Goal: Task Accomplishment & Management: Use online tool/utility

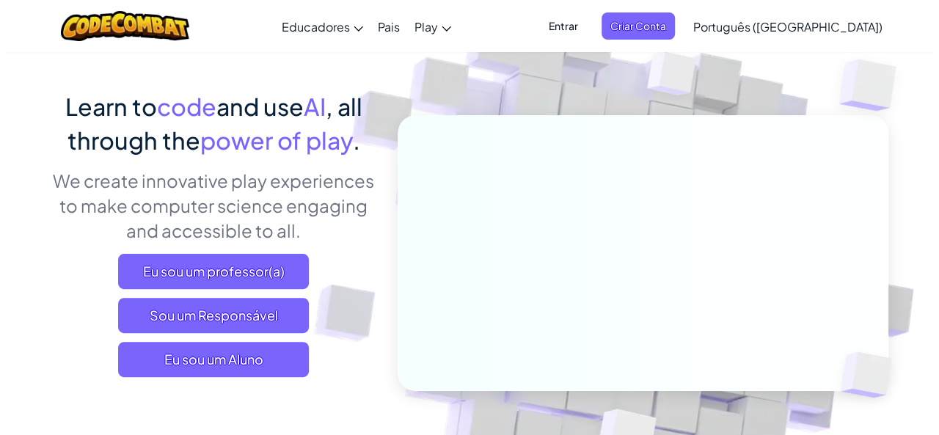
scroll to position [88, 0]
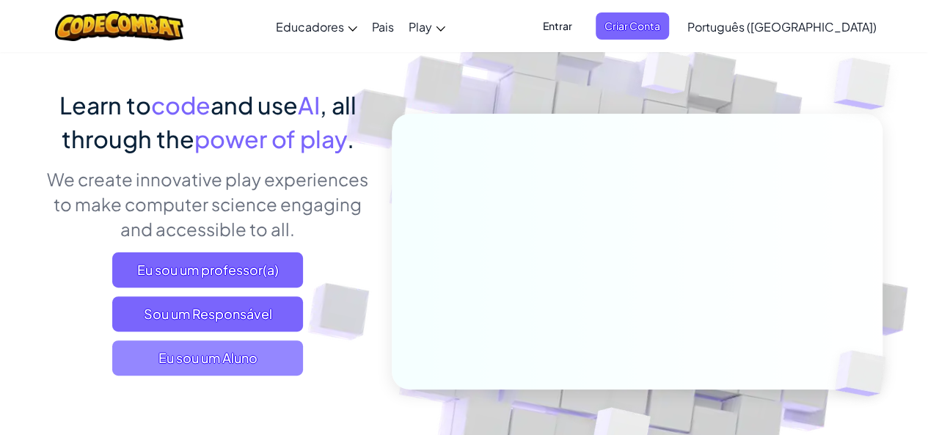
click at [270, 356] on span "Eu sou um Aluno" at bounding box center [207, 357] width 191 height 35
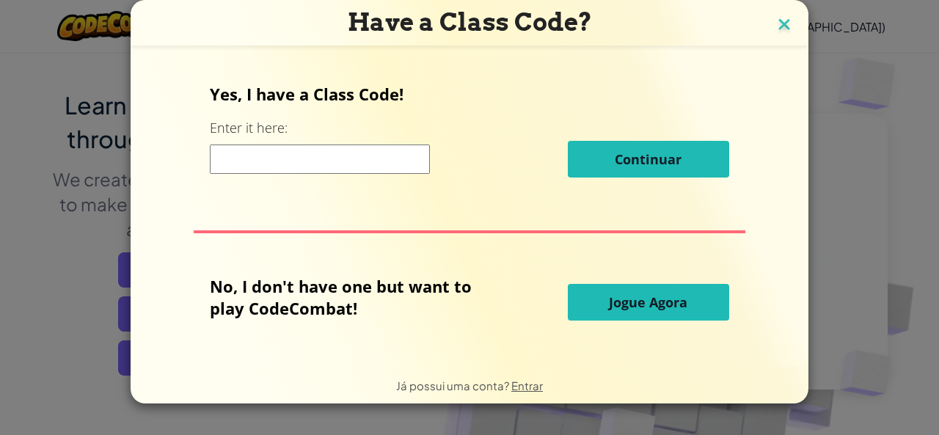
click at [776, 20] on img at bounding box center [783, 26] width 19 height 22
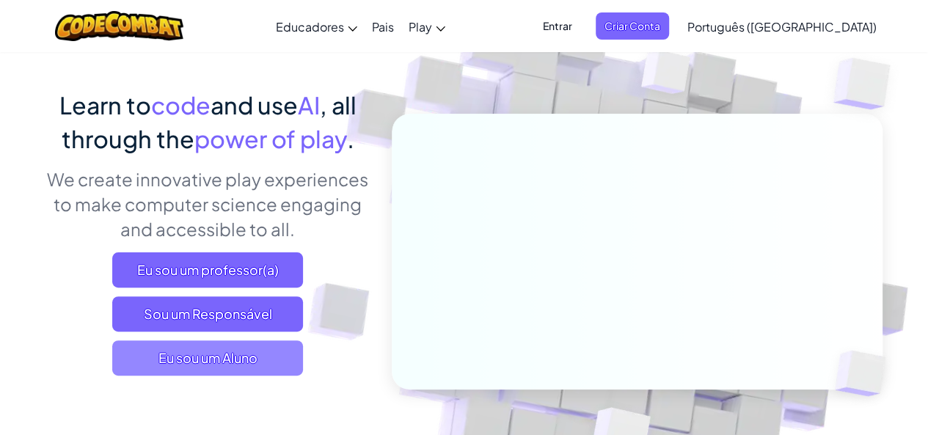
click at [201, 353] on span "Eu sou um Aluno" at bounding box center [207, 357] width 191 height 35
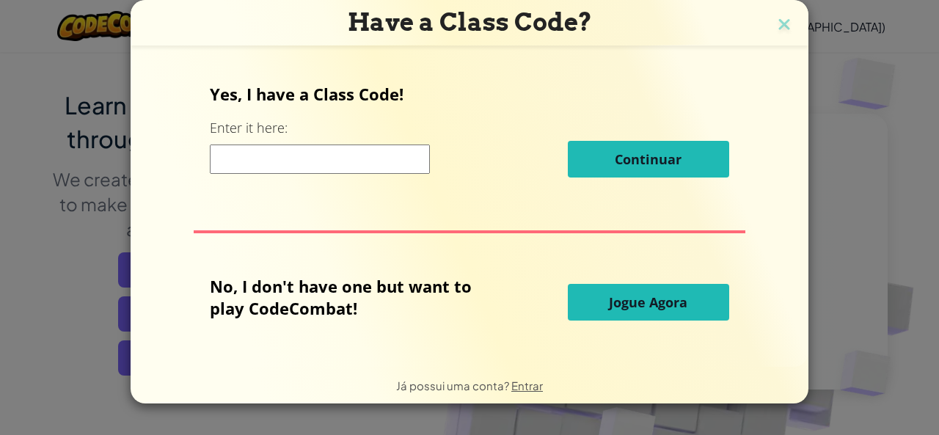
click at [320, 172] on input at bounding box center [320, 158] width 220 height 29
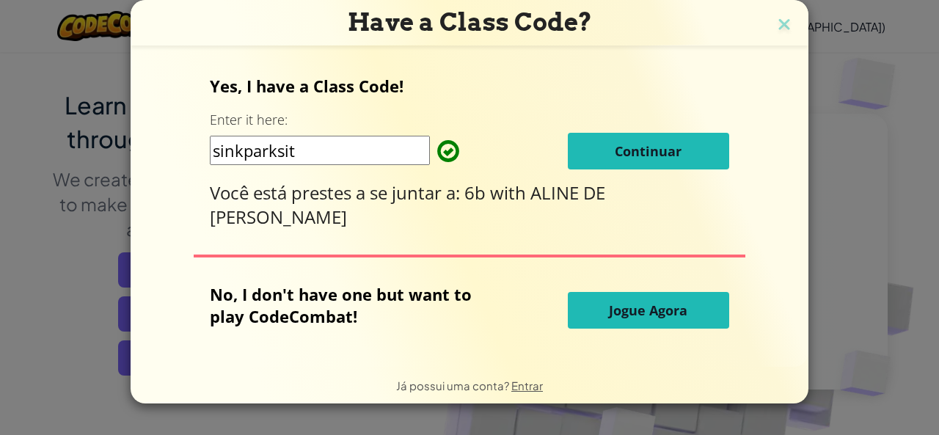
type input "sinkparksit"
click at [653, 148] on span "Continuar" at bounding box center [648, 151] width 67 height 18
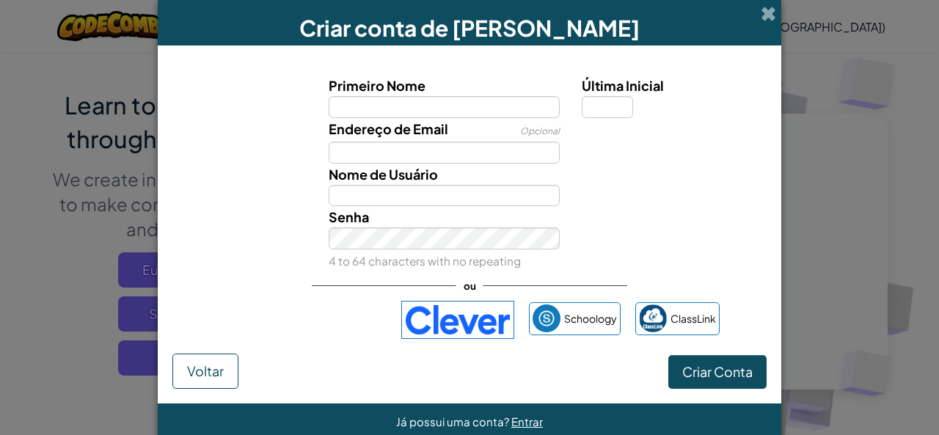
type input "p"
type input "kalvyn"
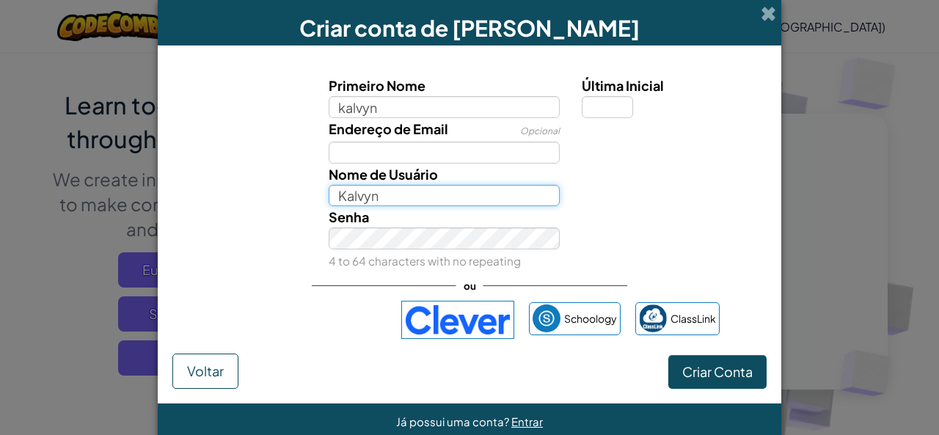
click at [441, 195] on input "Kalvyn" at bounding box center [445, 196] width 232 height 22
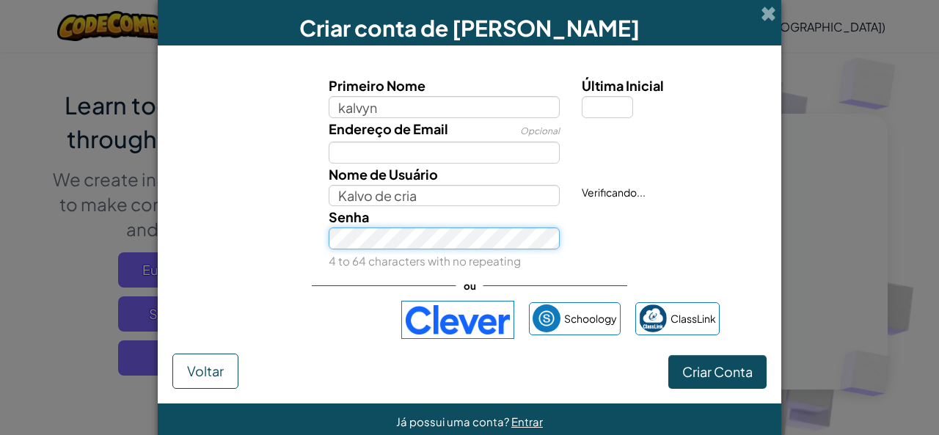
click at [412, 259] on div "Senha 4 to 64 characters with no repeating" at bounding box center [445, 238] width 254 height 65
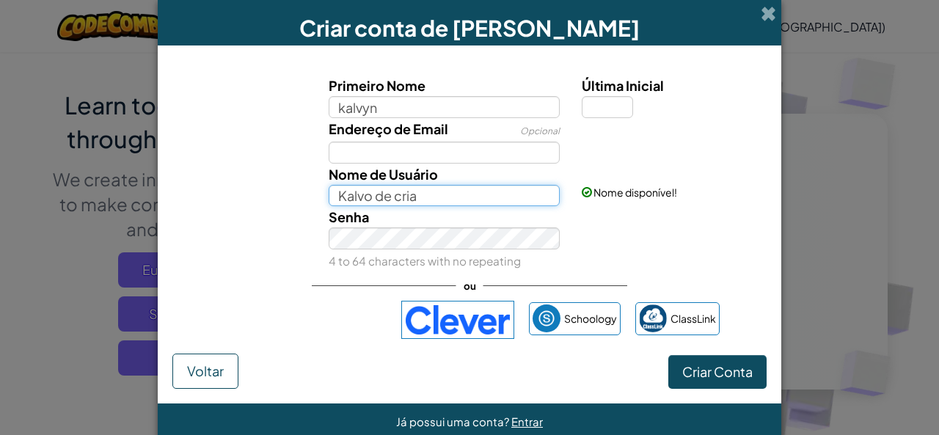
click at [441, 197] on input "Kalvo de cria" at bounding box center [445, 196] width 232 height 22
type input "Kalvo"
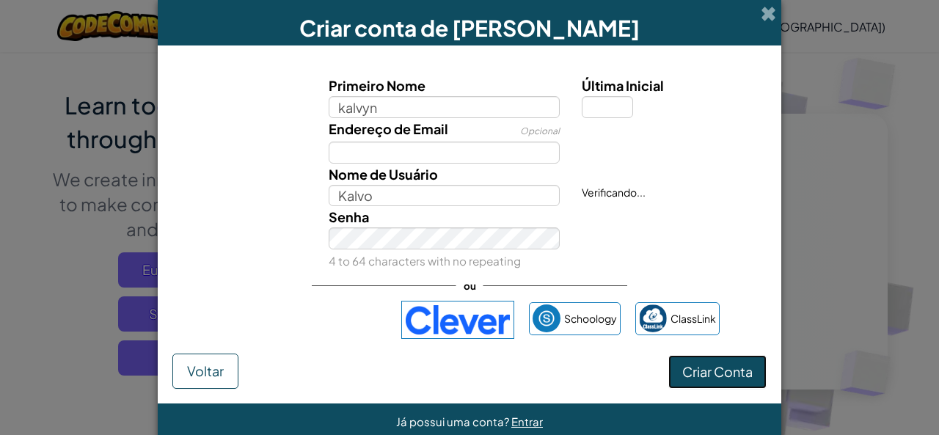
click at [700, 367] on span "Criar Conta" at bounding box center [717, 371] width 70 height 17
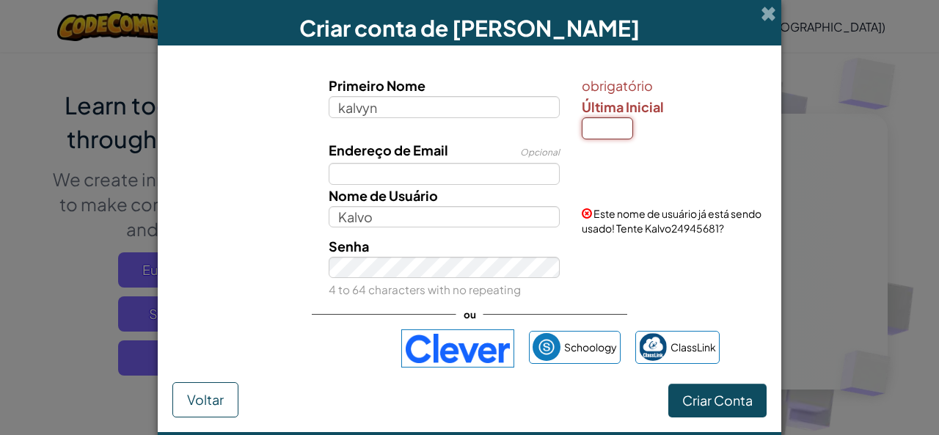
click at [607, 128] on input "Última Inicial" at bounding box center [607, 128] width 51 height 22
type input "n"
type input "KalvynN"
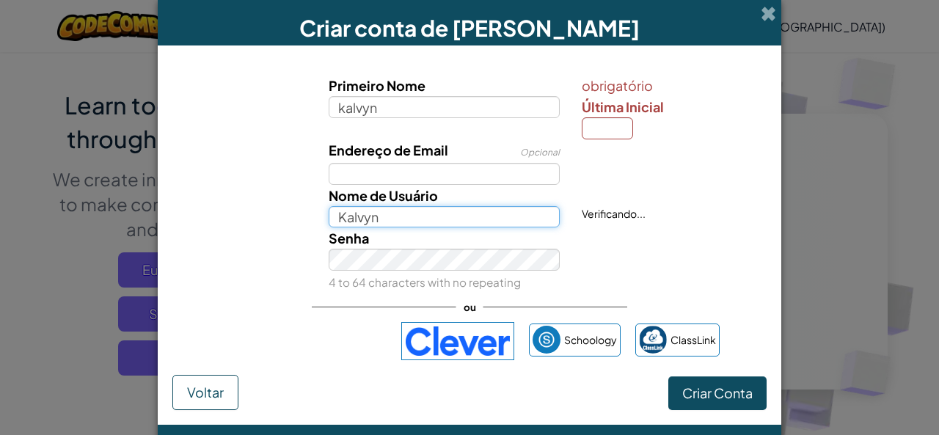
click at [450, 213] on input "Kalvyn" at bounding box center [445, 217] width 232 height 22
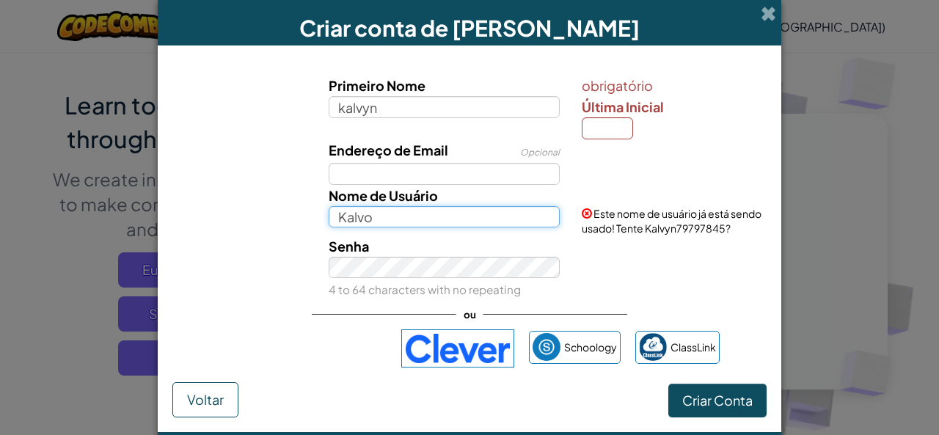
type input "Kalvo"
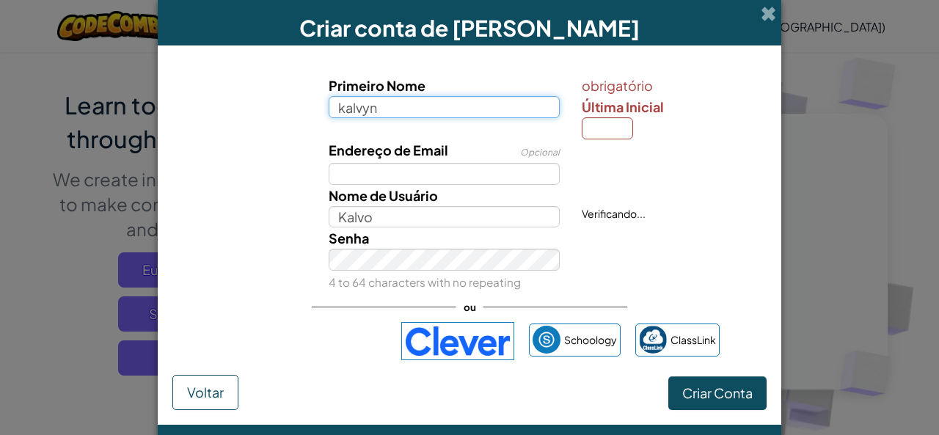
click at [469, 116] on input "kalvyn" at bounding box center [445, 107] width 232 height 22
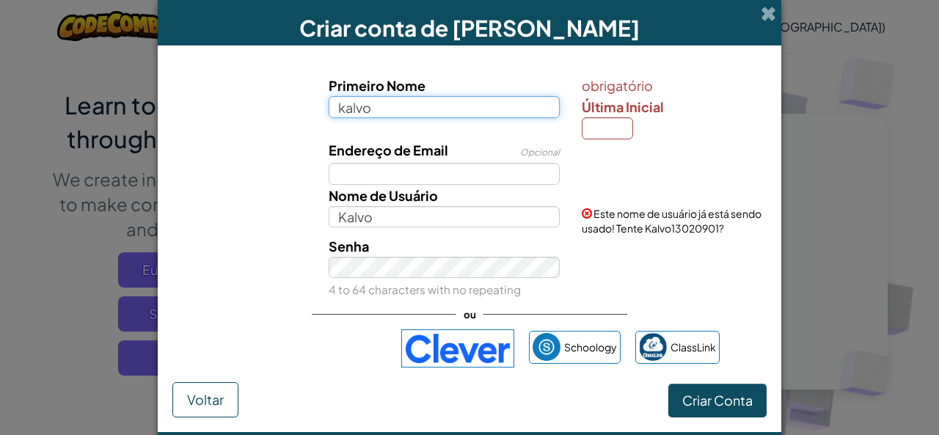
type input "kalvo"
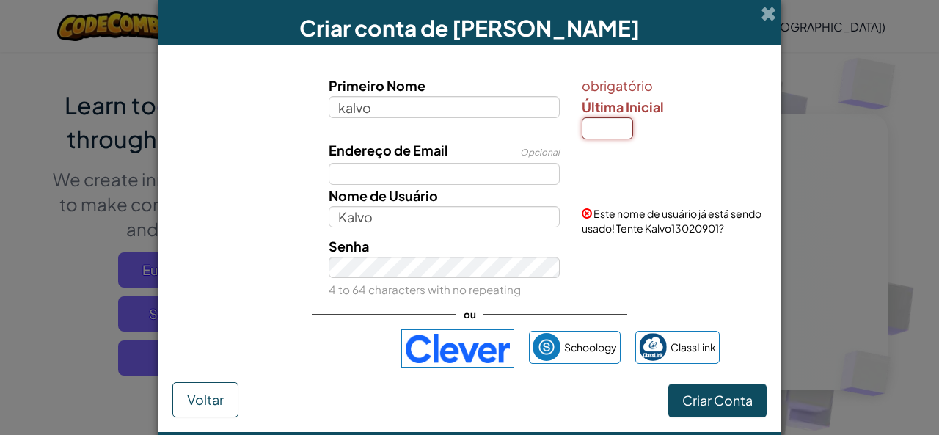
click at [607, 128] on input "Última Inicial" at bounding box center [607, 128] width 51 height 22
type input "o"
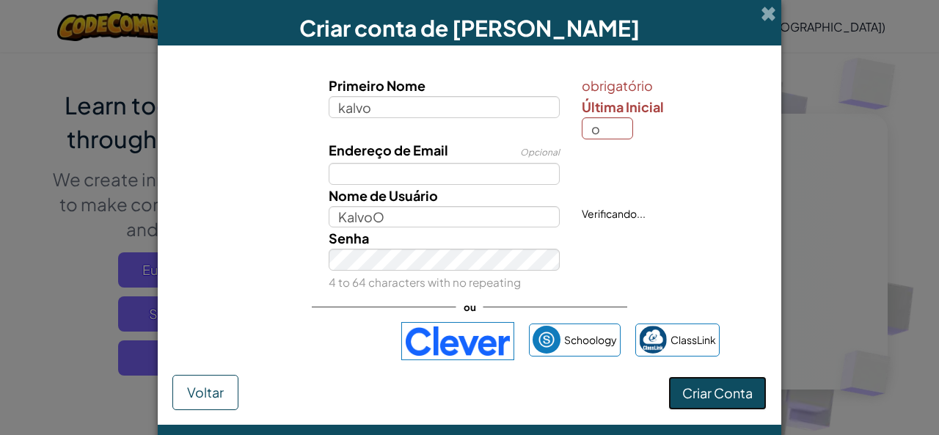
click at [681, 400] on button "Criar Conta" at bounding box center [717, 393] width 98 height 34
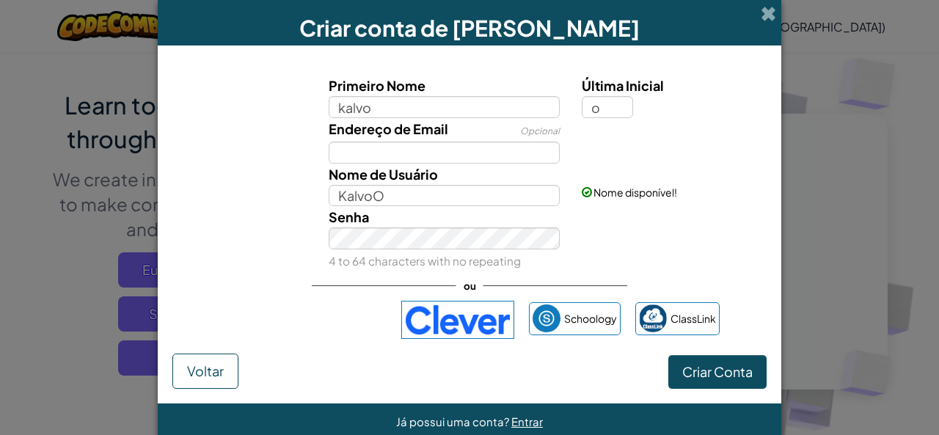
click at [681, 400] on form "Primeiro Nome kalvo Última Inicial o Endereço de Email Opcional Nome de Usuário…" at bounding box center [469, 224] width 623 height 358
click at [510, 192] on input "KalvoO" at bounding box center [445, 196] width 232 height 22
type input "Kal"
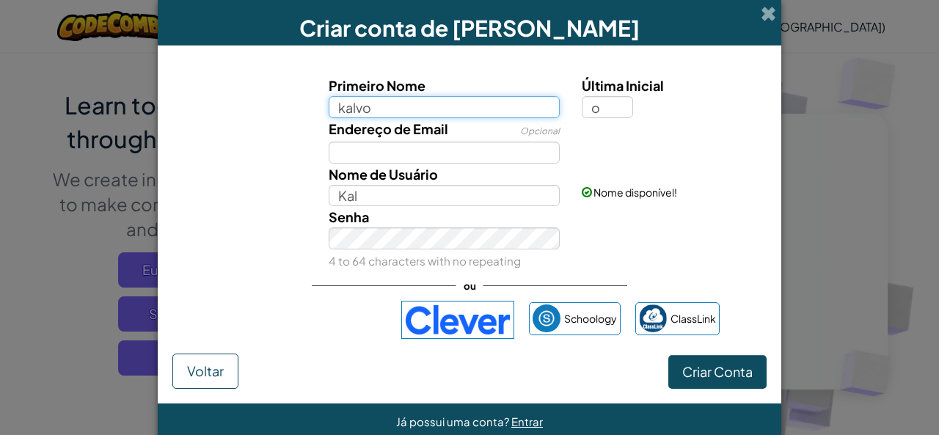
click at [527, 108] on input "kalvo" at bounding box center [445, 107] width 232 height 22
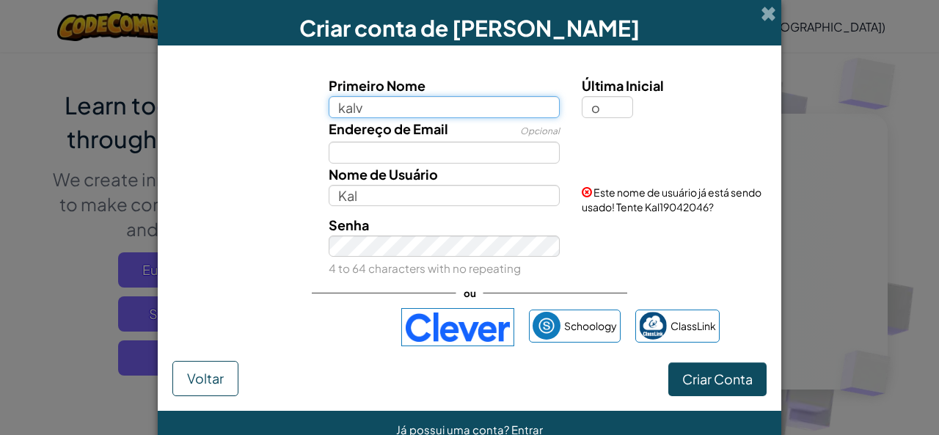
type input "kalv"
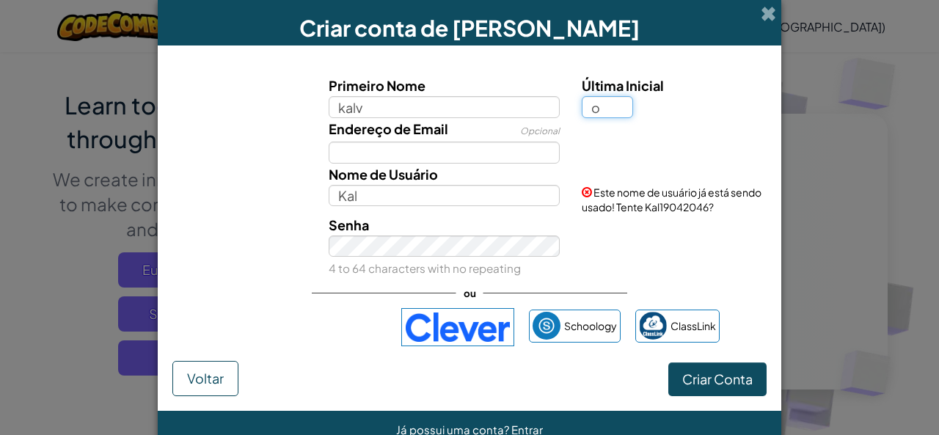
type input "KalvO"
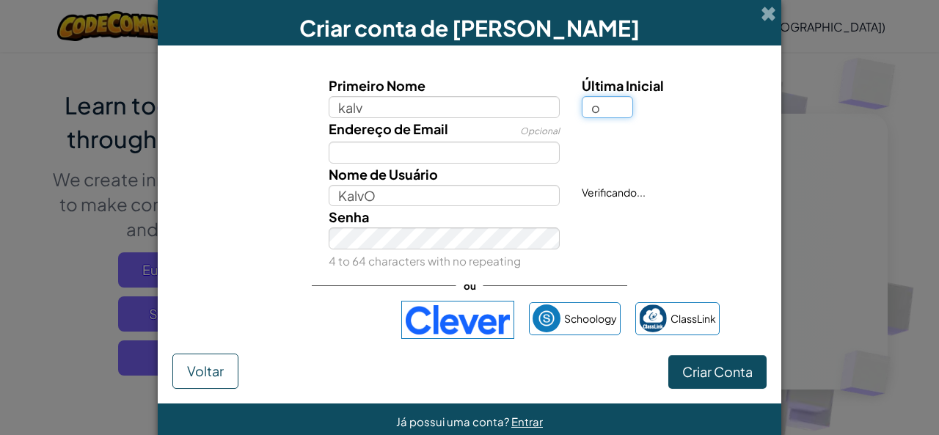
click at [604, 102] on input "o" at bounding box center [607, 107] width 51 height 22
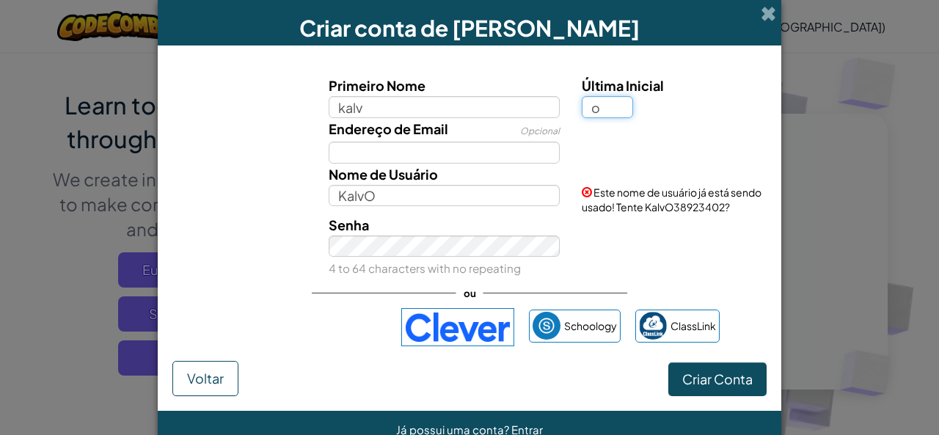
click at [668, 362] on button "Criar Conta" at bounding box center [717, 379] width 98 height 34
click at [706, 395] on button "Criar Conta" at bounding box center [717, 379] width 98 height 34
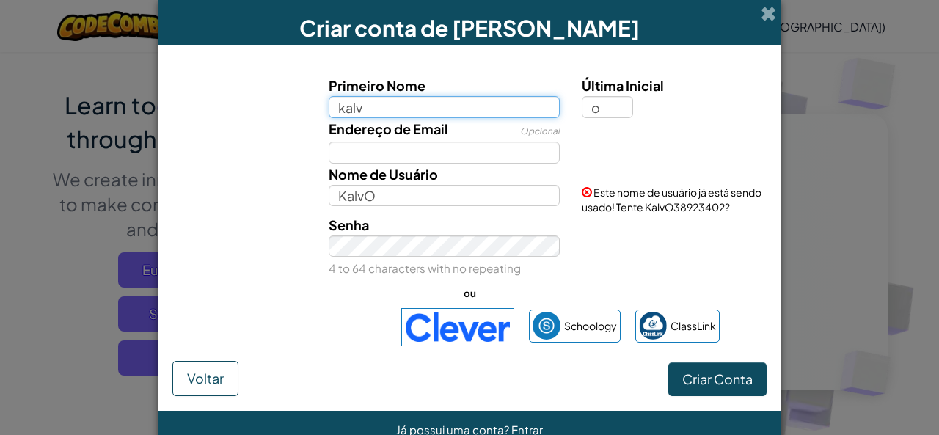
click at [515, 108] on input "kalv" at bounding box center [445, 107] width 232 height 22
type input "kalvo"
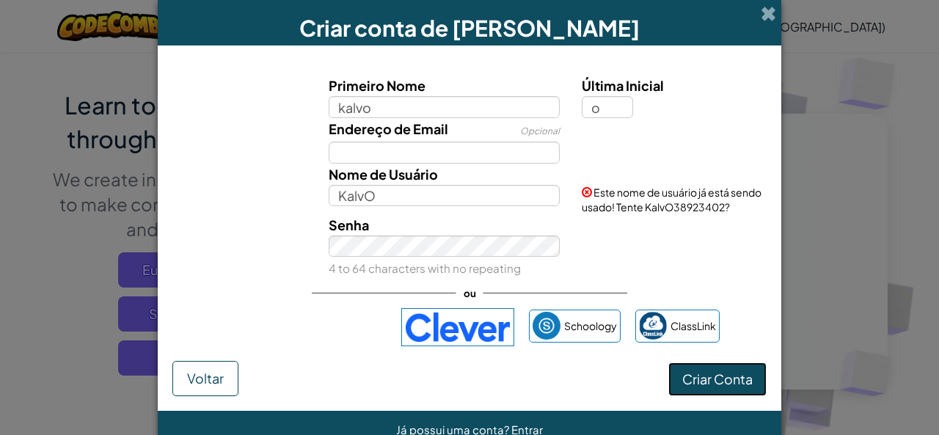
type input "KalvoO"
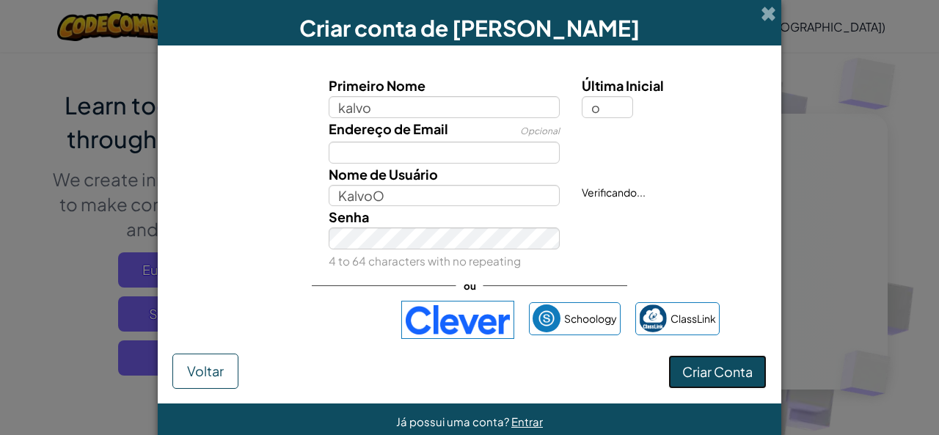
click at [704, 389] on form "Primeiro Nome kalvo Última Inicial o Endereço de Email Opcional Nome de Usuário…" at bounding box center [469, 224] width 623 height 358
click at [711, 367] on button "Criar Conta" at bounding box center [717, 372] width 98 height 34
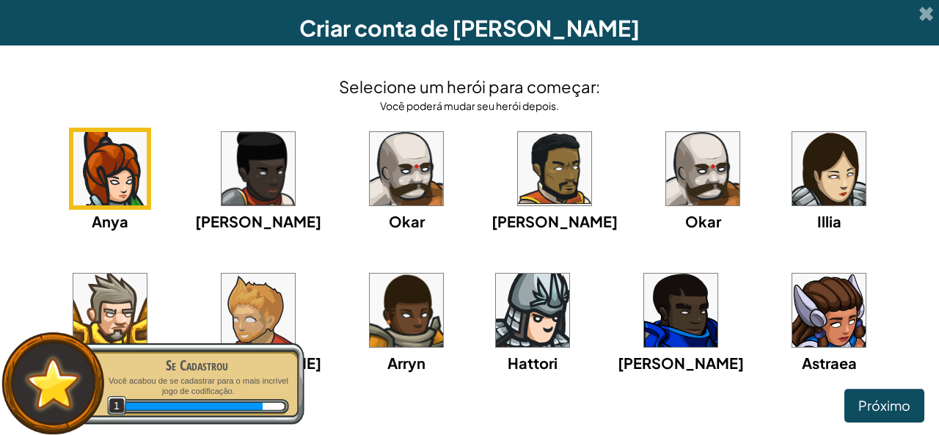
click at [221, 312] on img at bounding box center [257, 310] width 73 height 73
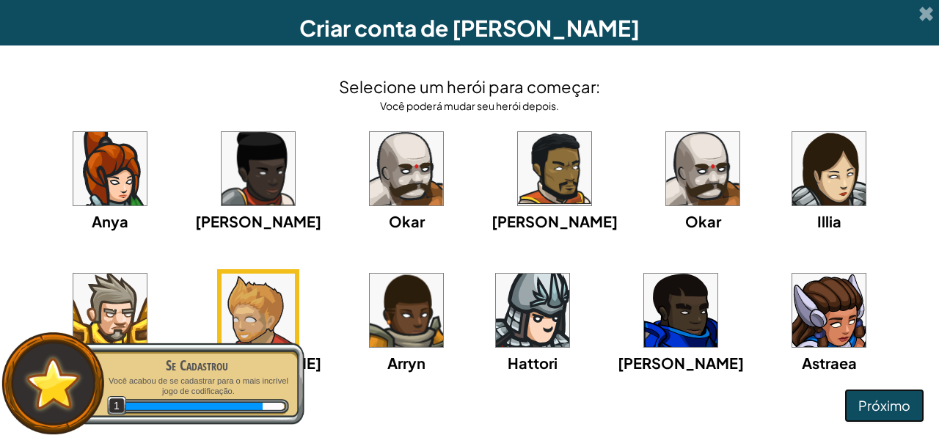
click at [864, 396] on button "Próximo" at bounding box center [884, 406] width 80 height 34
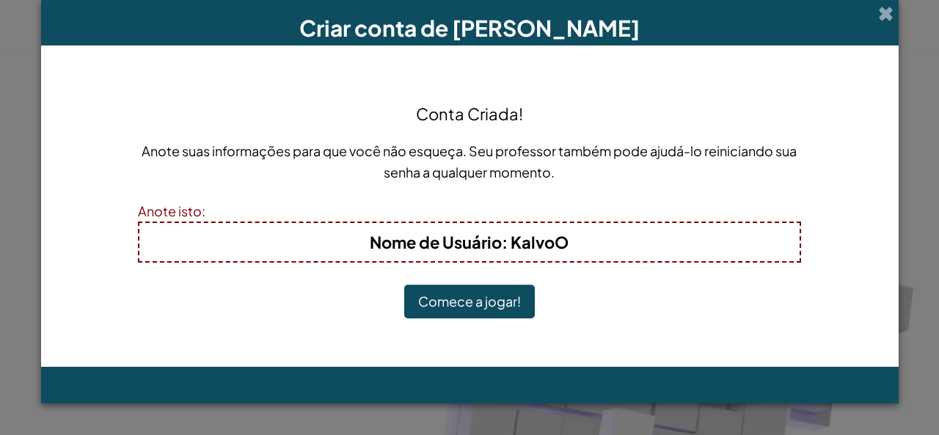
click at [429, 296] on button "Comece a jogar!" at bounding box center [469, 302] width 131 height 34
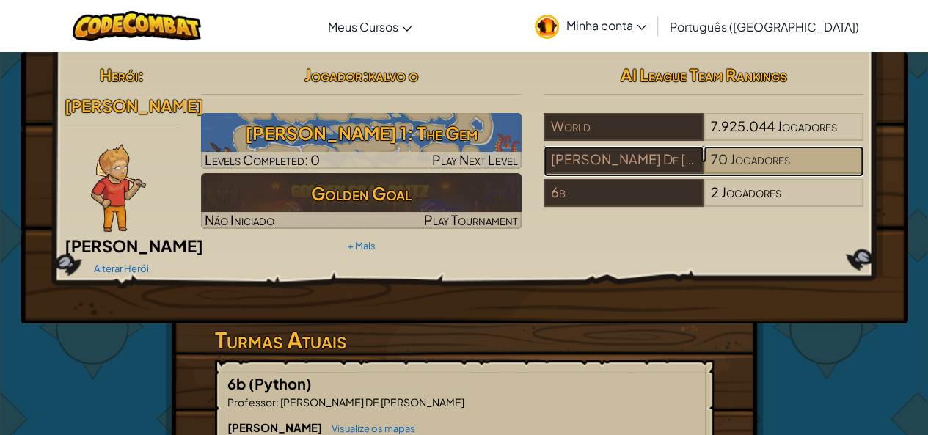
click at [760, 161] on span "Jogadores" at bounding box center [760, 158] width 60 height 17
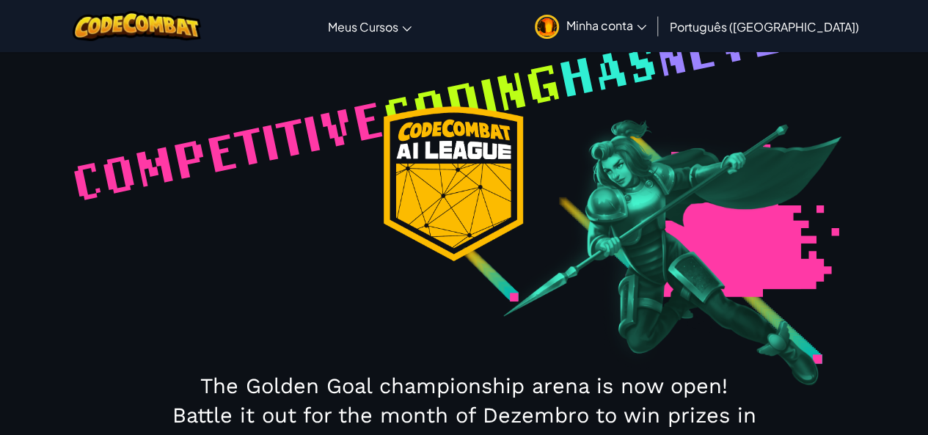
select select "689f69b095ea9964e0fe7606"
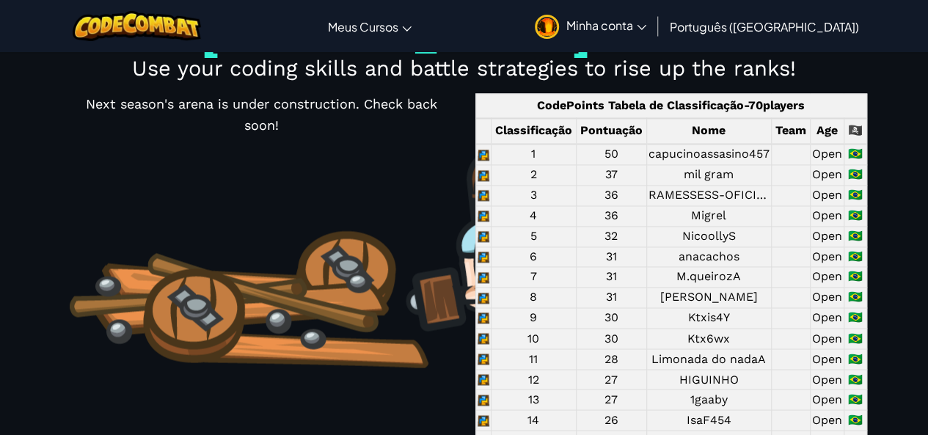
scroll to position [1102, 0]
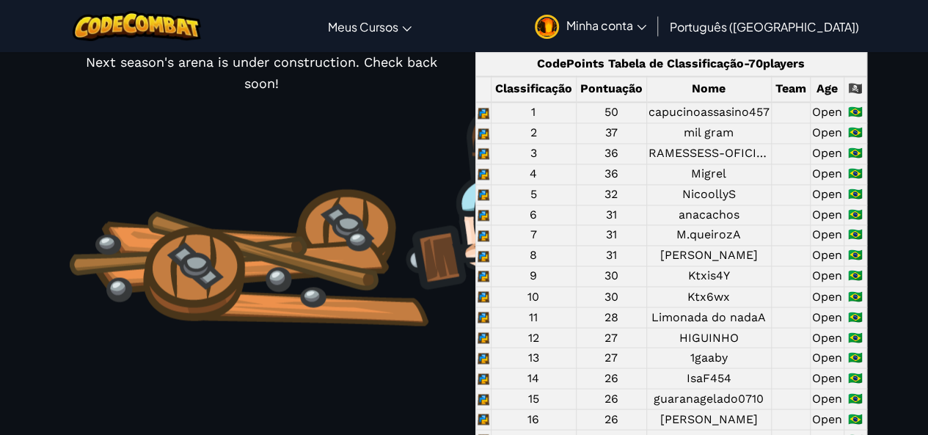
click at [265, 41] on p "Use your coding skills and battle strategies to rise up the ranks!" at bounding box center [464, 26] width 810 height 29
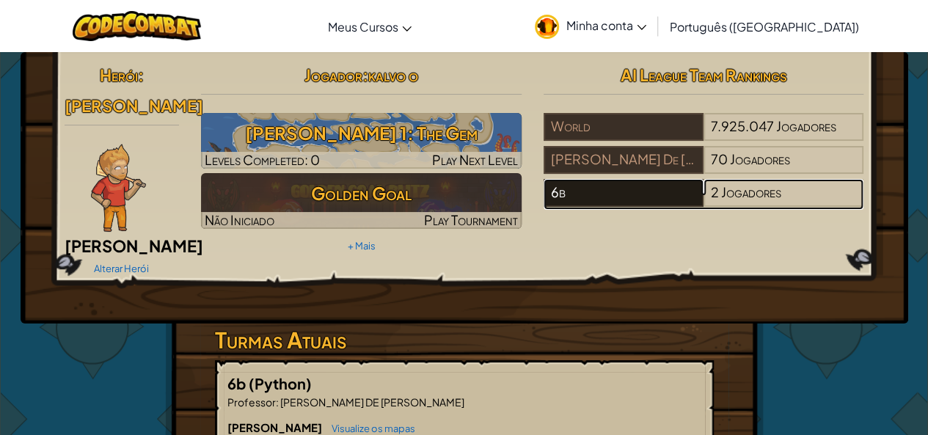
click at [610, 191] on div "6b" at bounding box center [623, 193] width 160 height 28
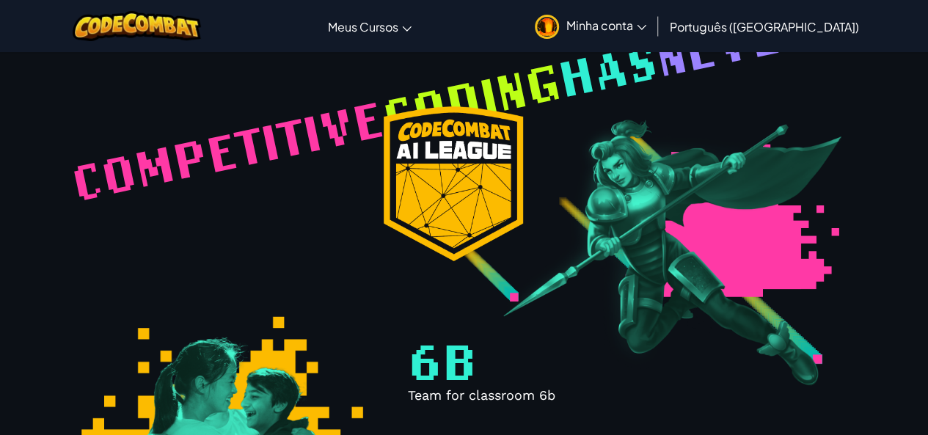
select select "689f9221cb925d10f8859ebb"
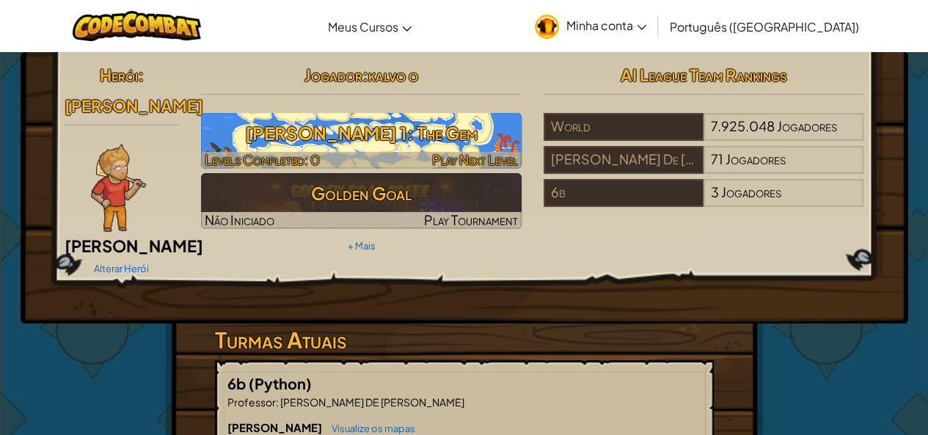
click at [339, 149] on h3 "[PERSON_NAME] 1: The Gem" at bounding box center [361, 133] width 320 height 33
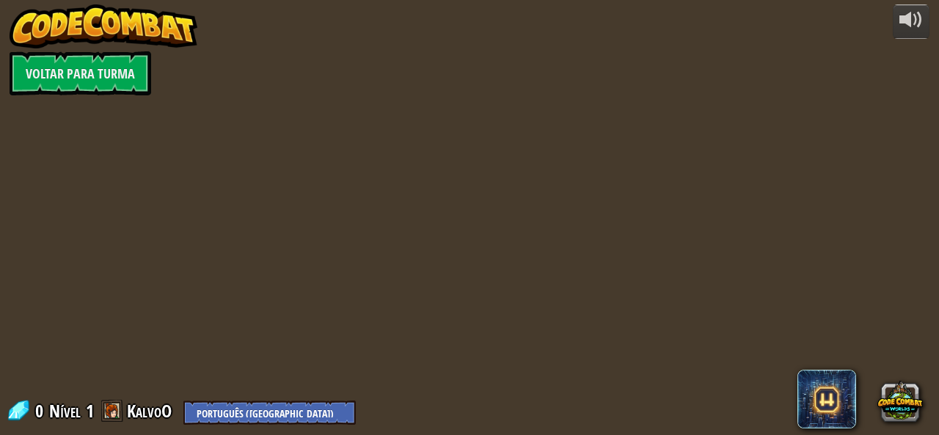
select select "pt-BR"
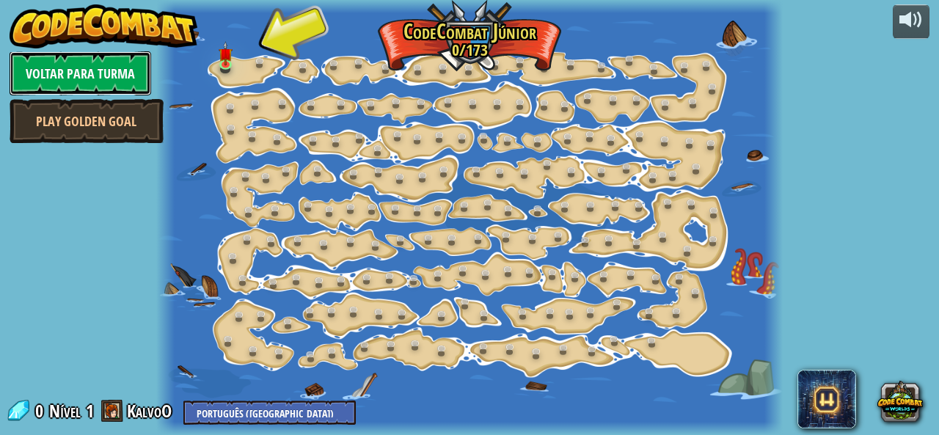
click at [123, 65] on link "Voltar para Turma" at bounding box center [81, 73] width 142 height 44
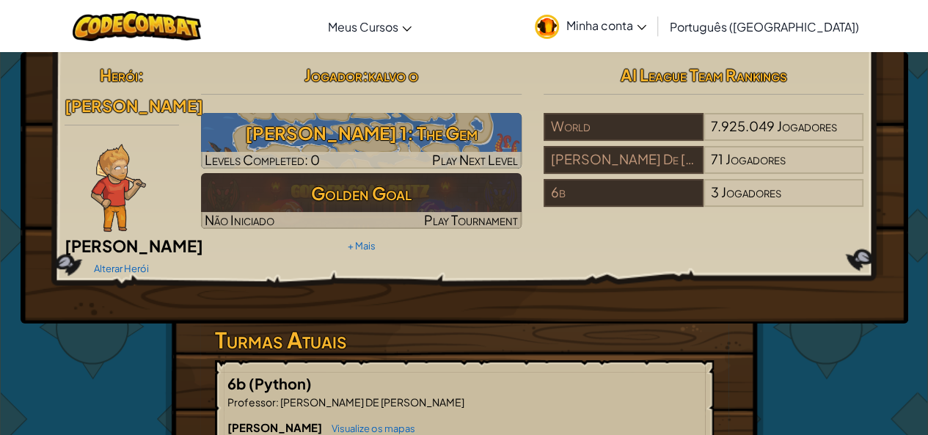
select select "pt-BR"
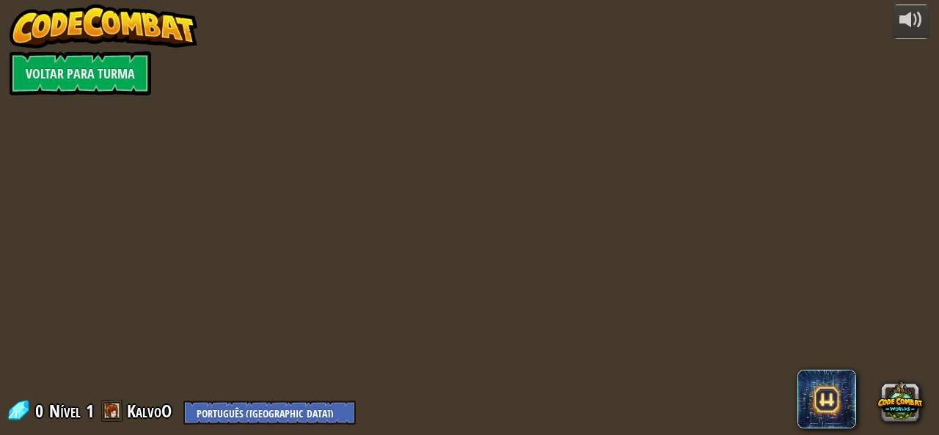
select select "pt-BR"
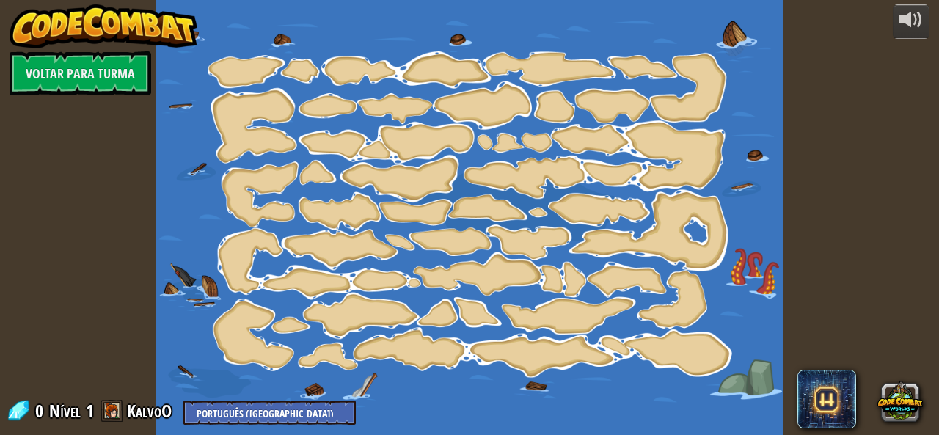
select select "pt-BR"
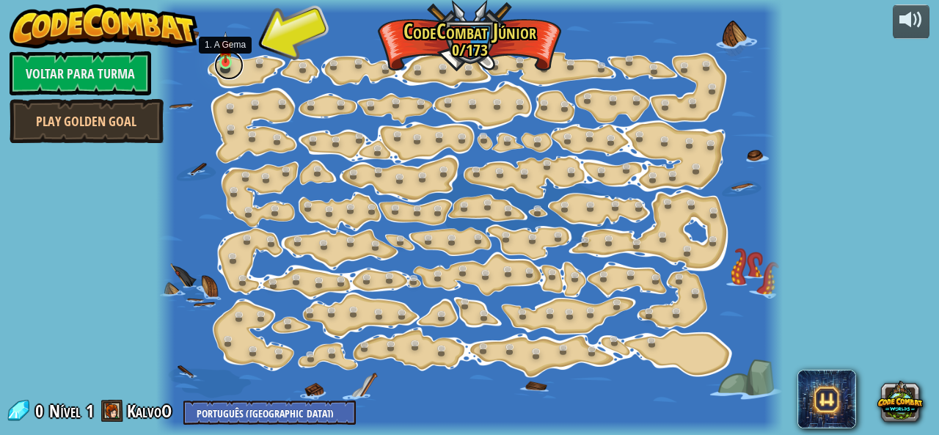
click at [235, 65] on link at bounding box center [228, 65] width 29 height 29
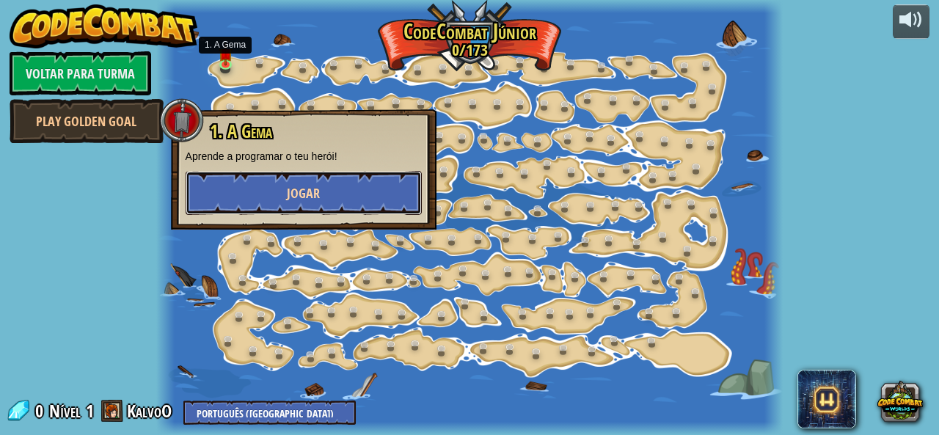
click at [235, 178] on button "Jogar" at bounding box center [304, 193] width 236 height 44
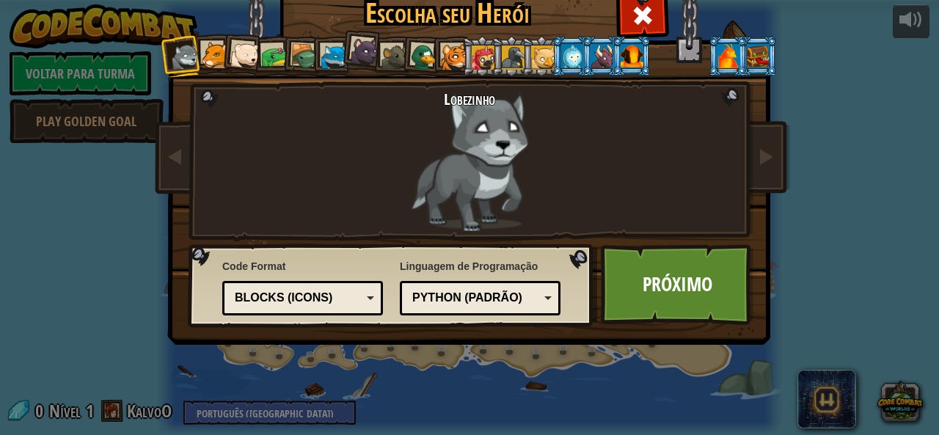
click at [595, 58] on div at bounding box center [601, 55] width 23 height 23
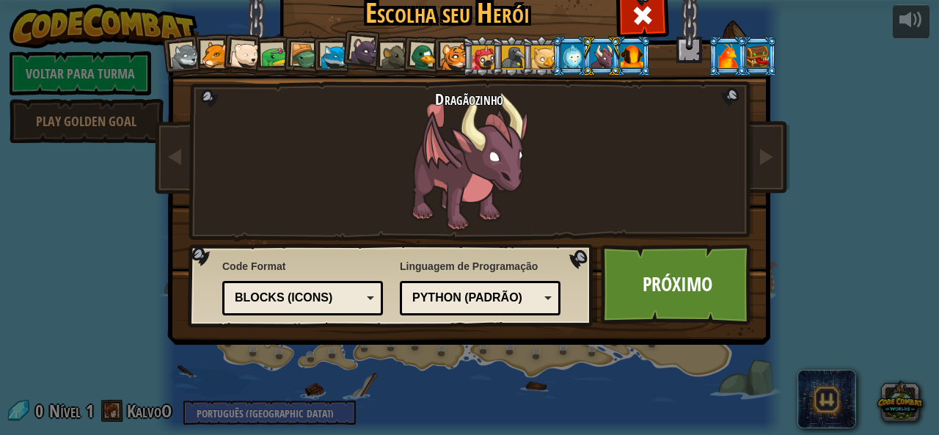
click at [570, 54] on div at bounding box center [572, 55] width 23 height 23
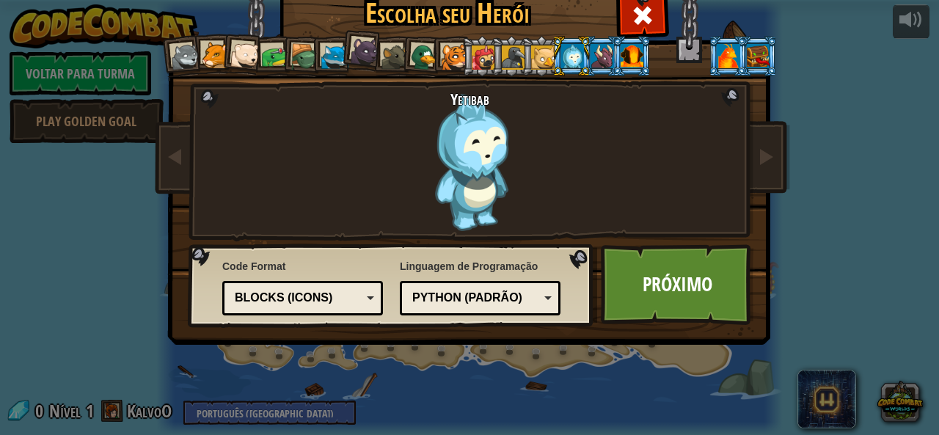
click at [590, 51] on div at bounding box center [601, 55] width 23 height 23
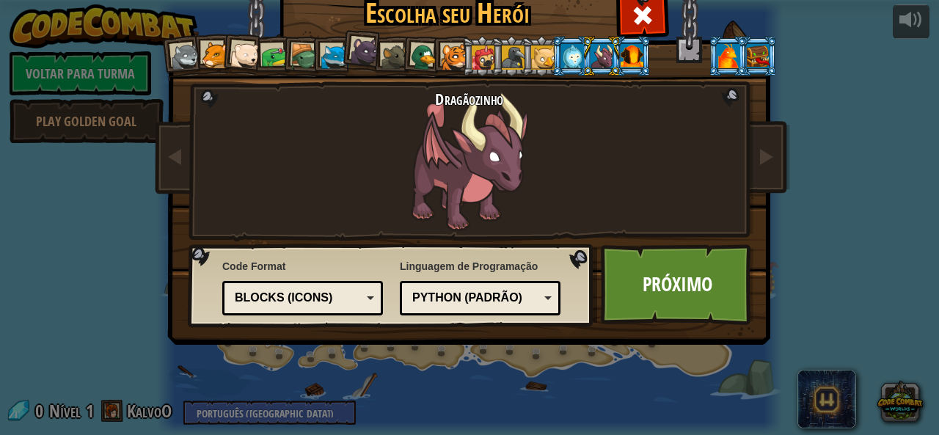
click at [620, 54] on div at bounding box center [631, 55] width 23 height 23
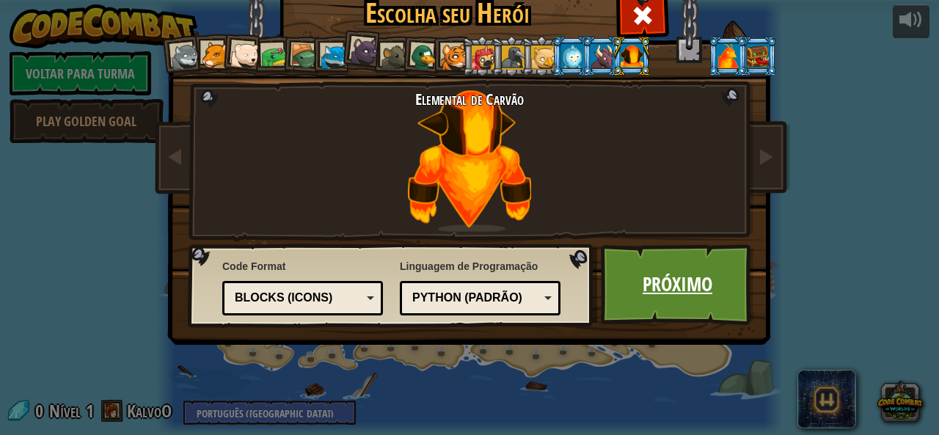
click at [639, 266] on link "Próximo" at bounding box center [677, 284] width 153 height 81
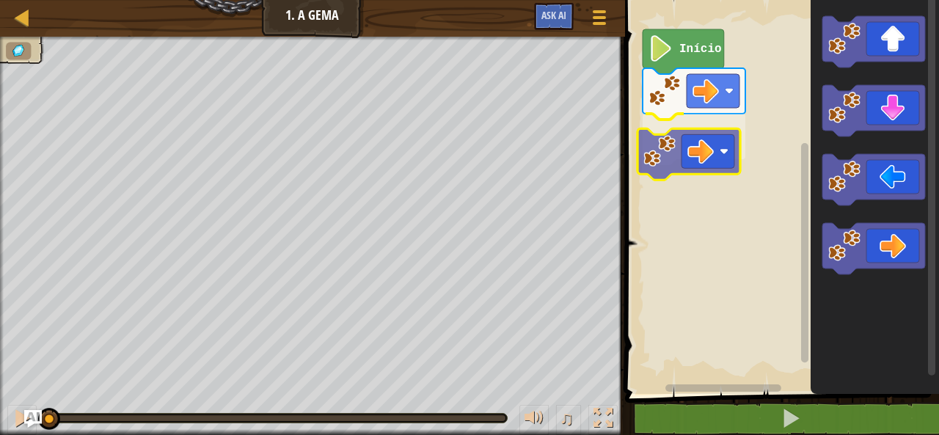
click at [689, 122] on div "Início" at bounding box center [779, 193] width 318 height 401
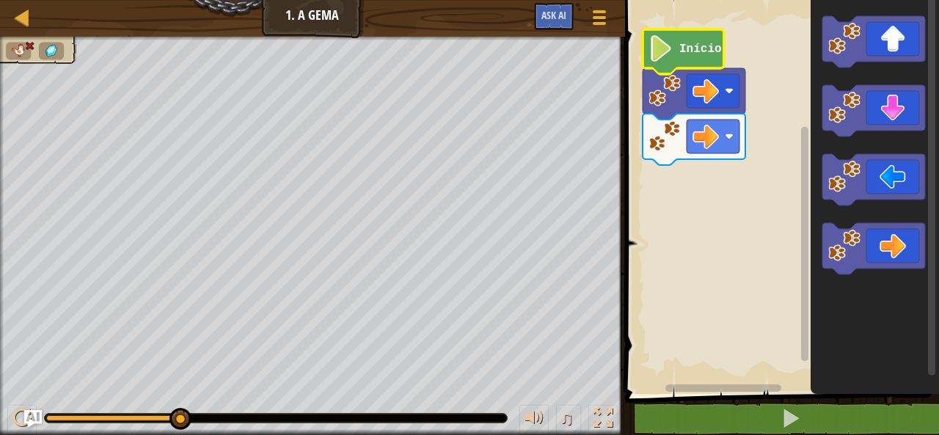
click at [653, 55] on image "Espaço de trabalho do Blockly" at bounding box center [660, 48] width 25 height 26
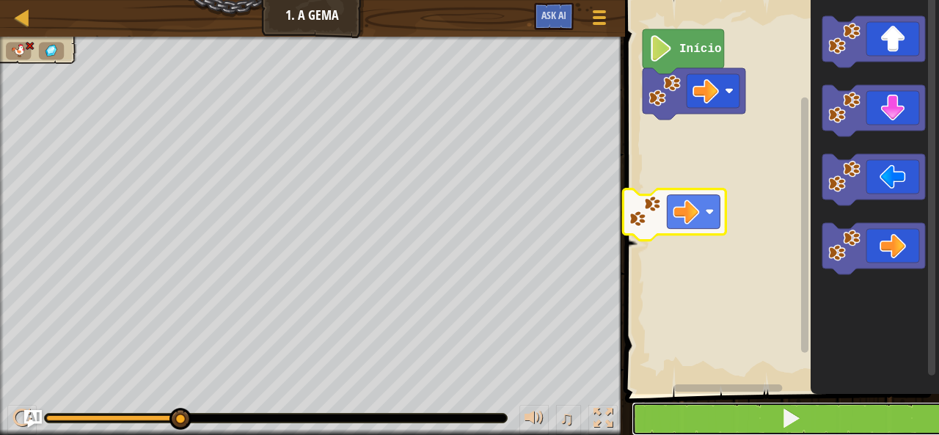
click at [716, 407] on button at bounding box center [790, 419] width 318 height 34
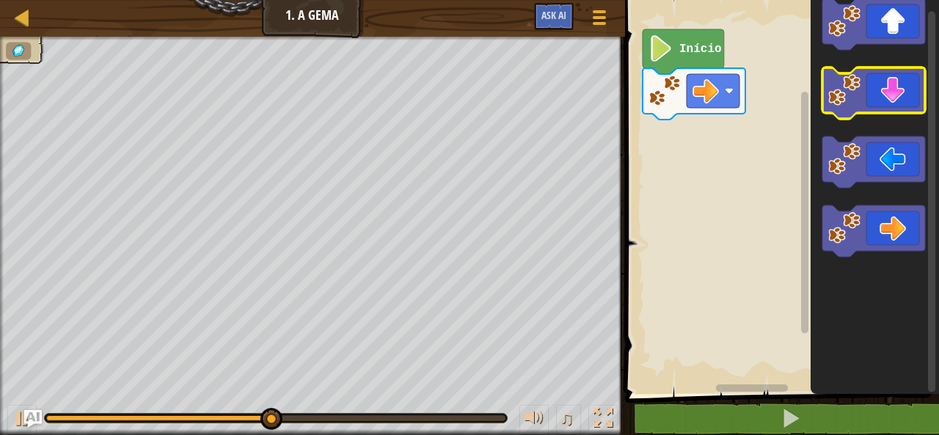
click at [903, 109] on icon "Espaço de trabalho do Blockly" at bounding box center [874, 193] width 128 height 401
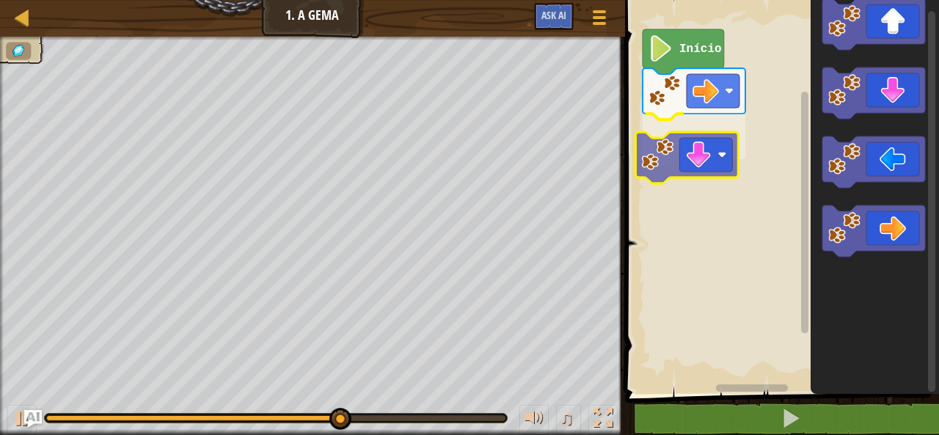
click at [719, 158] on div "Início" at bounding box center [779, 193] width 318 height 401
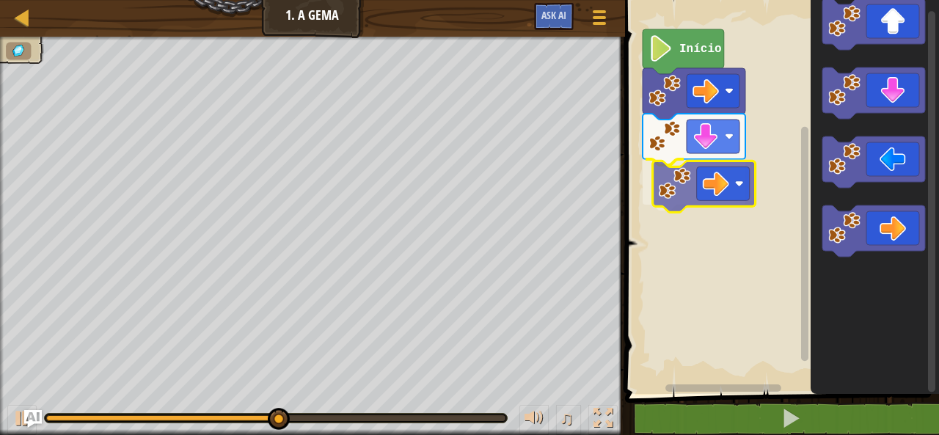
click at [685, 176] on div "Início" at bounding box center [779, 193] width 318 height 401
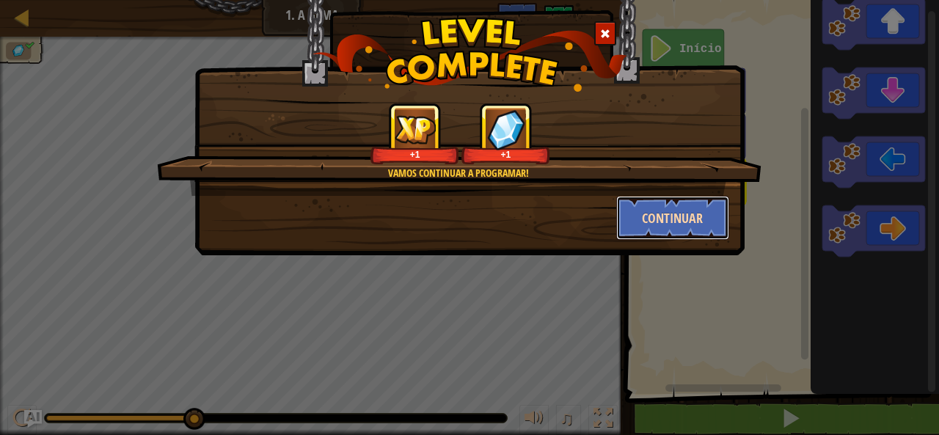
click at [683, 200] on button "Continuar" at bounding box center [673, 218] width 114 height 44
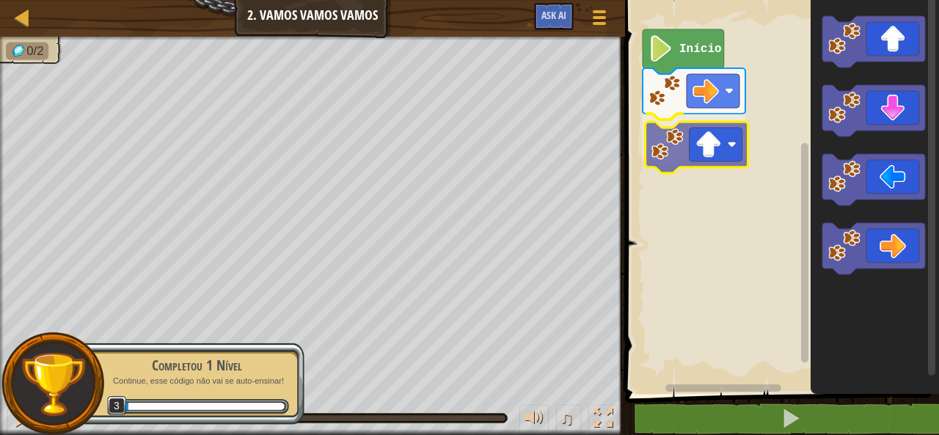
click at [727, 159] on div "Início" at bounding box center [779, 193] width 318 height 401
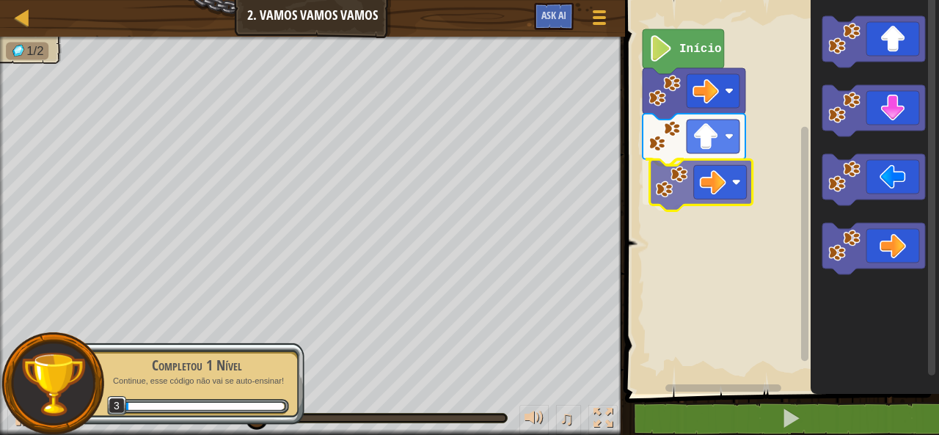
click at [672, 202] on div "Início" at bounding box center [779, 193] width 318 height 401
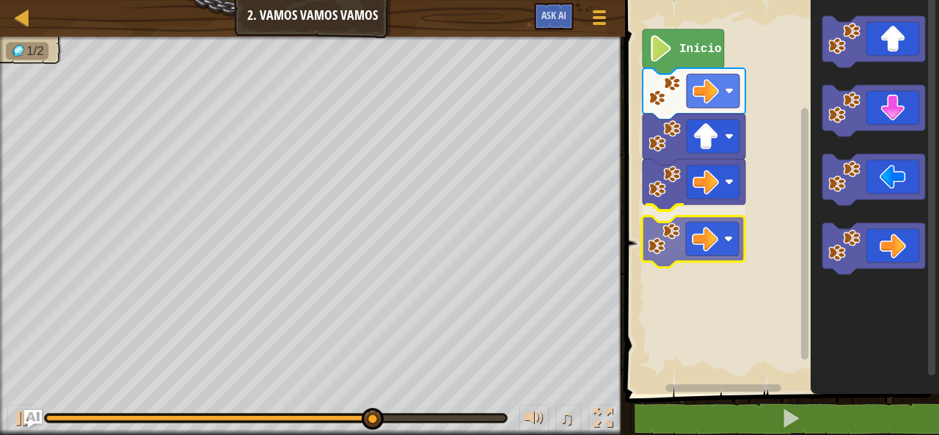
click at [670, 228] on div "Início" at bounding box center [779, 193] width 318 height 401
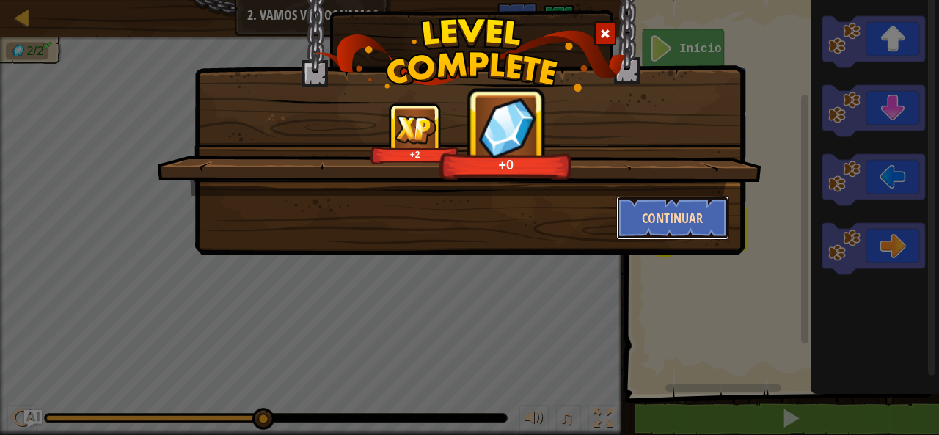
click at [697, 205] on button "Continuar" at bounding box center [673, 218] width 114 height 44
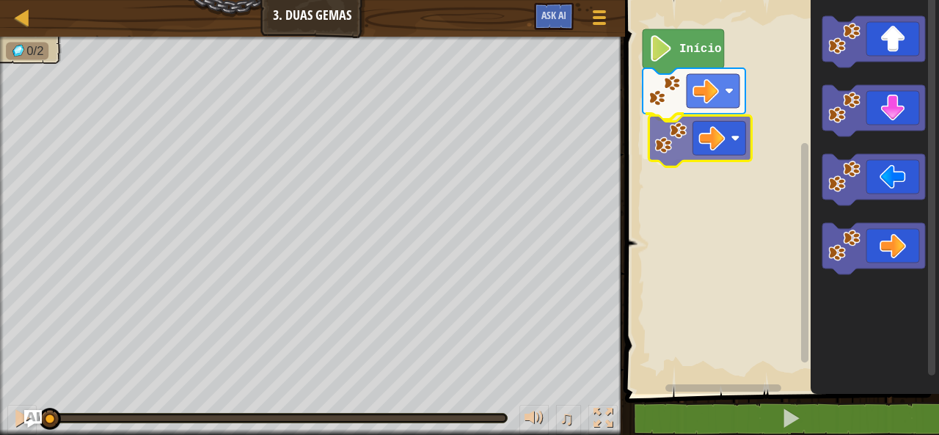
click at [711, 138] on div "Início" at bounding box center [779, 193] width 318 height 401
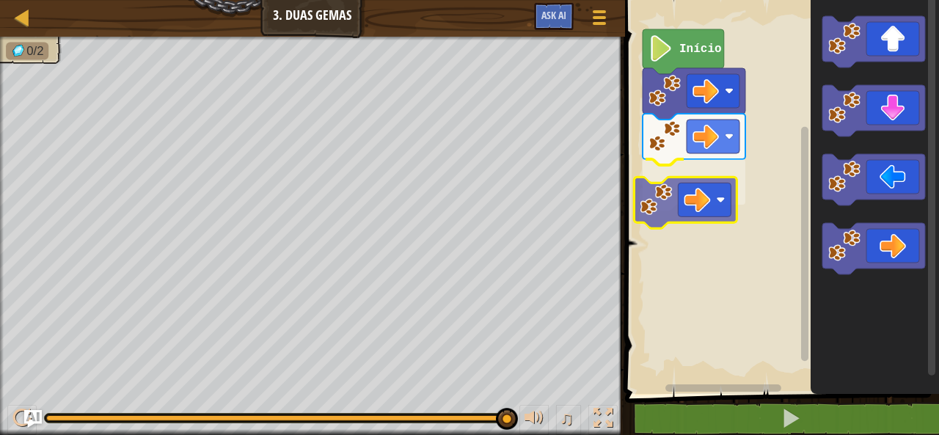
click at [675, 193] on div "Início" at bounding box center [779, 193] width 318 height 401
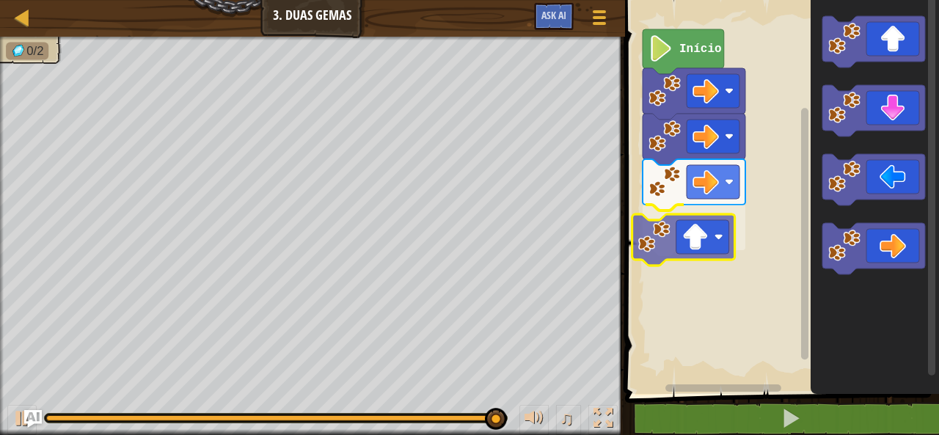
click at [691, 259] on div "Início" at bounding box center [779, 193] width 318 height 401
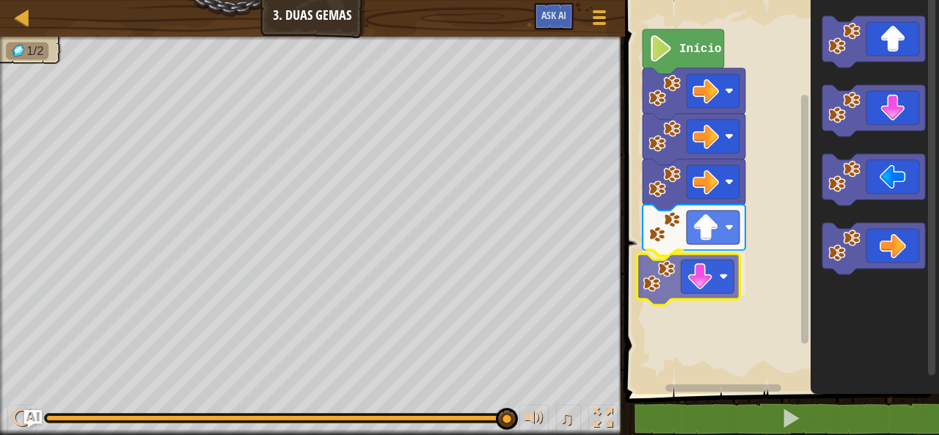
click at [705, 260] on div "Início" at bounding box center [779, 193] width 318 height 401
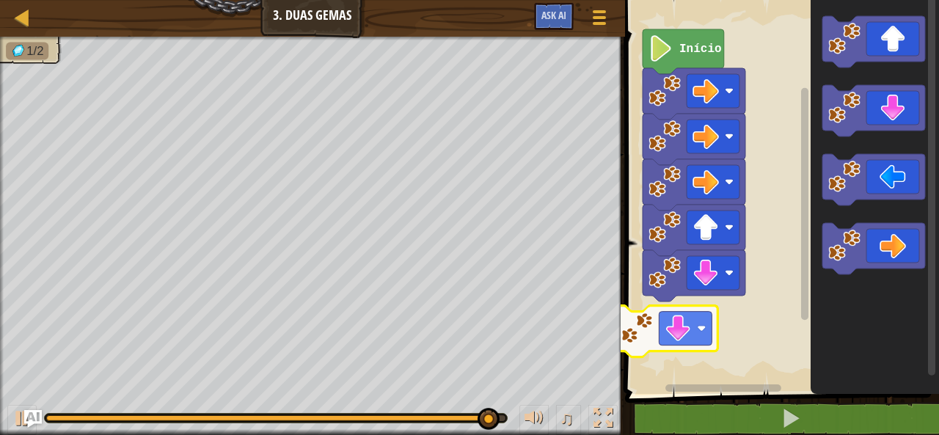
click at [665, 326] on div "Início" at bounding box center [779, 193] width 318 height 401
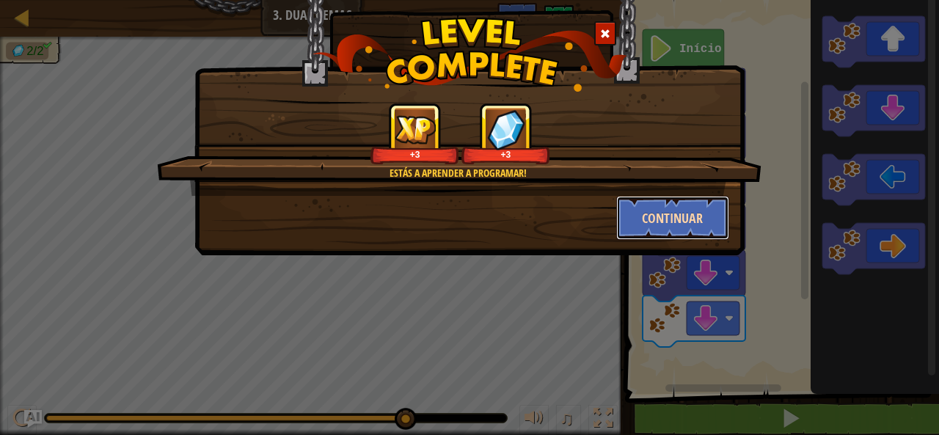
click at [702, 209] on button "Continuar" at bounding box center [673, 218] width 114 height 44
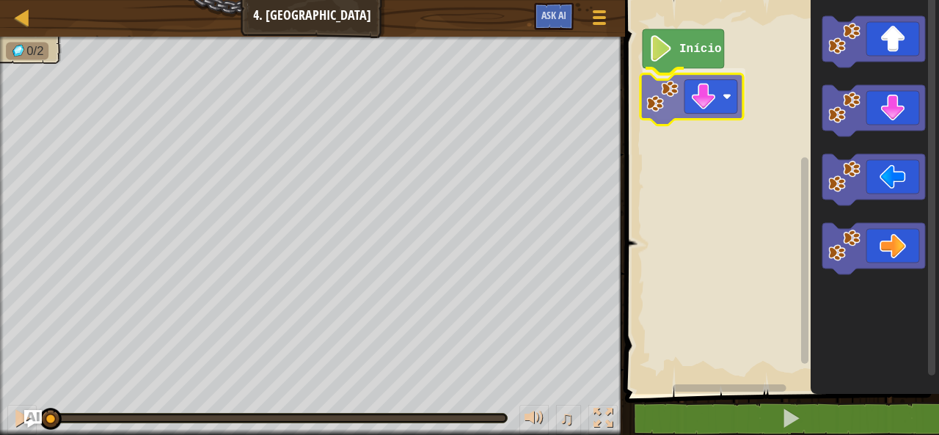
click at [721, 92] on div "Início" at bounding box center [779, 193] width 318 height 401
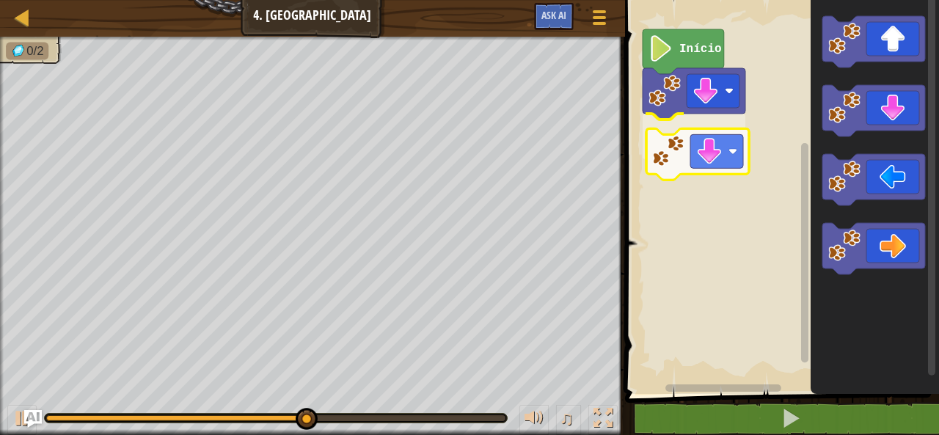
click at [721, 158] on div "Início" at bounding box center [779, 193] width 318 height 401
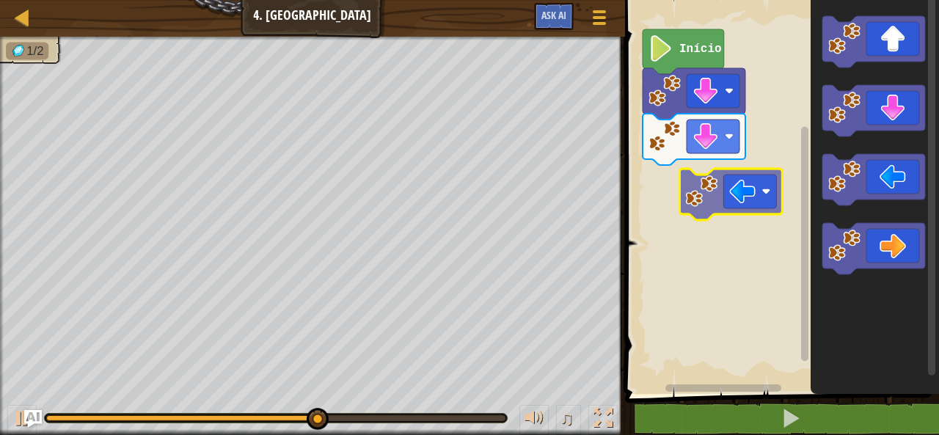
click at [715, 210] on div "Início" at bounding box center [779, 193] width 318 height 401
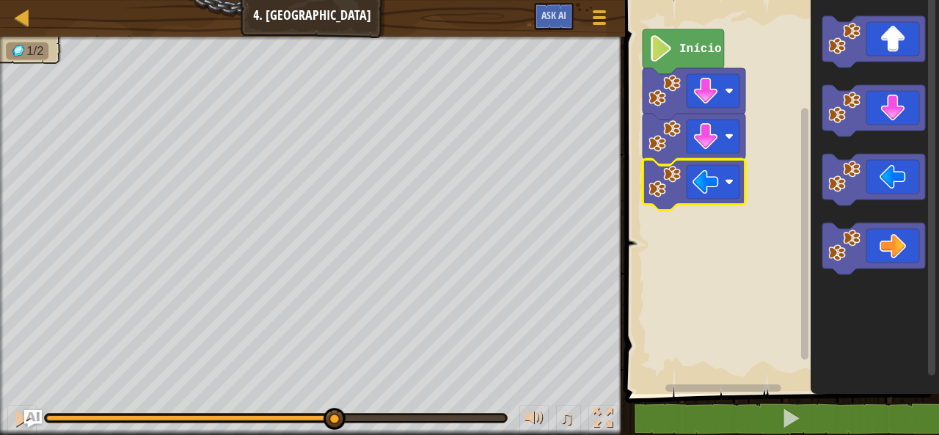
click at [715, 210] on rect "Espaço de trabalho do Blockly" at bounding box center [779, 193] width 318 height 401
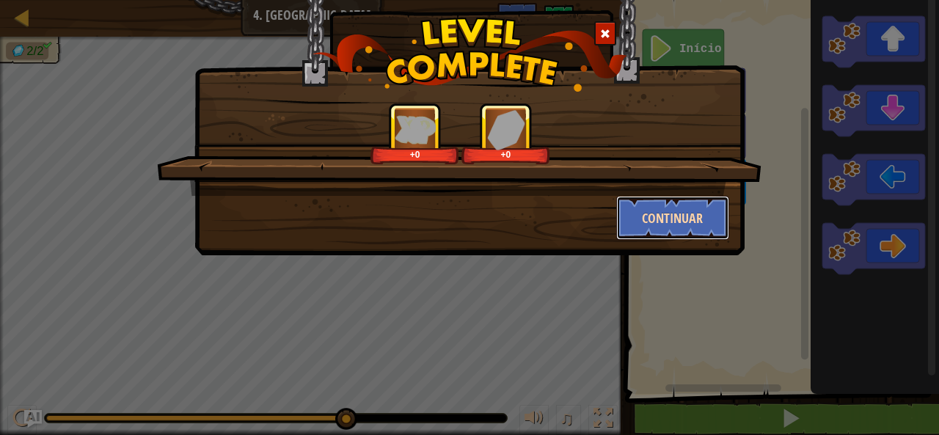
click at [674, 215] on button "Continuar" at bounding box center [673, 218] width 114 height 44
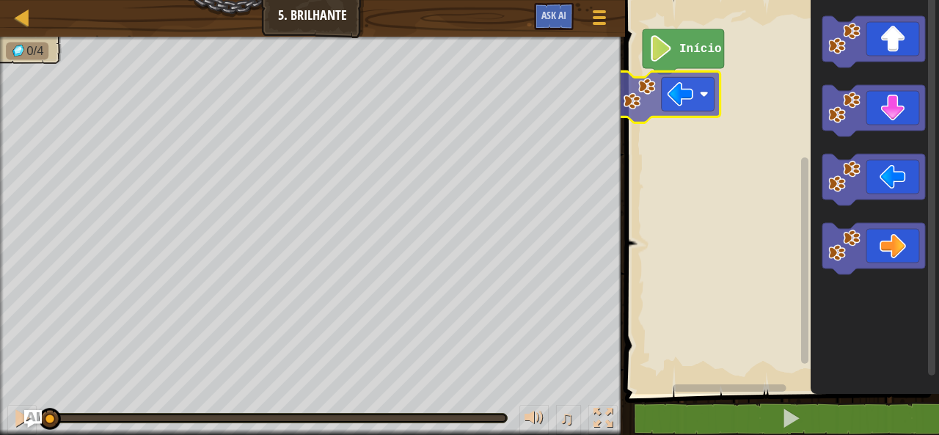
click at [627, 95] on div "Início" at bounding box center [779, 193] width 318 height 401
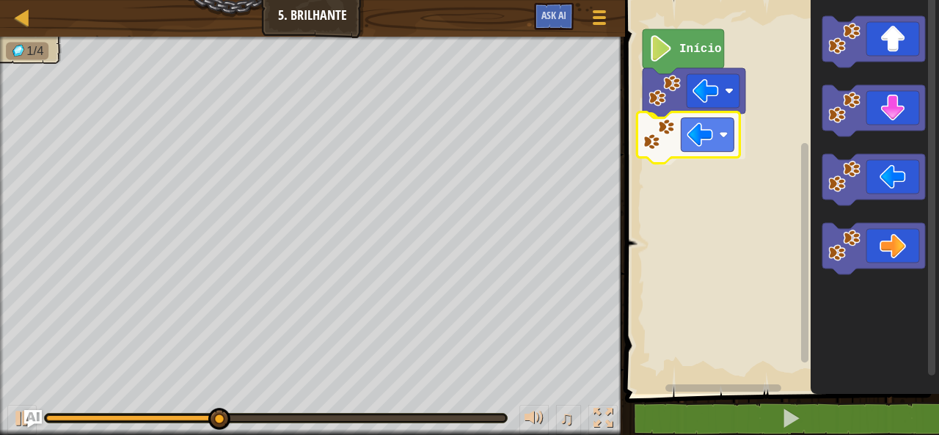
click at [705, 122] on div "Início" at bounding box center [779, 193] width 318 height 401
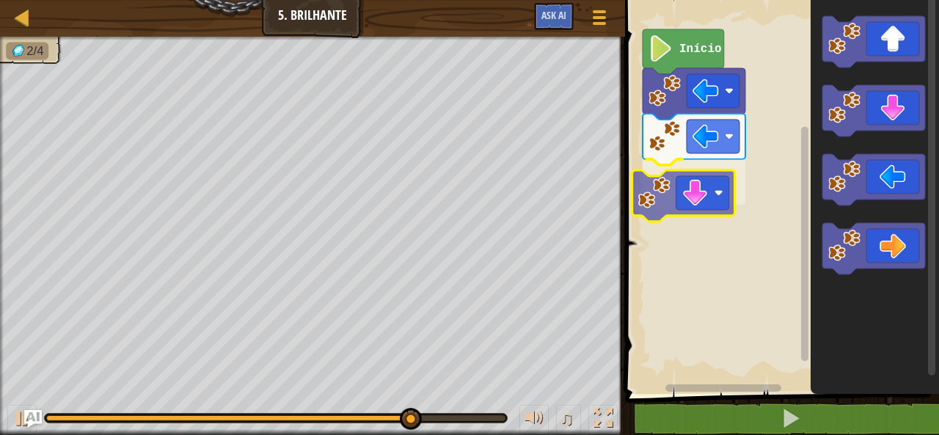
click at [686, 191] on div "Início" at bounding box center [779, 193] width 318 height 401
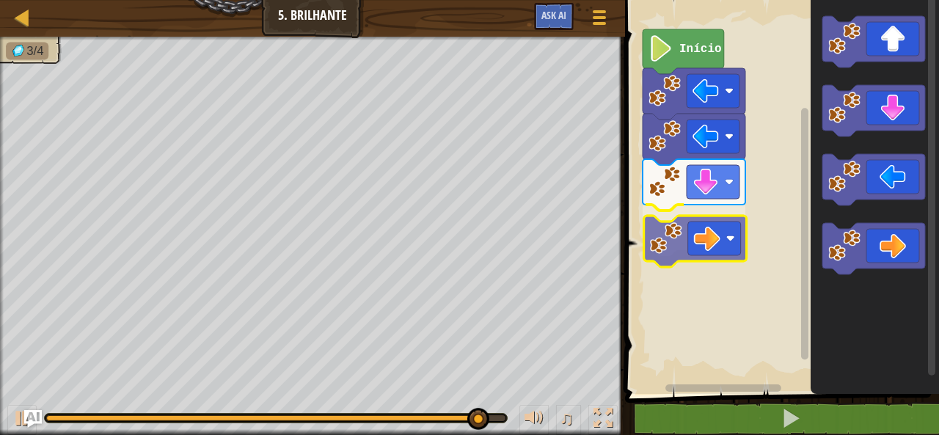
click at [695, 230] on div "Início" at bounding box center [779, 193] width 318 height 401
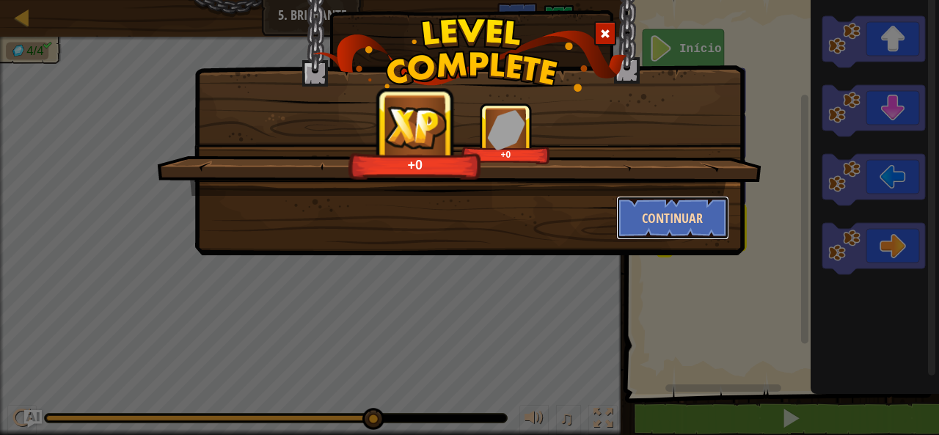
click at [694, 225] on button "Continuar" at bounding box center [673, 218] width 114 height 44
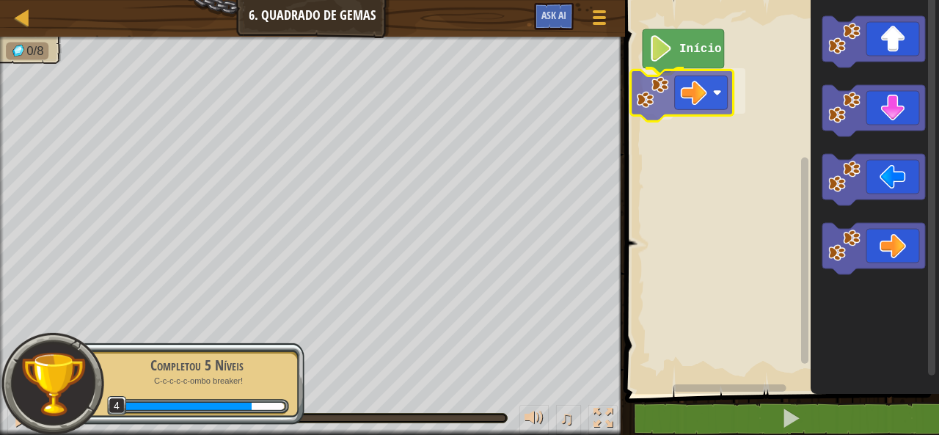
click at [674, 93] on div "Início" at bounding box center [779, 193] width 318 height 401
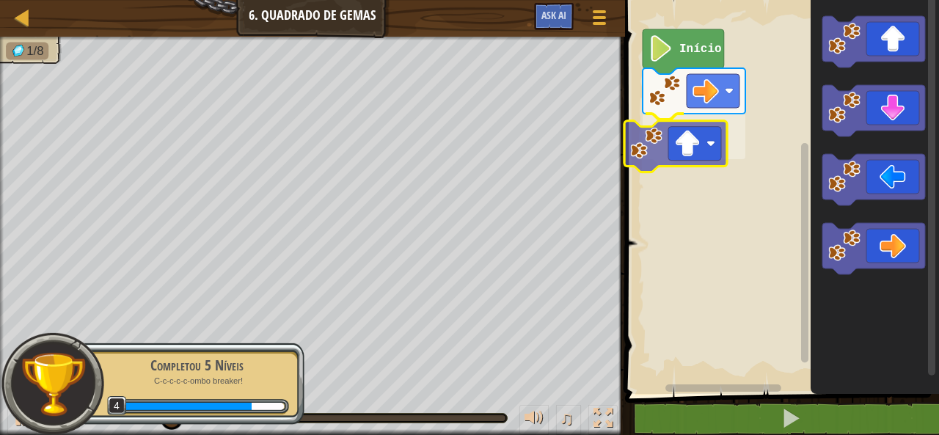
click at [682, 149] on div "Início" at bounding box center [779, 193] width 318 height 401
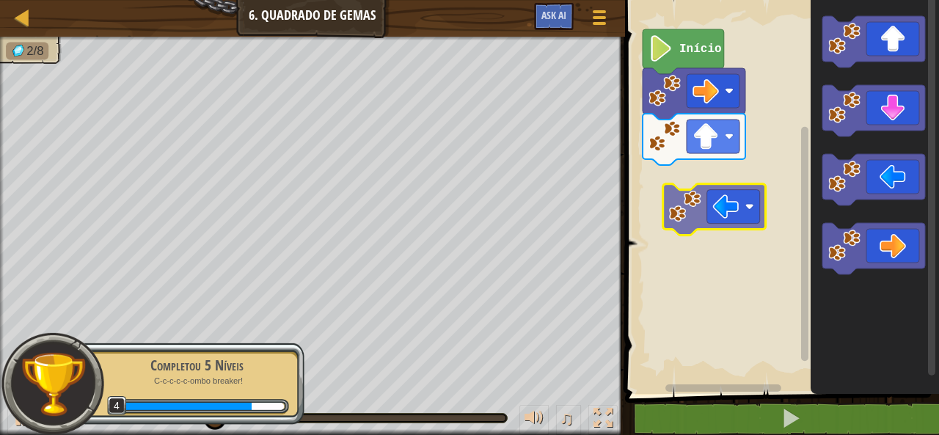
click at [648, 185] on div "Início" at bounding box center [779, 193] width 318 height 401
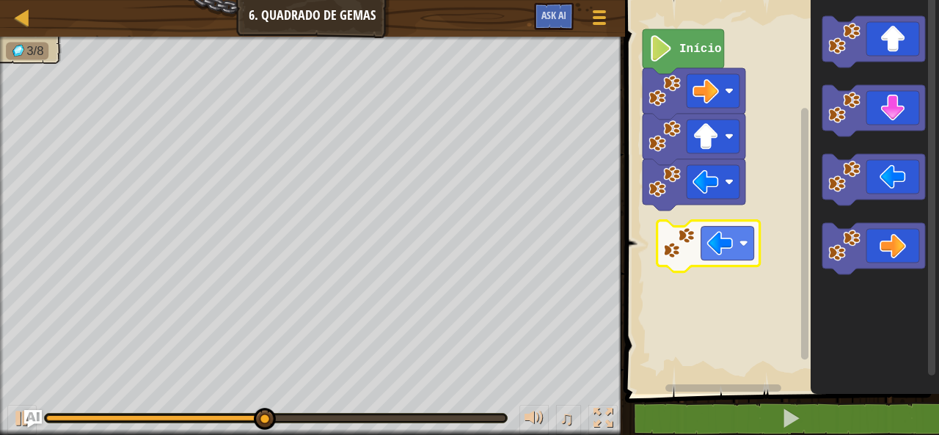
click at [686, 238] on div "Início" at bounding box center [779, 193] width 318 height 401
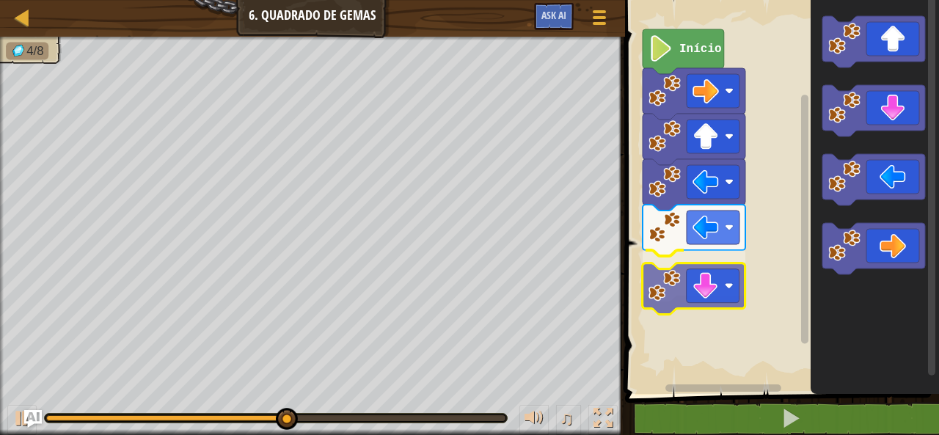
click at [706, 303] on div "Início" at bounding box center [779, 193] width 318 height 401
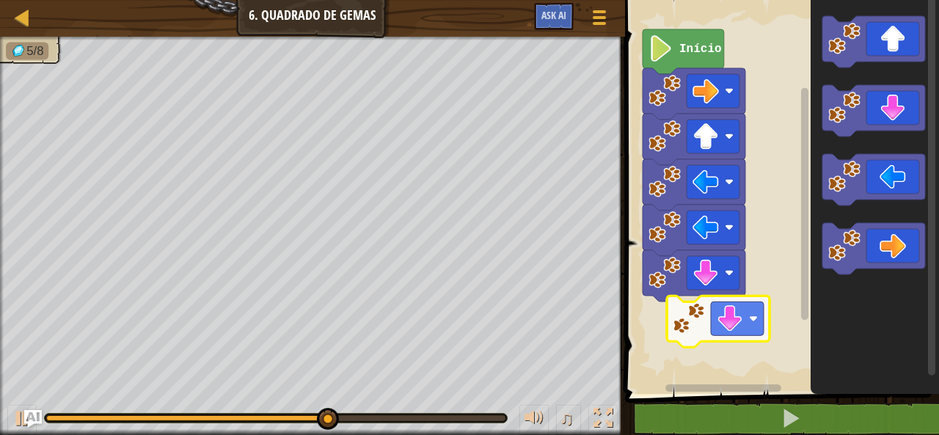
click at [648, 319] on div "Início" at bounding box center [779, 193] width 318 height 401
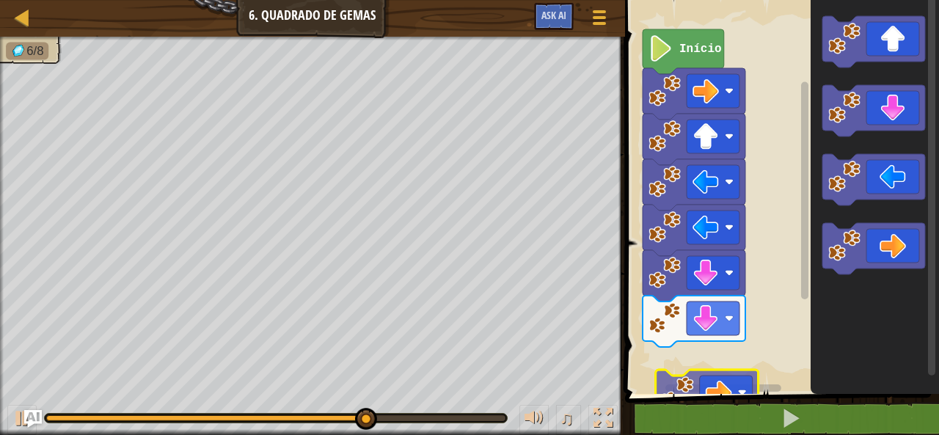
click at [702, 367] on div "Início" at bounding box center [779, 193] width 318 height 401
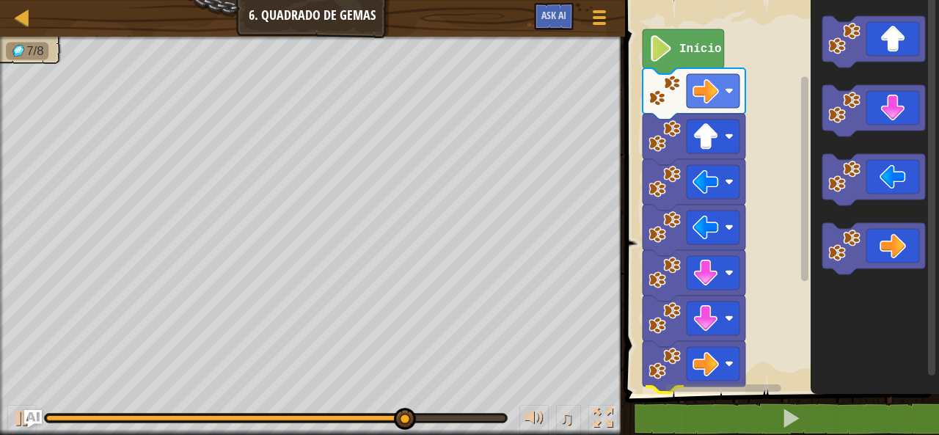
click at [646, 423] on div "1 ההההההההההההההההההההההההההההההההההההההההההההההההההההההההההההההההההההההההההההה…" at bounding box center [779, 227] width 318 height 440
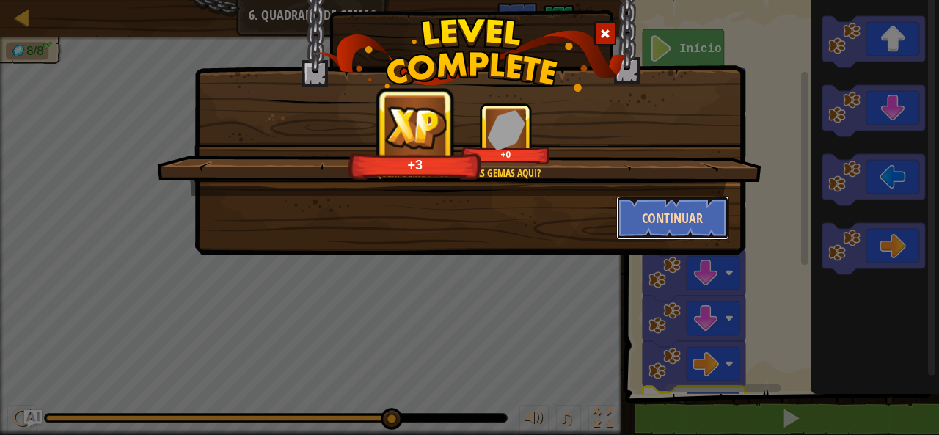
click at [695, 208] on button "Continuar" at bounding box center [673, 218] width 114 height 44
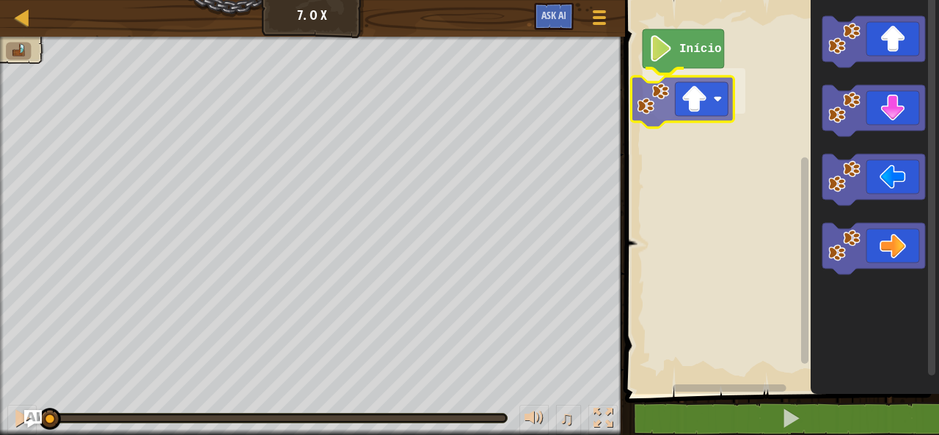
click at [704, 84] on div "Início" at bounding box center [779, 193] width 318 height 401
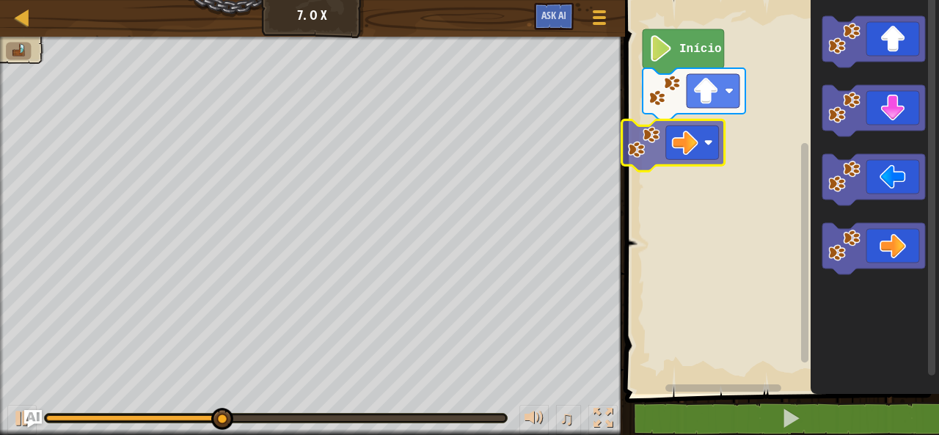
click at [657, 146] on div "Início" at bounding box center [779, 193] width 318 height 401
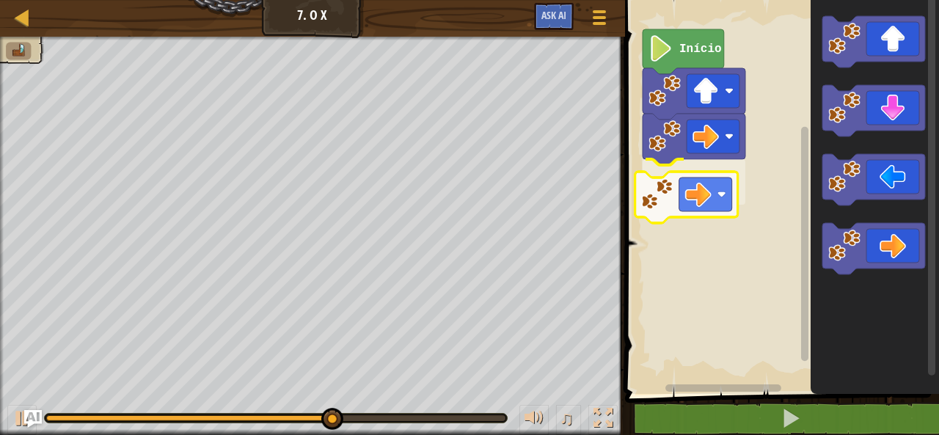
click at [651, 214] on div "Início" at bounding box center [779, 193] width 318 height 401
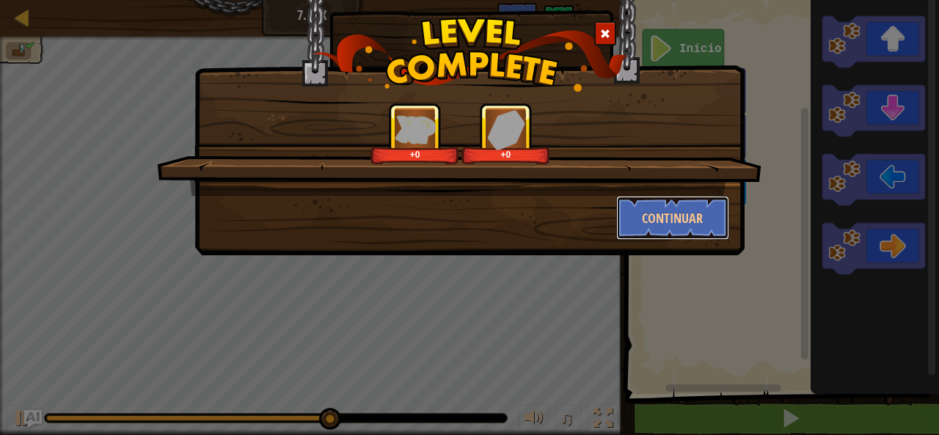
click at [651, 214] on button "Continuar" at bounding box center [673, 218] width 114 height 44
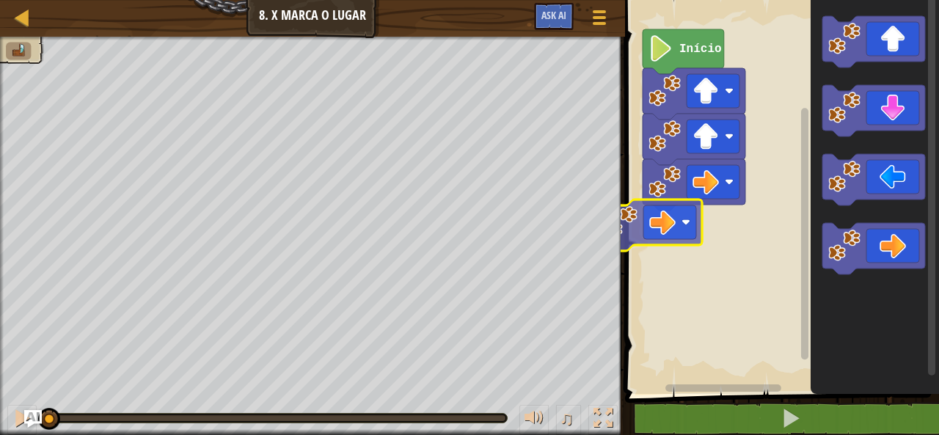
click at [658, 206] on div "Início" at bounding box center [779, 193] width 318 height 401
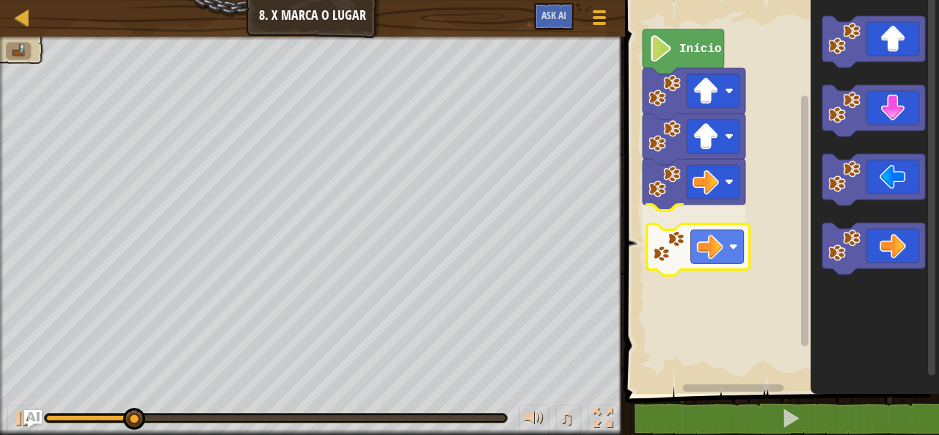
click at [689, 243] on div "Início" at bounding box center [779, 193] width 318 height 401
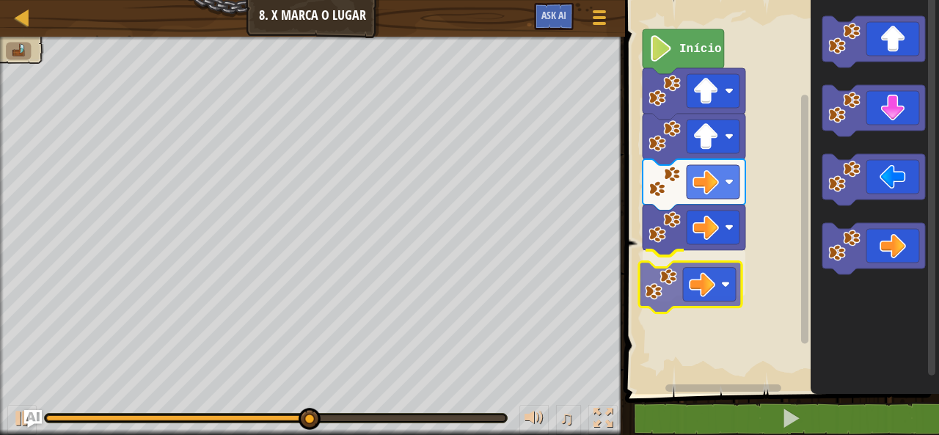
click at [708, 290] on div "Início" at bounding box center [779, 193] width 318 height 401
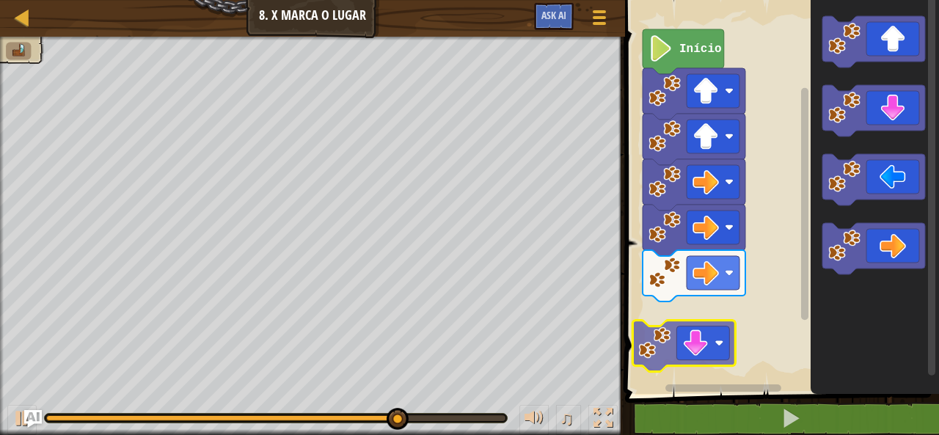
click at [701, 348] on div "Início" at bounding box center [779, 193] width 318 height 401
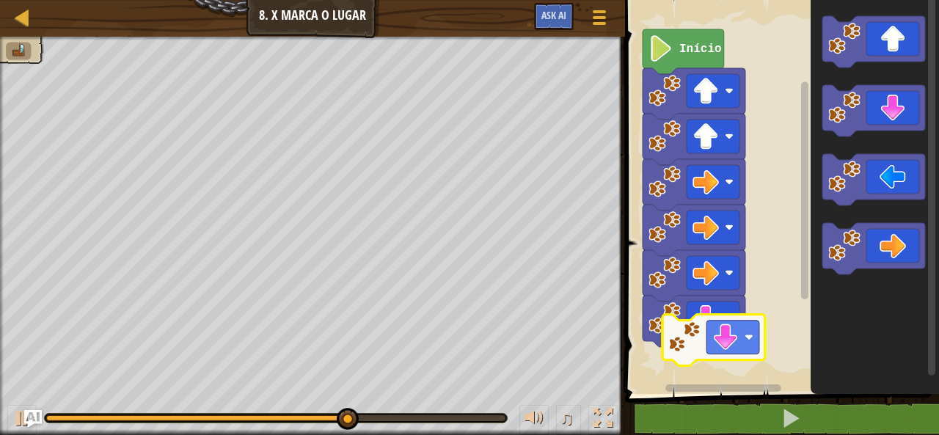
click at [744, 326] on div "Início" at bounding box center [779, 193] width 318 height 401
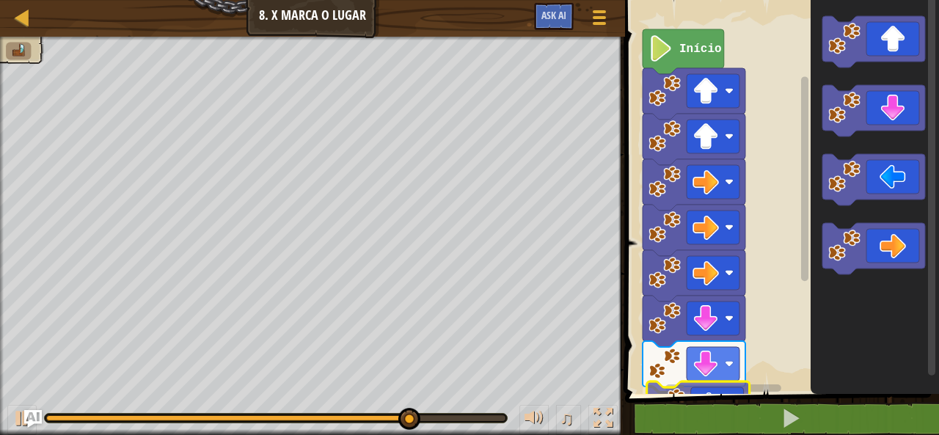
click at [719, 417] on div "1 2 3 4 go ( 'up' , 1 ) go ( 'up' , 1 ) go ( 'right' , 1 ) הההההההההההההההההההה…" at bounding box center [779, 227] width 318 height 440
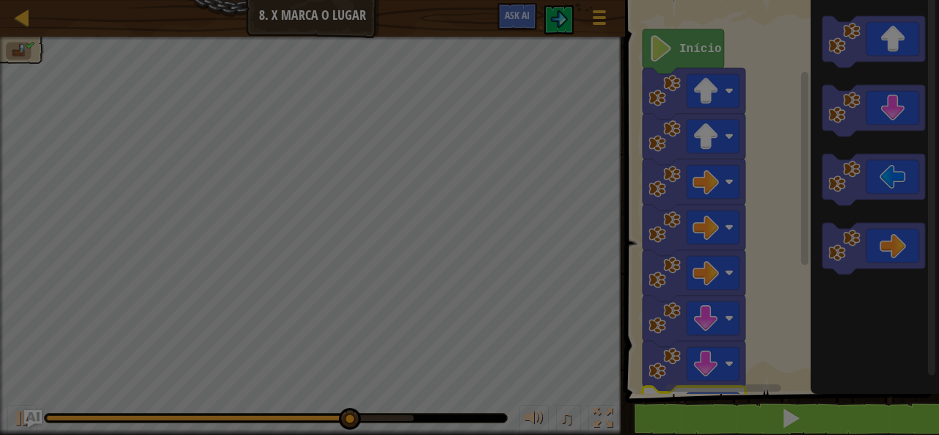
click at [719, 1] on body "Mapa Júnior 8. X [PERSON_NAME] Menu do Jogo Ask AI 1 הההההההההההההההההההההההההה…" at bounding box center [469, 0] width 939 height 1
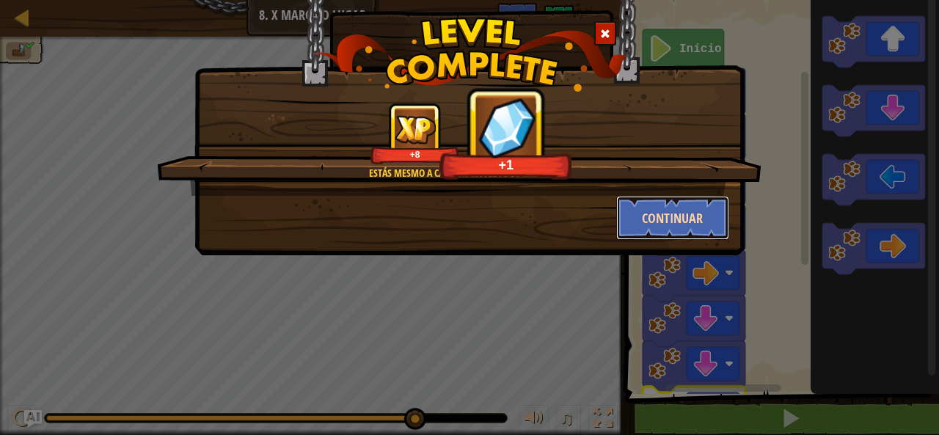
click at [682, 226] on button "Continuar" at bounding box center [673, 218] width 114 height 44
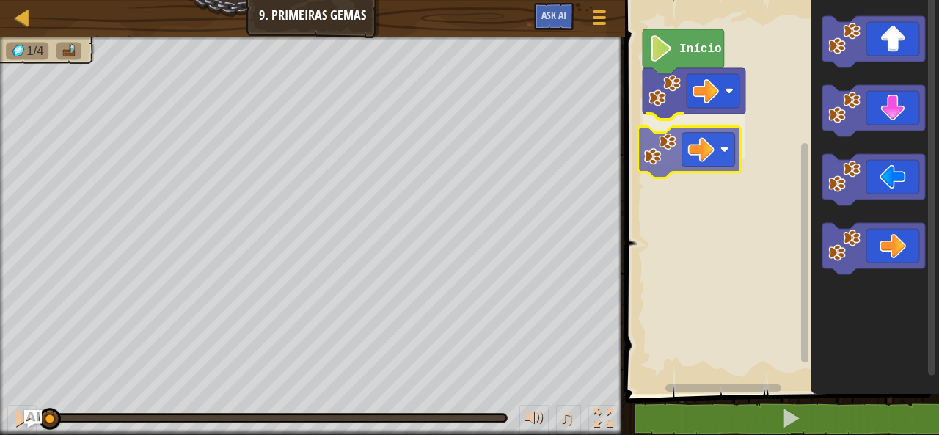
click at [704, 147] on div "Início" at bounding box center [779, 193] width 318 height 401
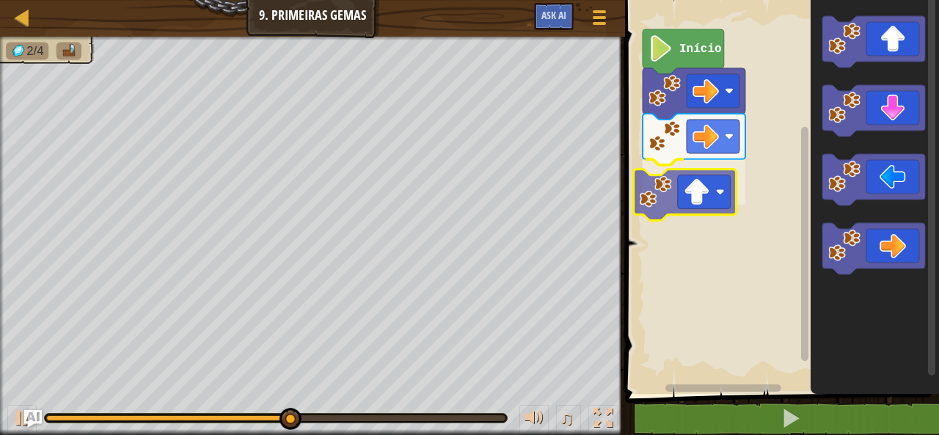
click at [720, 178] on div "Início" at bounding box center [779, 193] width 318 height 401
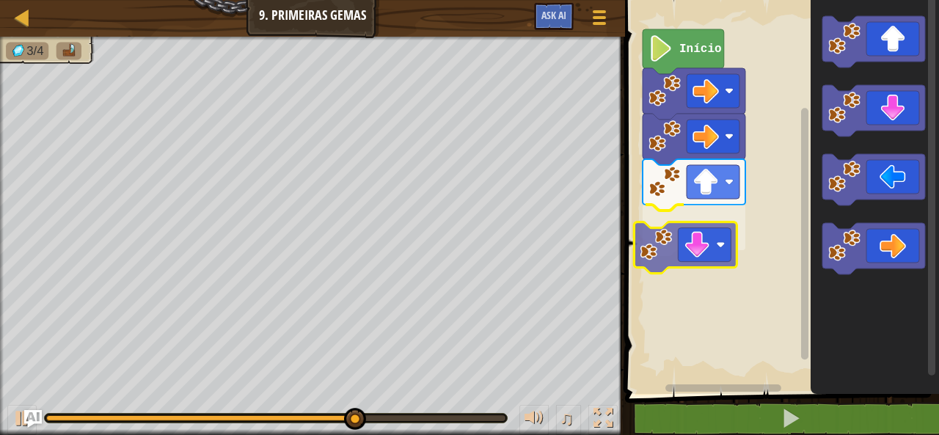
click at [705, 244] on div "Início" at bounding box center [779, 193] width 318 height 401
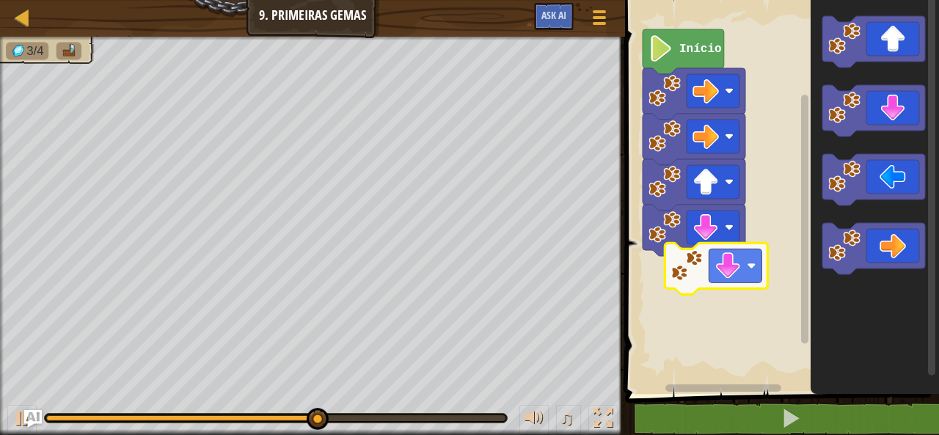
click at [713, 277] on div "Início" at bounding box center [779, 193] width 318 height 401
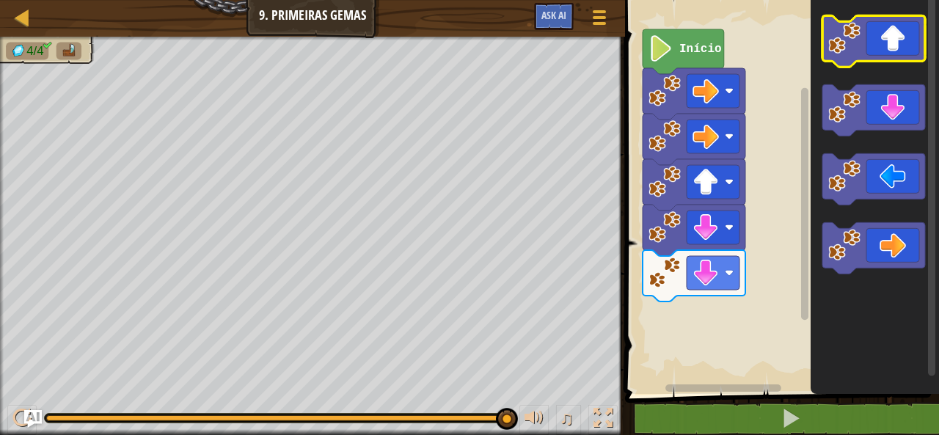
click at [839, 52] on icon "Espaço de trabalho do Blockly" at bounding box center [873, 40] width 103 height 51
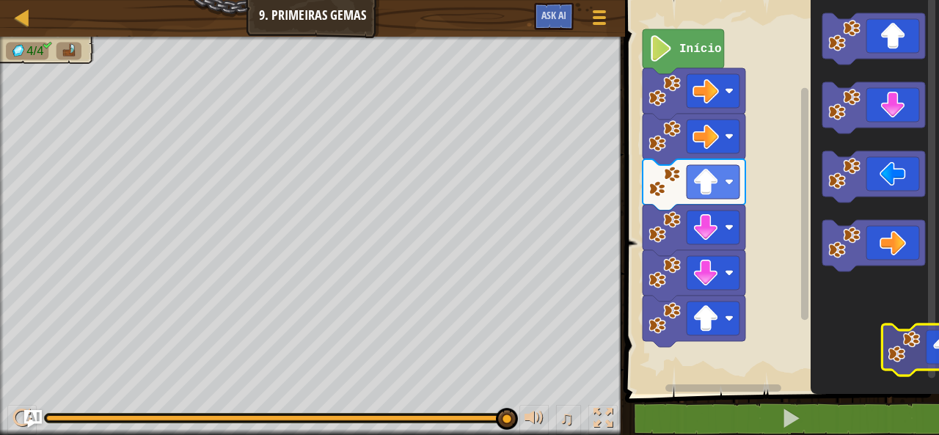
click at [906, 364] on icon "Espaço de trabalho do Blockly" at bounding box center [874, 193] width 128 height 401
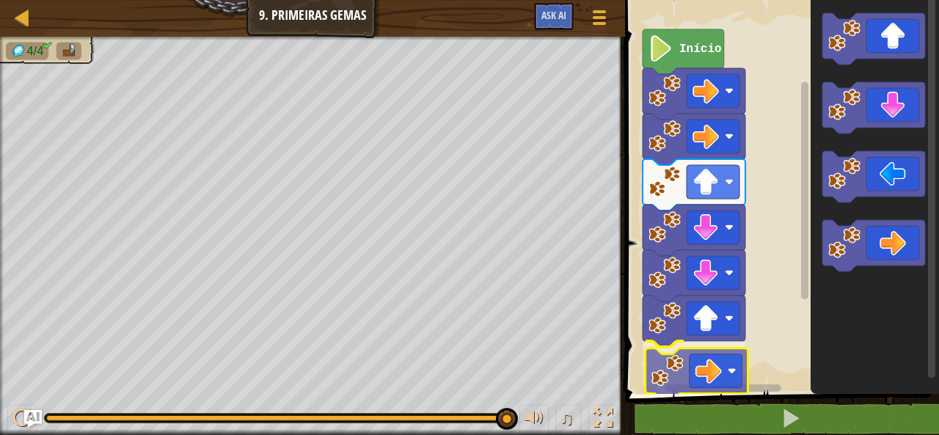
click at [694, 373] on div "Início" at bounding box center [779, 193] width 318 height 401
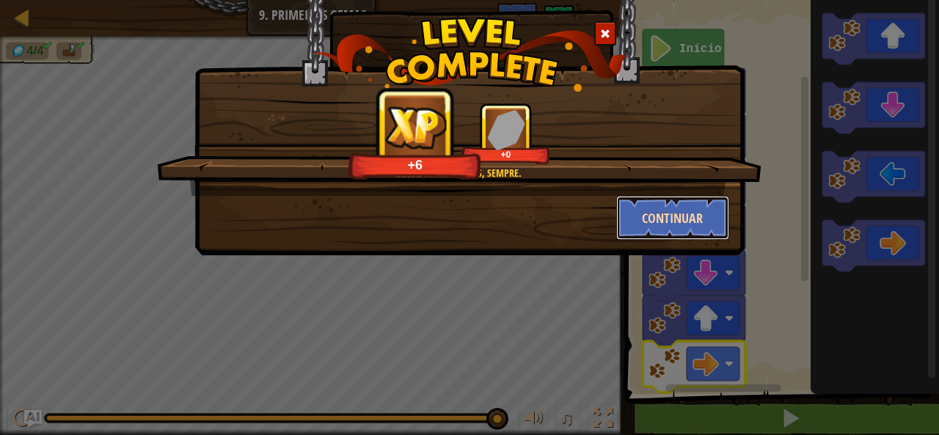
click at [666, 218] on button "Continuar" at bounding box center [673, 218] width 114 height 44
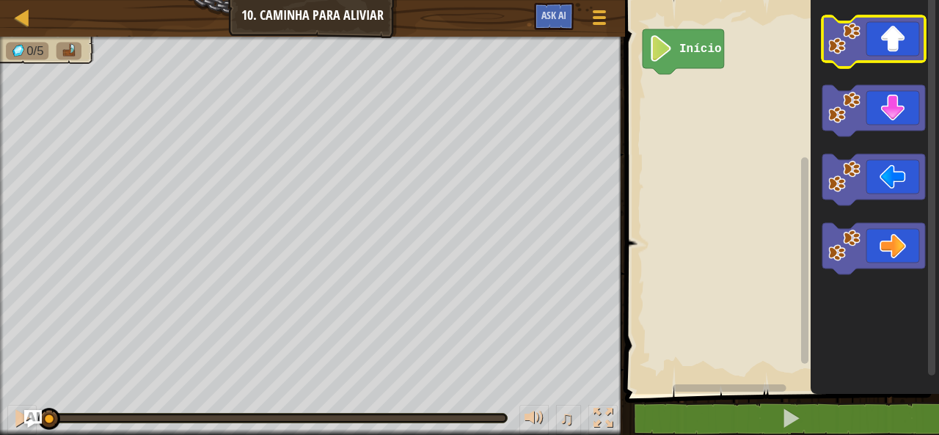
click at [878, 51] on icon "Espaço de trabalho do Blockly" at bounding box center [873, 41] width 103 height 51
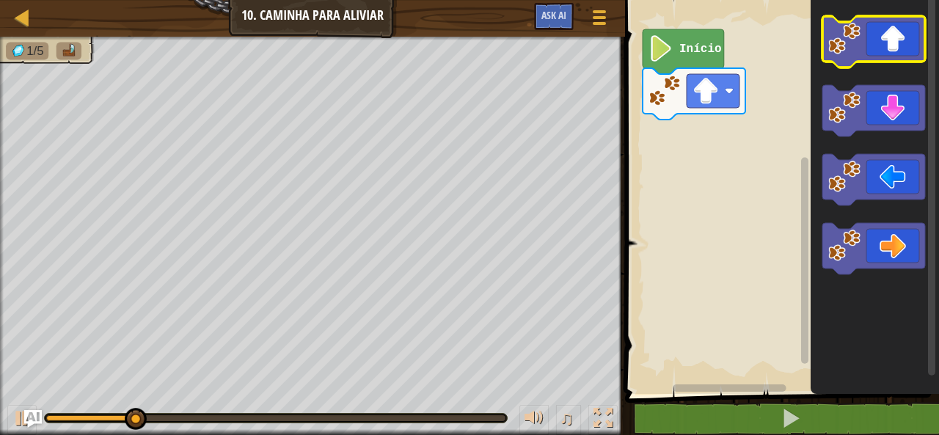
click at [878, 51] on icon "Espaço de trabalho do Blockly" at bounding box center [873, 41] width 103 height 51
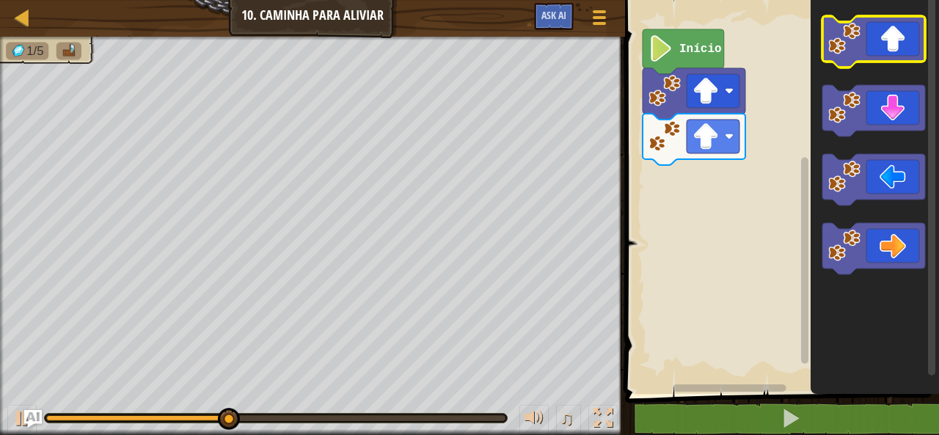
click at [878, 46] on icon "Espaço de trabalho do Blockly" at bounding box center [873, 41] width 103 height 51
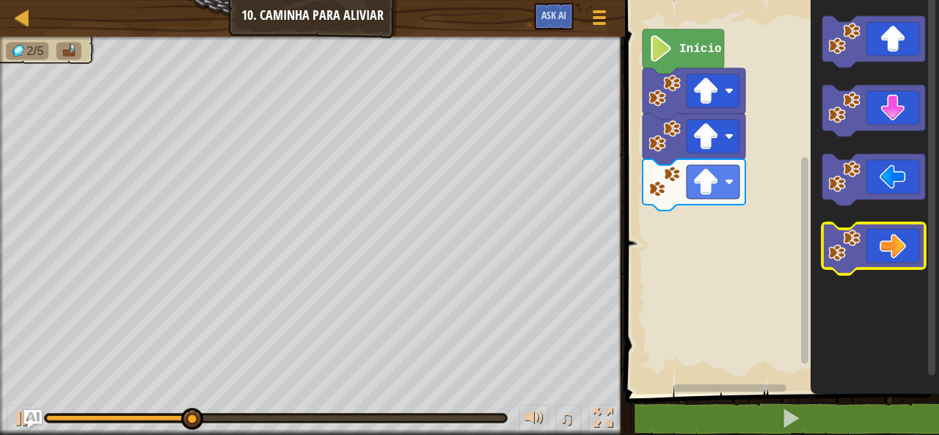
click at [884, 231] on icon "Espaço de trabalho do Blockly" at bounding box center [873, 248] width 103 height 51
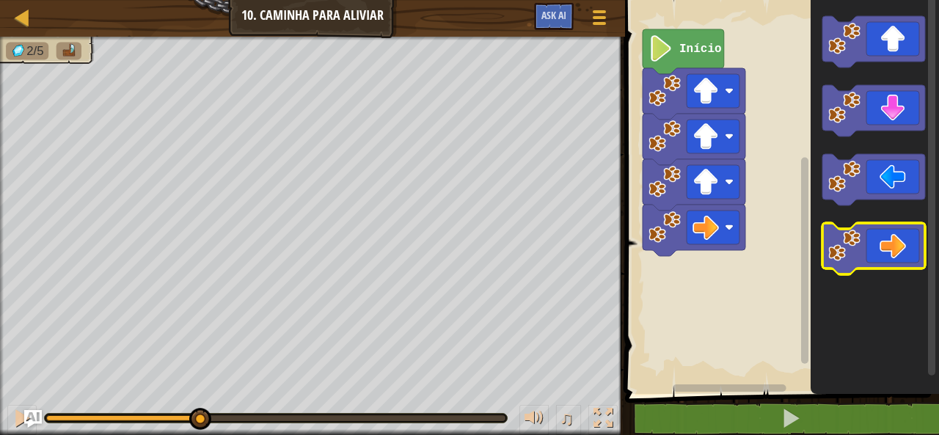
click at [884, 231] on icon "Espaço de trabalho do Blockly" at bounding box center [873, 248] width 103 height 51
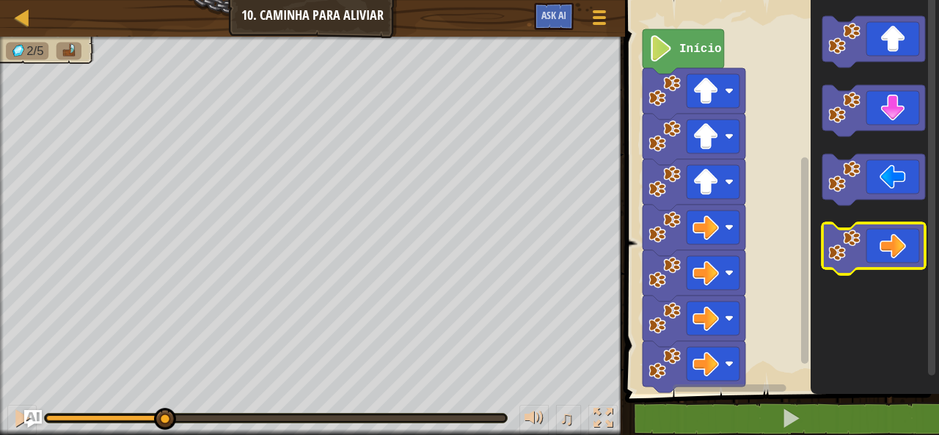
click at [884, 231] on icon "Espaço de trabalho do Blockly" at bounding box center [873, 248] width 103 height 51
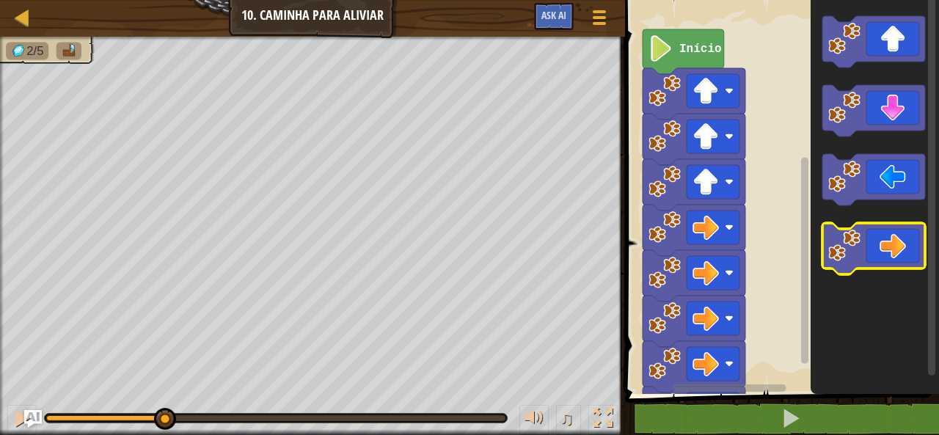
click at [884, 231] on icon "Espaço de trabalho do Blockly" at bounding box center [873, 248] width 103 height 51
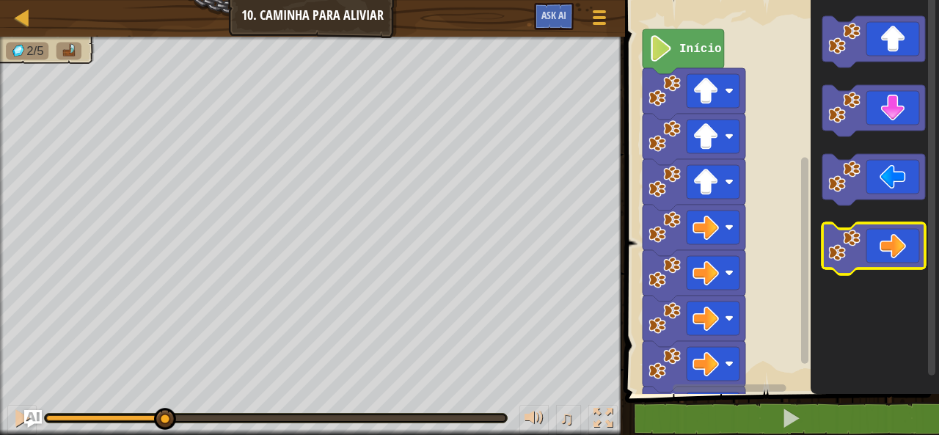
click at [884, 231] on icon "Espaço de trabalho do Blockly" at bounding box center [873, 248] width 103 height 51
click at [883, 232] on icon "Espaço de trabalho do Blockly" at bounding box center [873, 248] width 103 height 51
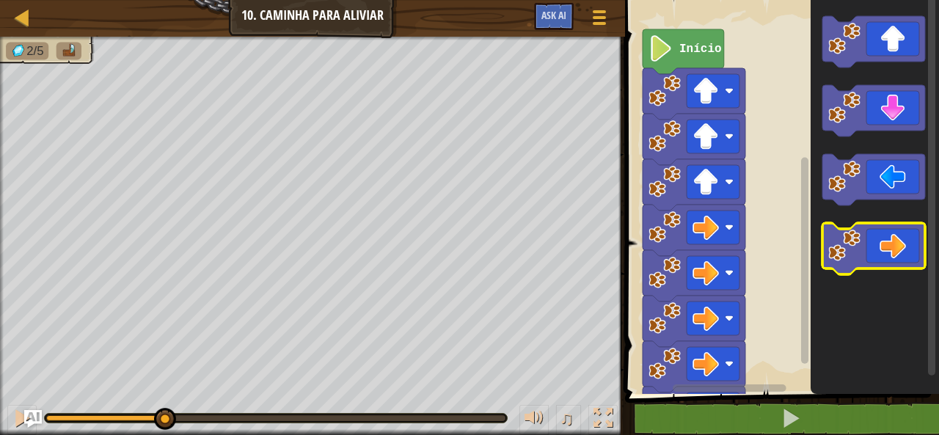
click at [883, 232] on icon "Espaço de trabalho do Blockly" at bounding box center [873, 248] width 103 height 51
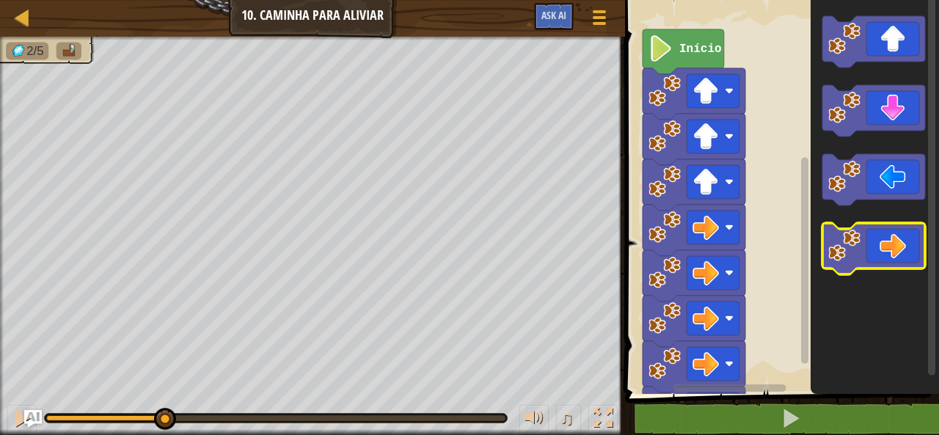
click at [883, 232] on icon "Espaço de trabalho do Blockly" at bounding box center [873, 248] width 103 height 51
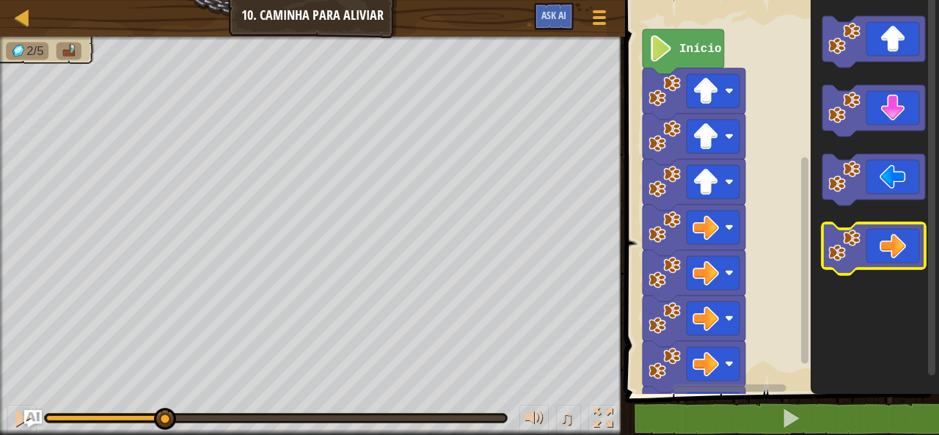
click at [883, 232] on icon "Espaço de trabalho do Blockly" at bounding box center [873, 248] width 103 height 51
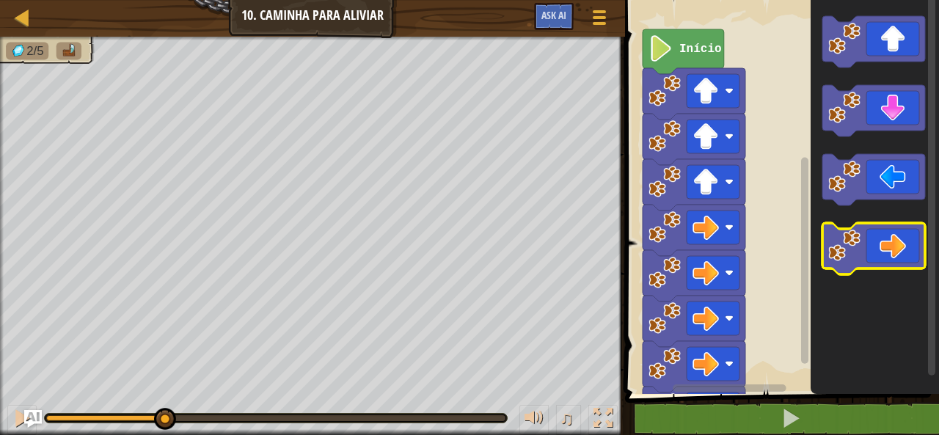
click at [883, 232] on icon "Espaço de trabalho do Blockly" at bounding box center [873, 248] width 103 height 51
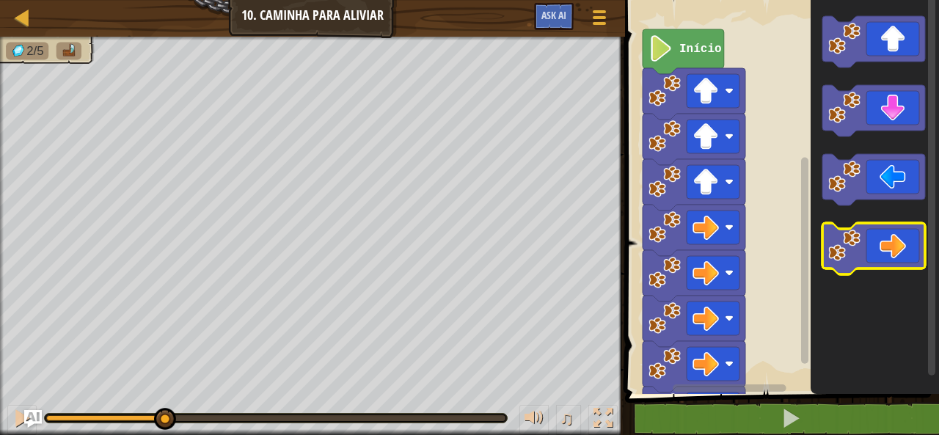
click at [883, 232] on icon "Espaço de trabalho do Blockly" at bounding box center [873, 248] width 103 height 51
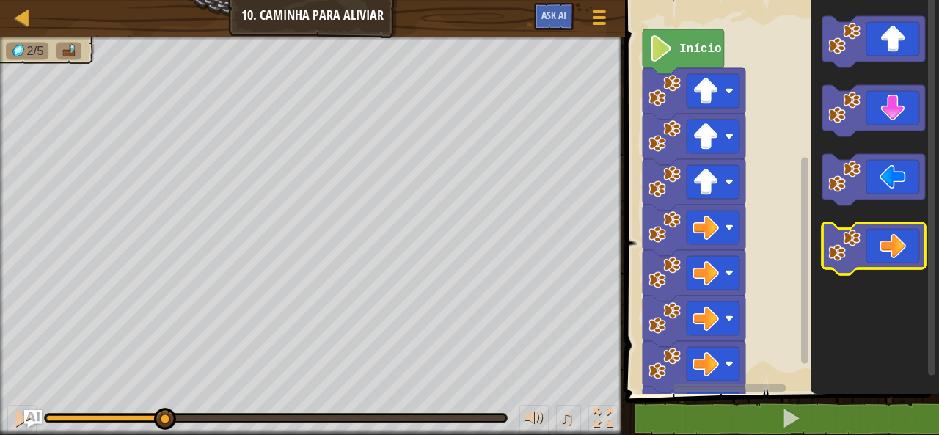
click at [883, 232] on icon "Espaço de trabalho do Blockly" at bounding box center [873, 248] width 103 height 51
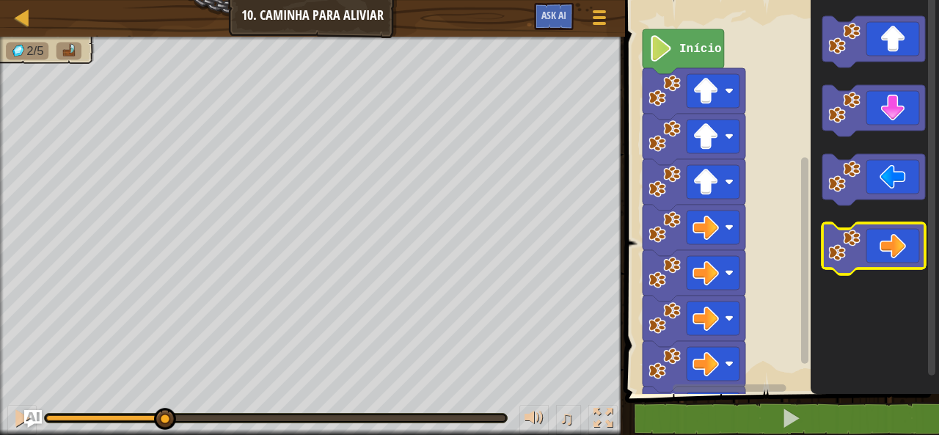
click at [883, 232] on icon "Espaço de trabalho do Blockly" at bounding box center [873, 248] width 103 height 51
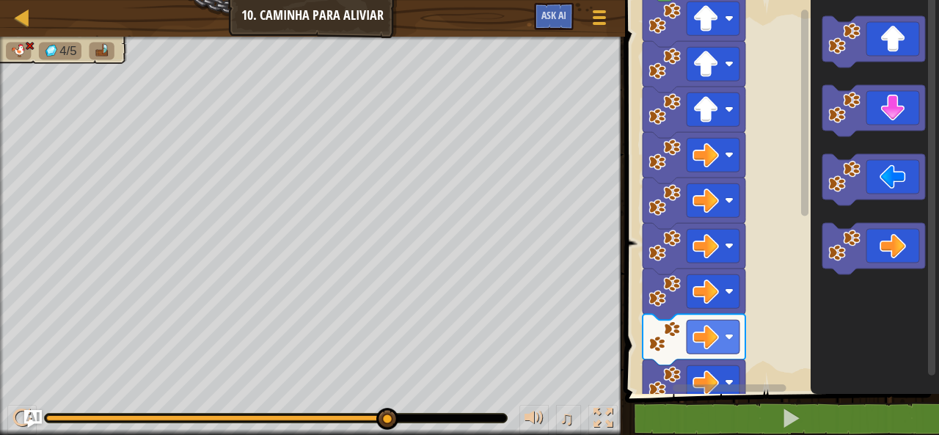
click at [785, 143] on div "Início" at bounding box center [779, 193] width 318 height 401
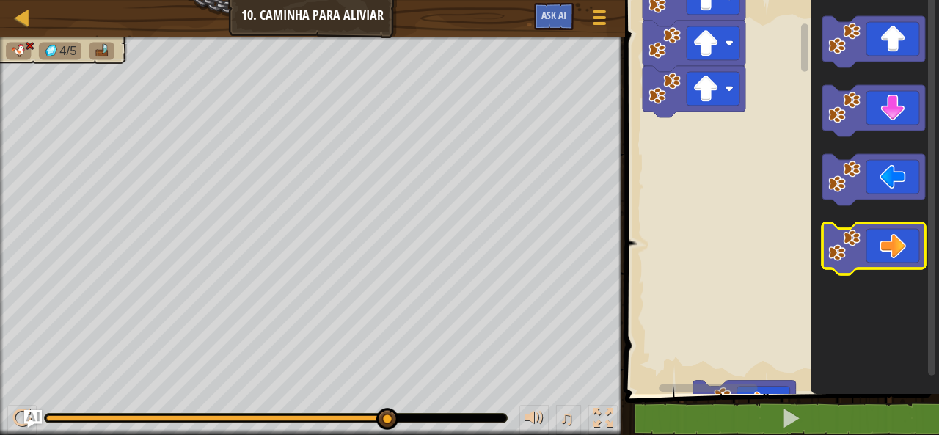
click at [878, 224] on icon "Espaço de trabalho do Blockly" at bounding box center [873, 248] width 103 height 51
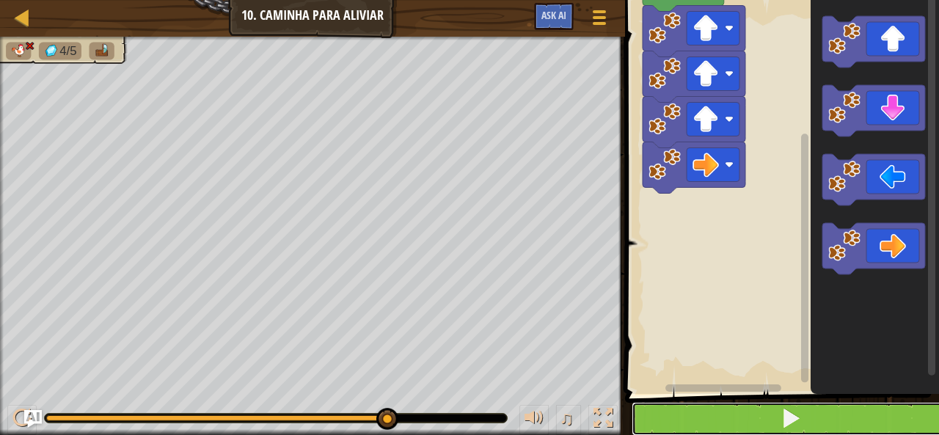
click at [862, 410] on button at bounding box center [790, 419] width 318 height 34
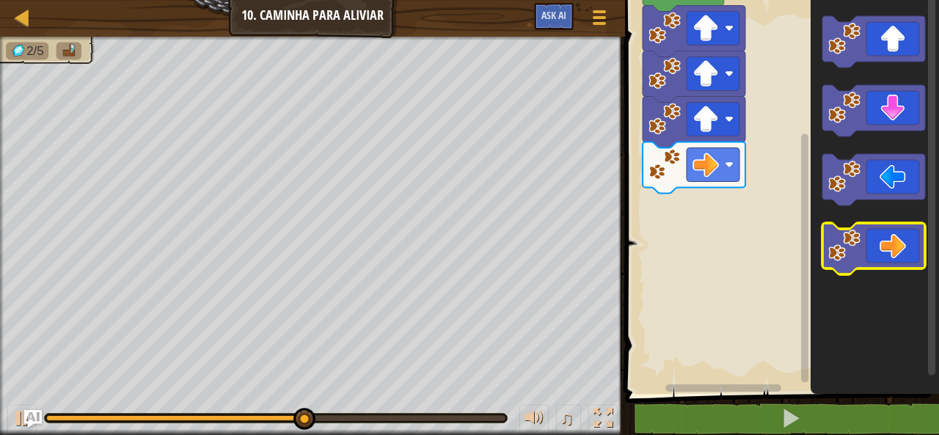
click at [877, 257] on icon "Espaço de trabalho do Blockly" at bounding box center [873, 248] width 103 height 51
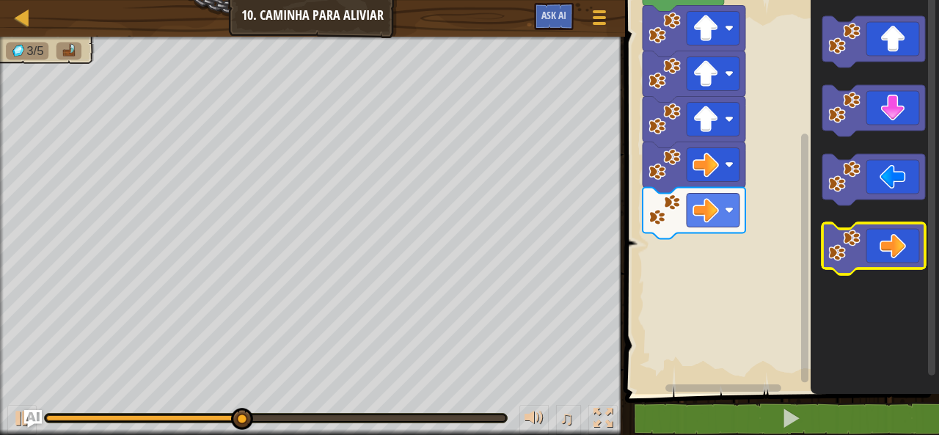
click at [877, 257] on icon "Espaço de trabalho do Blockly" at bounding box center [873, 248] width 103 height 51
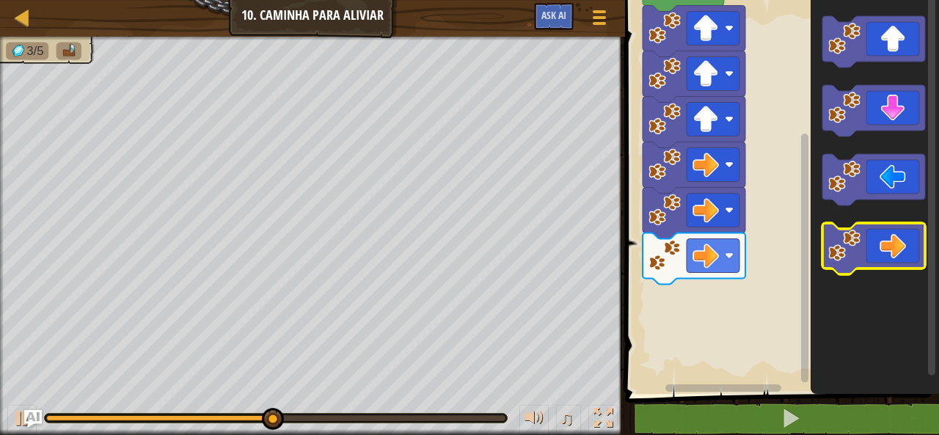
click at [877, 257] on icon "Espaço de trabalho do Blockly" at bounding box center [873, 248] width 103 height 51
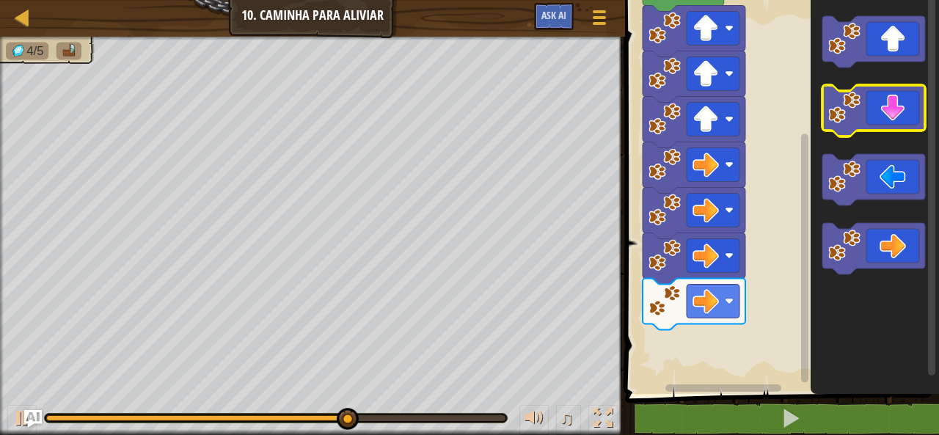
click at [856, 106] on image "Espaço de trabalho do Blockly" at bounding box center [844, 108] width 32 height 32
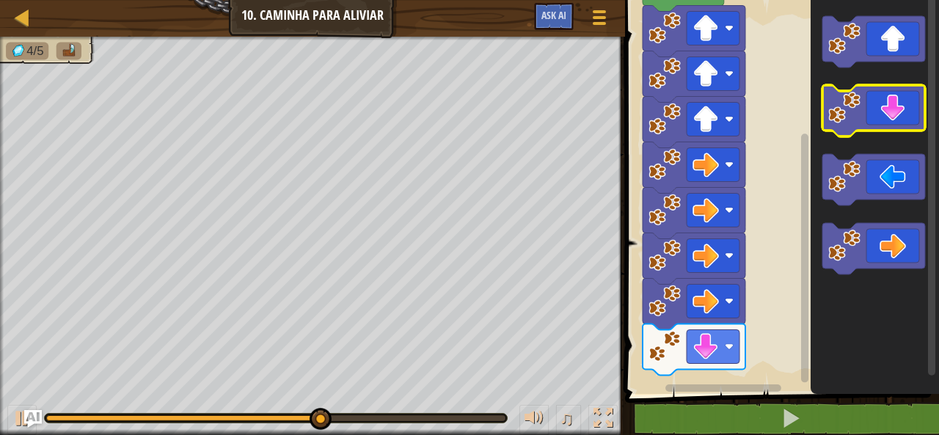
click at [856, 106] on image "Espaço de trabalho do Blockly" at bounding box center [844, 108] width 32 height 32
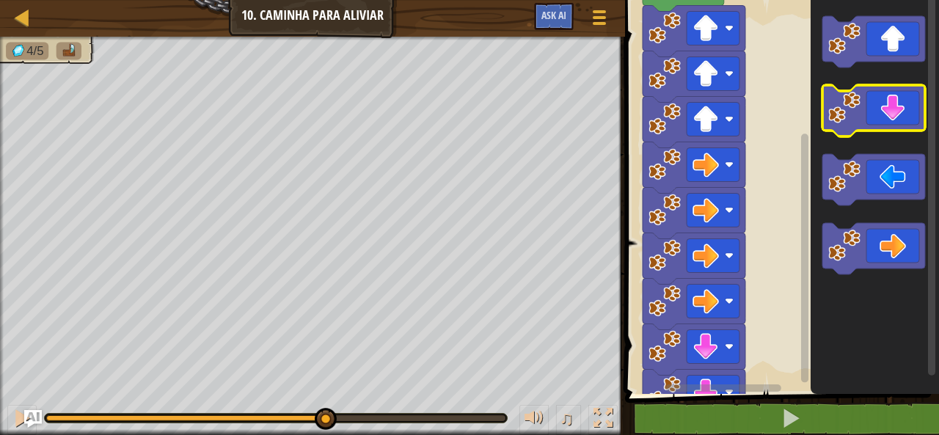
click at [856, 106] on image "Espaço de trabalho do Blockly" at bounding box center [844, 108] width 32 height 32
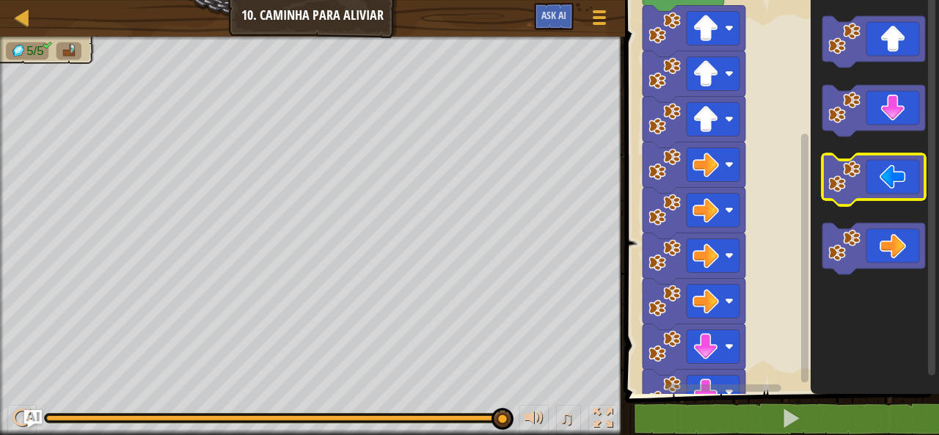
click at [873, 178] on icon "Espaço de trabalho do Blockly" at bounding box center [873, 179] width 103 height 51
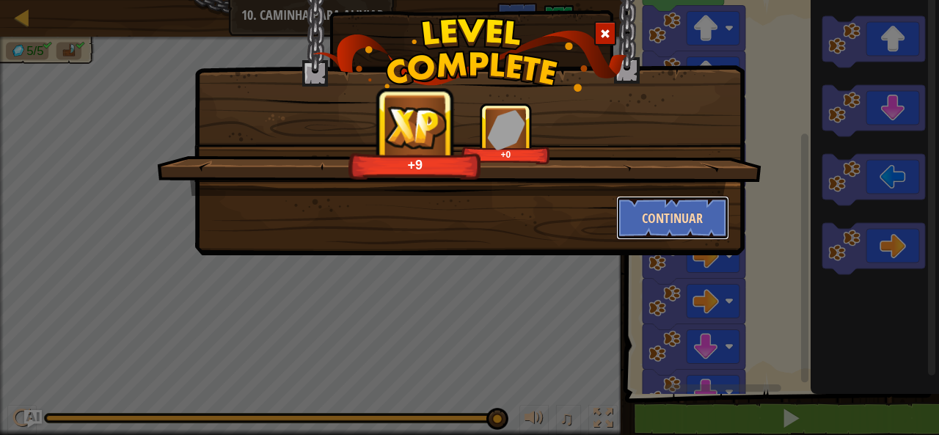
click at [683, 206] on button "Continuar" at bounding box center [673, 218] width 114 height 44
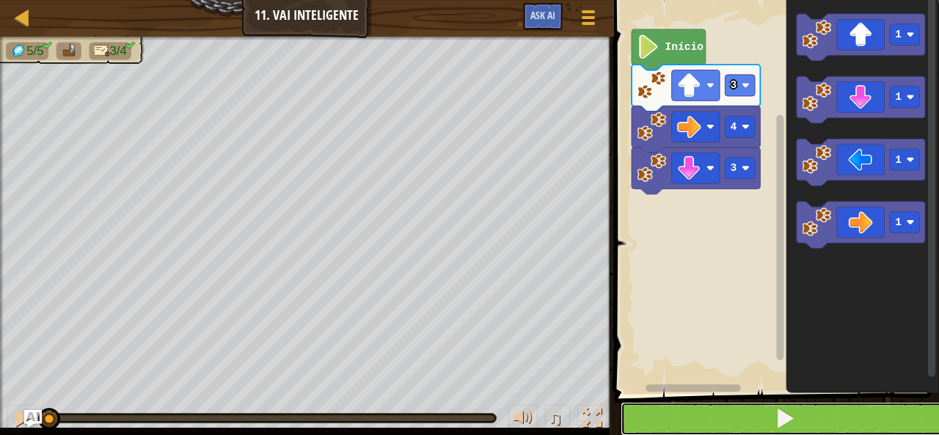
click at [842, 414] on button at bounding box center [784, 419] width 329 height 34
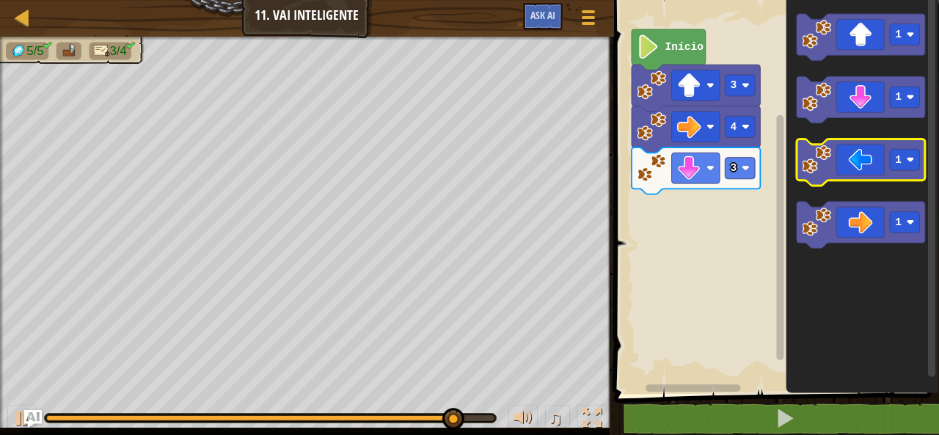
click at [854, 149] on icon "Espaço de trabalho do Blockly" at bounding box center [860, 162] width 128 height 47
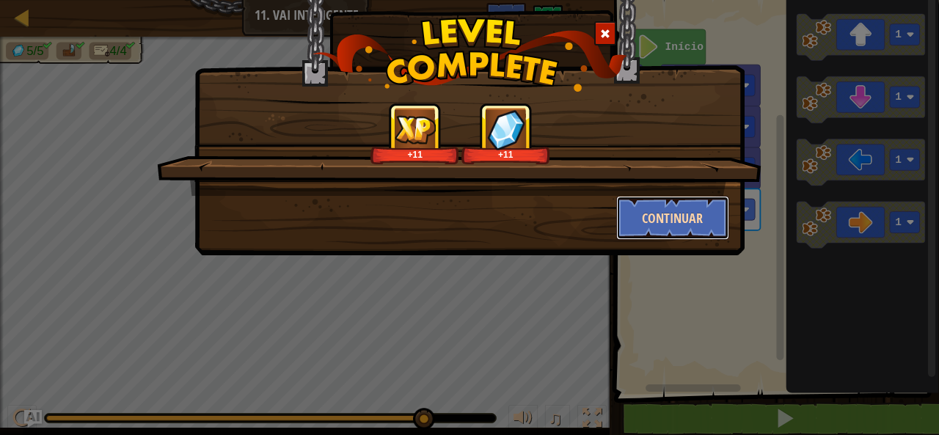
click at [691, 224] on button "Continuar" at bounding box center [673, 218] width 114 height 44
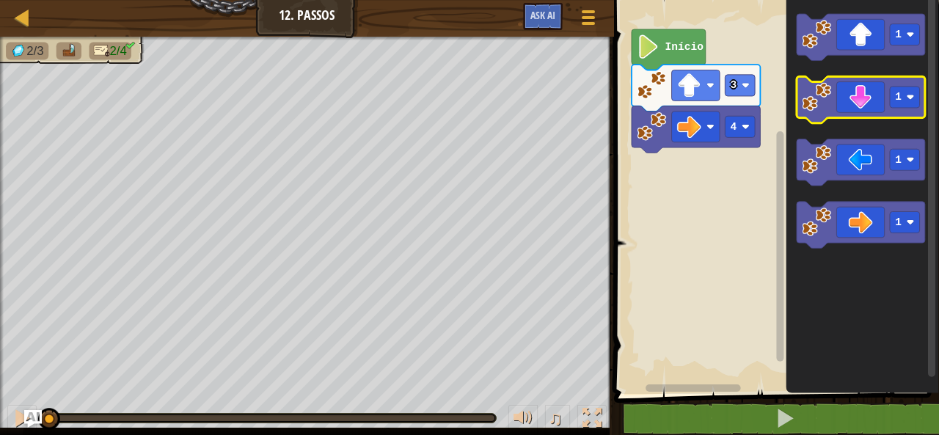
click at [841, 112] on icon "Espaço de trabalho do Blockly" at bounding box center [860, 100] width 128 height 47
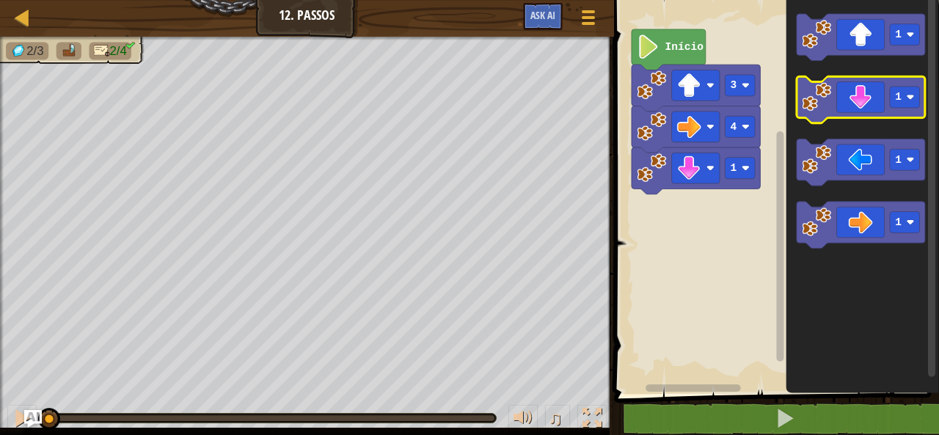
click at [841, 112] on icon "Espaço de trabalho do Blockly" at bounding box center [860, 100] width 128 height 47
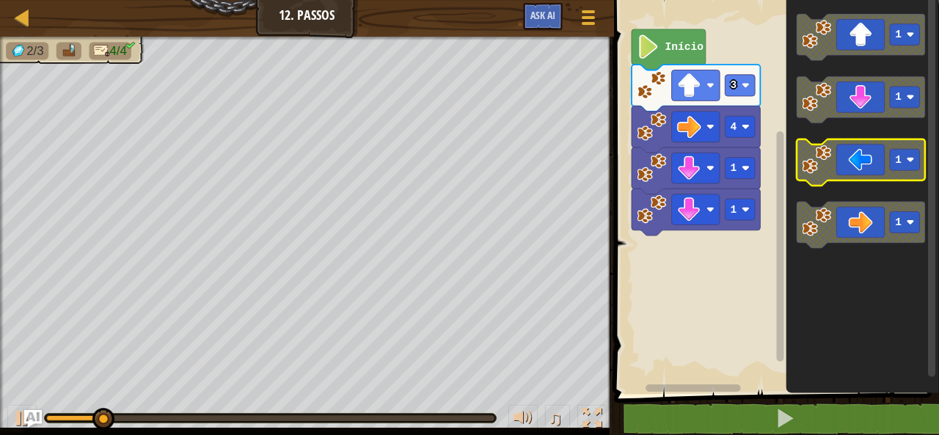
click at [843, 162] on icon "Espaço de trabalho do Blockly" at bounding box center [860, 162] width 128 height 47
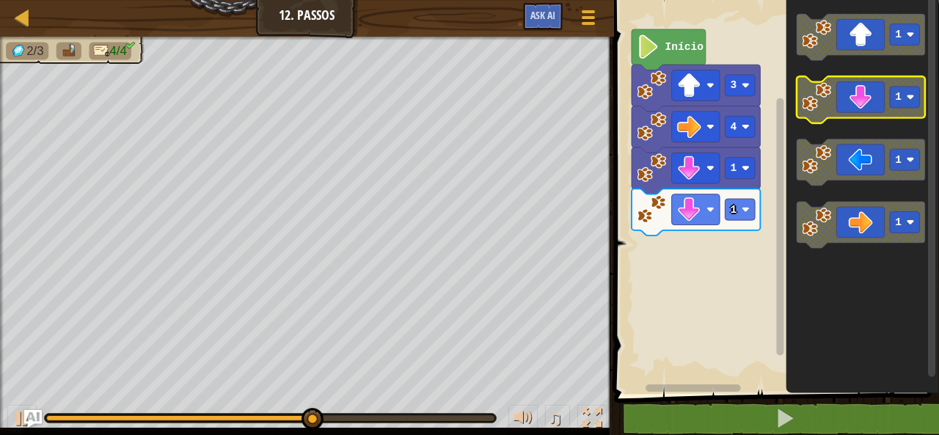
click at [839, 118] on rect "Espaço de trabalho do Blockly" at bounding box center [860, 100] width 128 height 47
click at [837, 106] on icon "Espaço de trabalho do Blockly" at bounding box center [860, 100] width 128 height 47
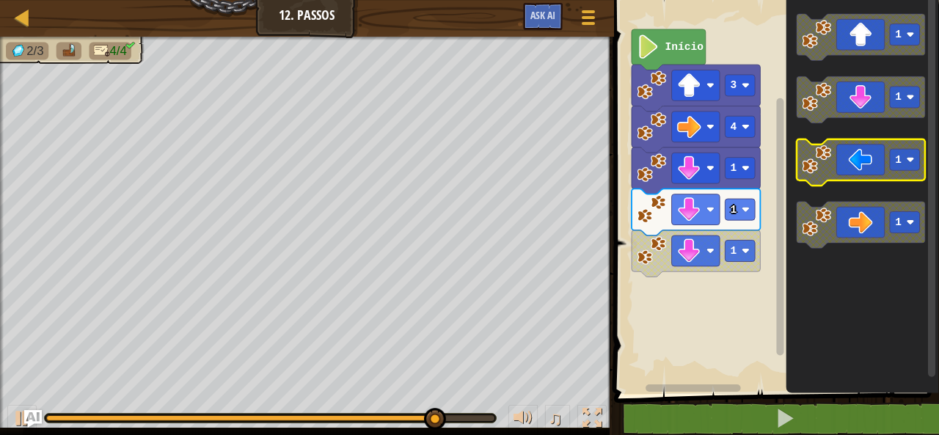
click at [858, 171] on icon "Espaço de trabalho do Blockly" at bounding box center [860, 162] width 128 height 47
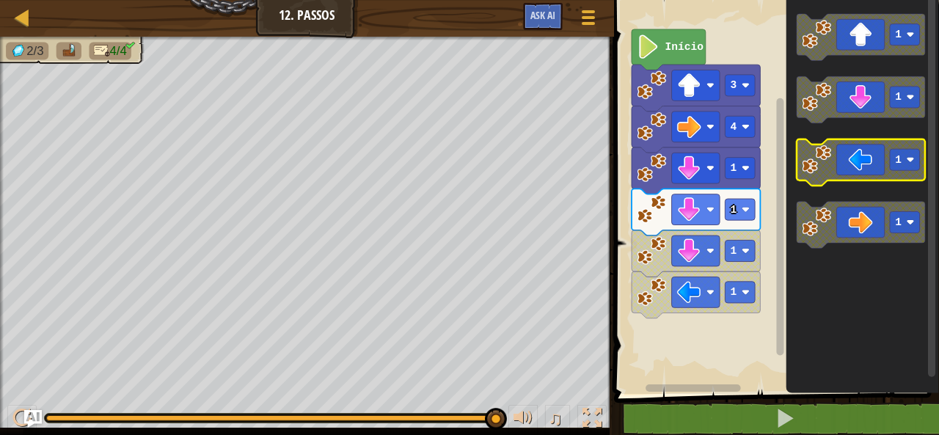
click at [812, 171] on image "Espaço de trabalho do Blockly" at bounding box center [815, 159] width 29 height 29
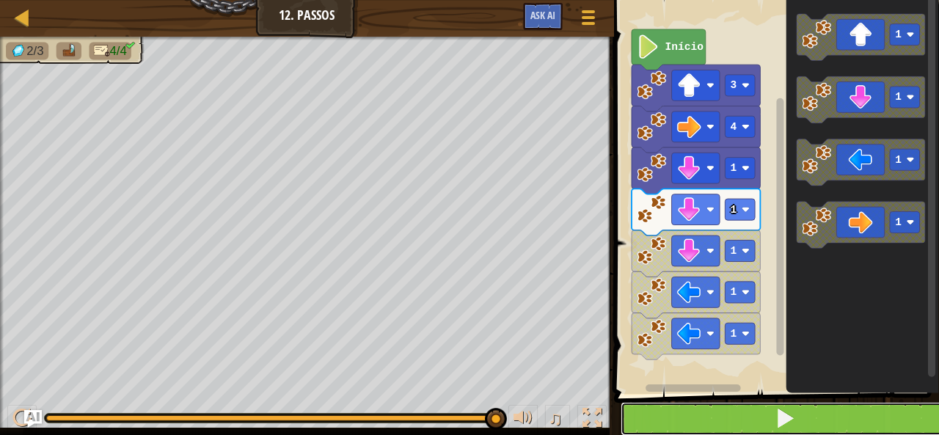
click at [823, 406] on button at bounding box center [784, 419] width 329 height 34
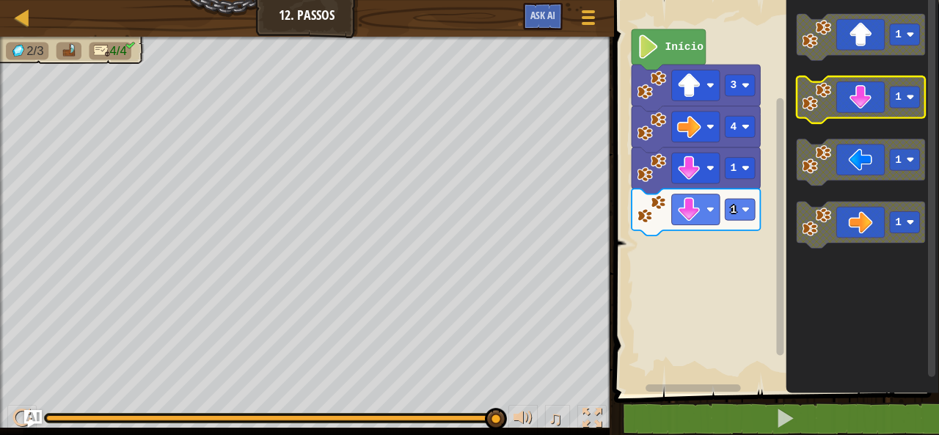
click at [844, 95] on icon "Espaço de trabalho do Blockly" at bounding box center [860, 100] width 128 height 47
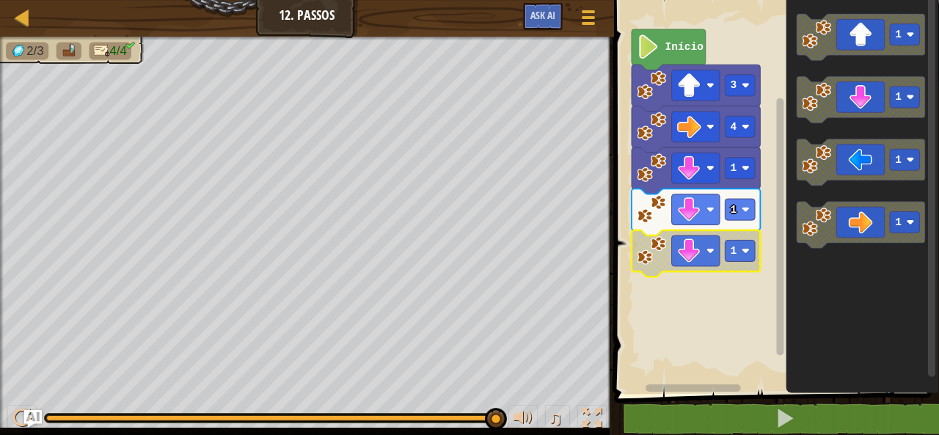
click at [691, 293] on rect "Espaço de trabalho do Blockly" at bounding box center [773, 193] width 329 height 401
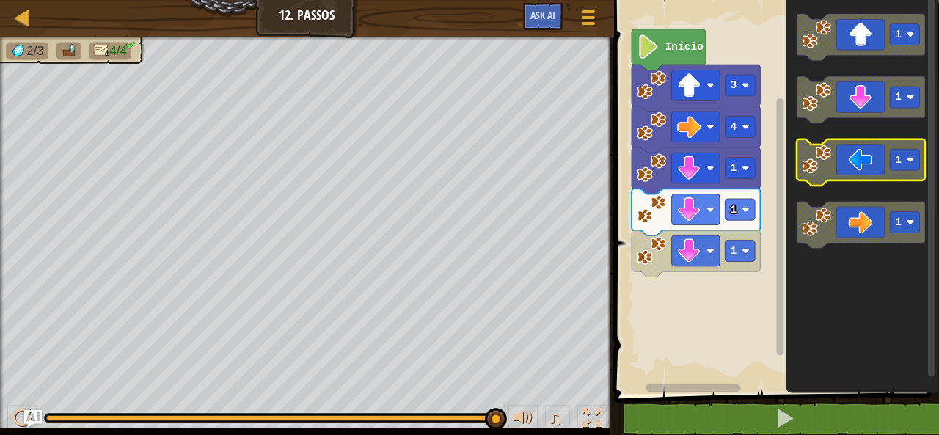
click at [889, 174] on icon "Espaço de trabalho do Blockly" at bounding box center [860, 162] width 128 height 47
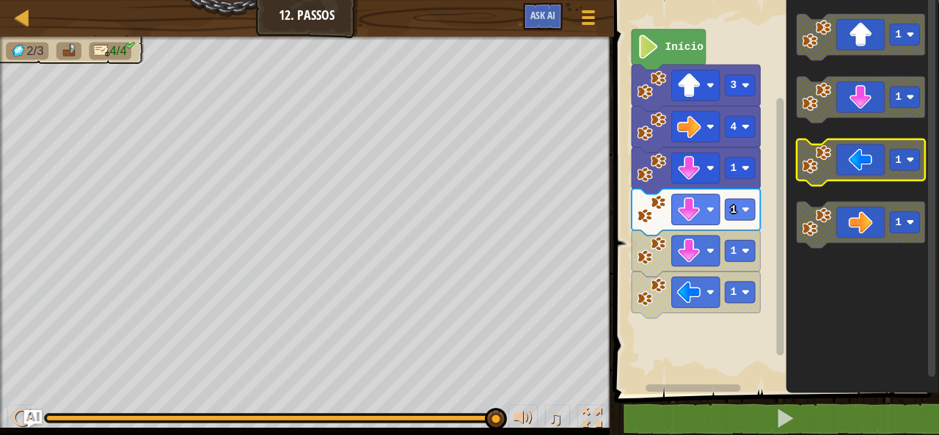
click at [889, 174] on icon "Espaço de trabalho do Blockly" at bounding box center [860, 162] width 128 height 47
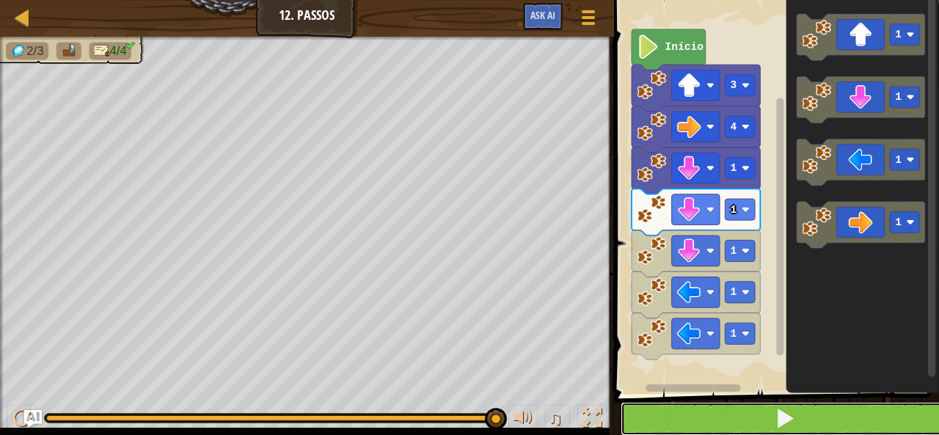
click at [870, 423] on button at bounding box center [784, 419] width 329 height 34
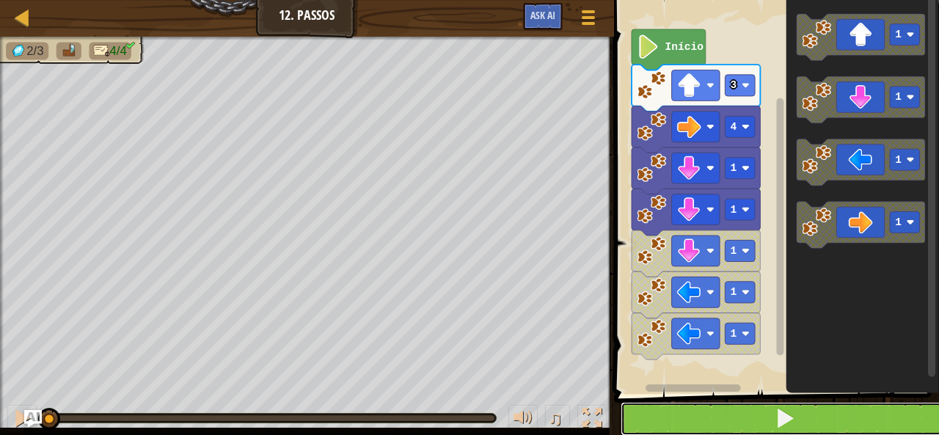
click at [870, 423] on button at bounding box center [784, 419] width 329 height 34
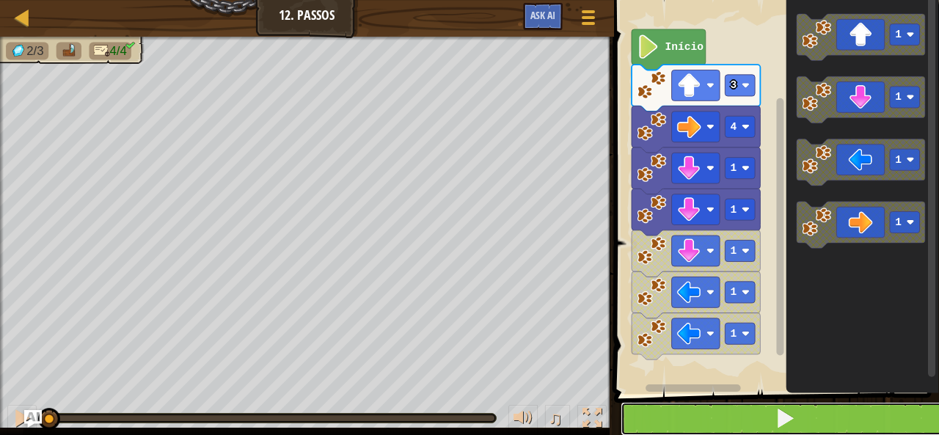
click at [870, 423] on button at bounding box center [784, 419] width 329 height 34
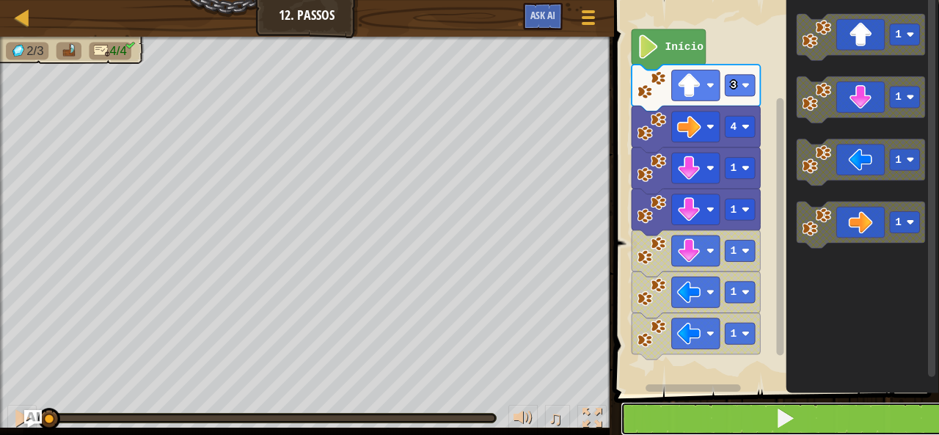
click at [870, 423] on button at bounding box center [784, 419] width 329 height 34
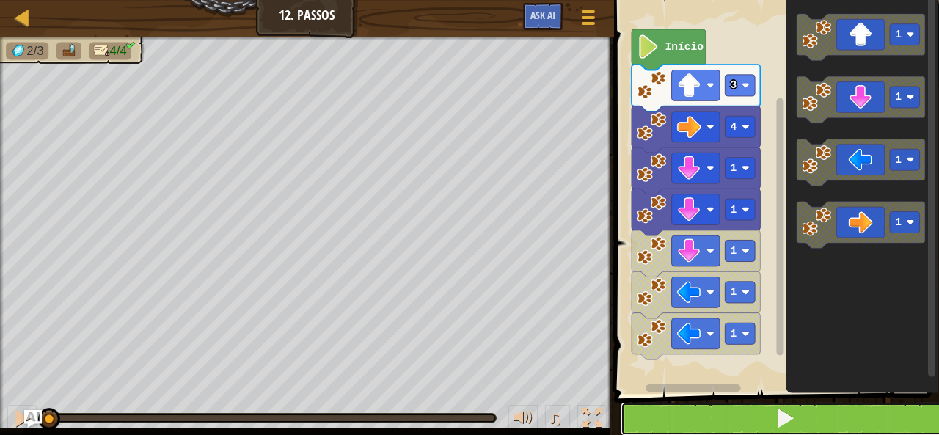
click at [870, 423] on button at bounding box center [784, 419] width 329 height 34
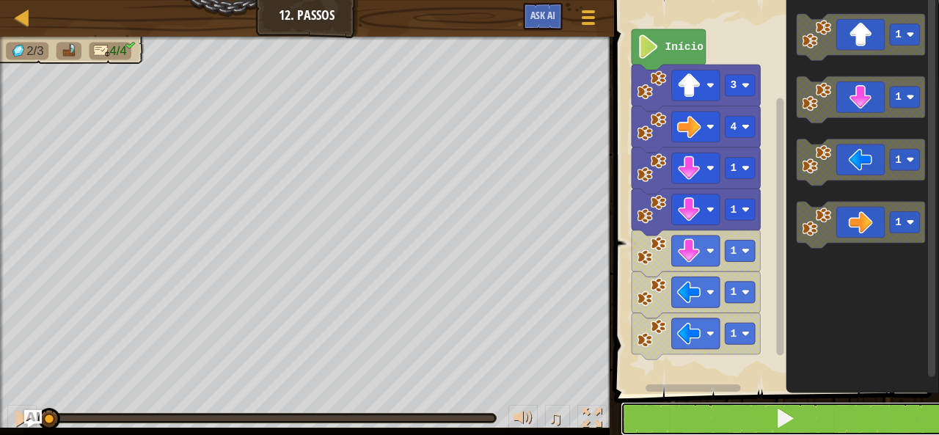
click at [870, 423] on button at bounding box center [784, 419] width 329 height 34
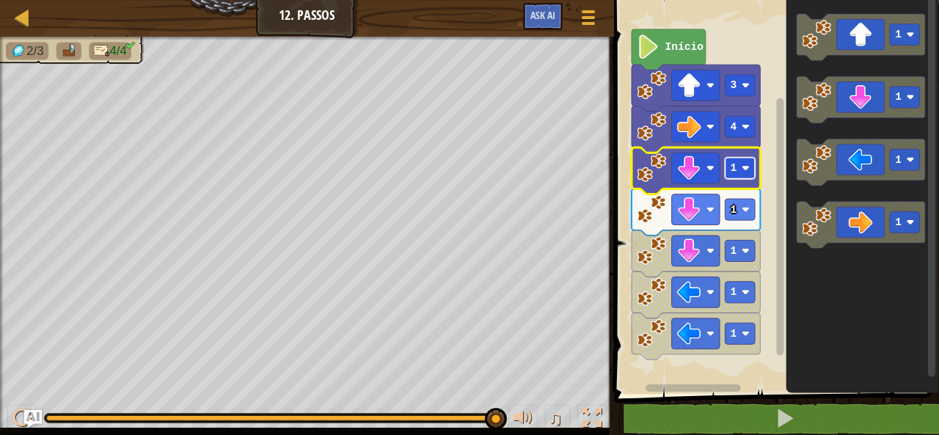
click at [738, 164] on rect "Espaço de trabalho do Blockly" at bounding box center [739, 168] width 30 height 21
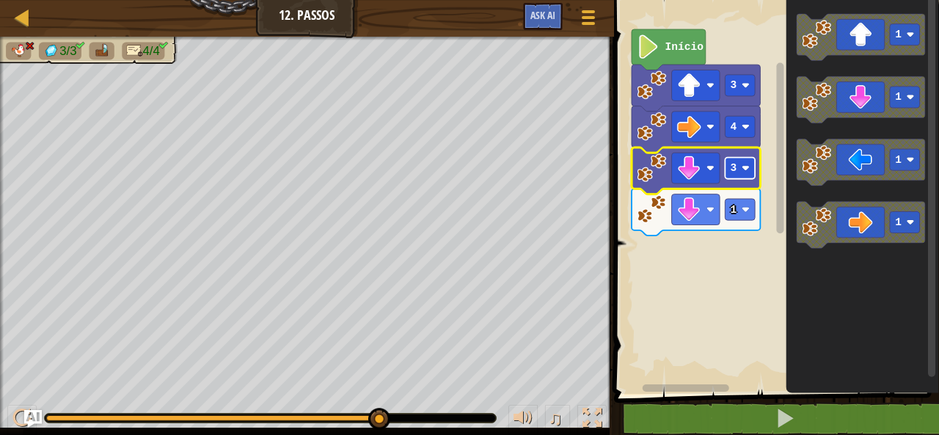
click at [748, 177] on rect "Espaço de trabalho do Blockly" at bounding box center [739, 168] width 30 height 21
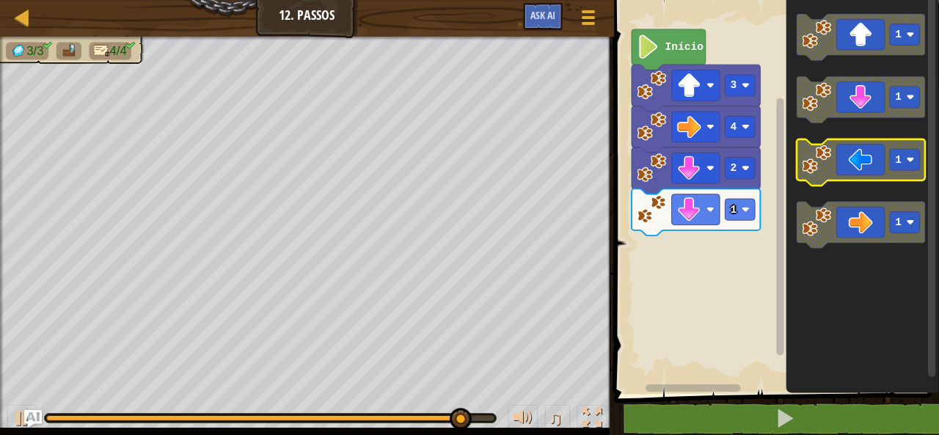
click at [815, 168] on g "1" at bounding box center [860, 162] width 128 height 47
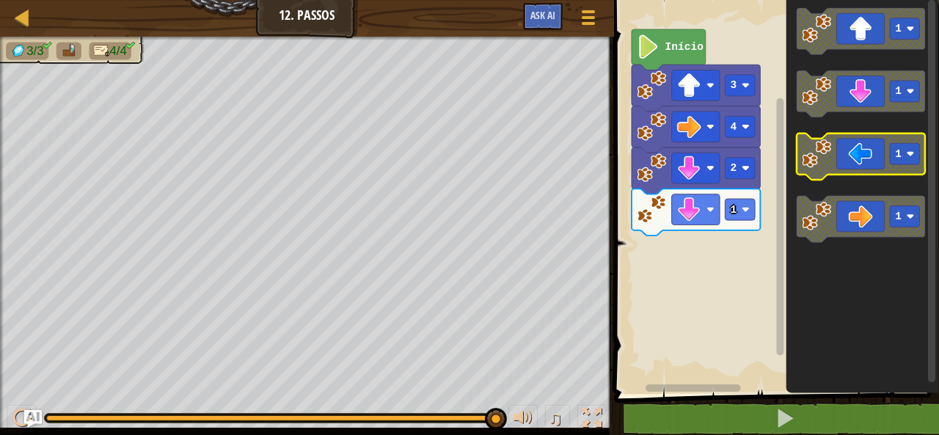
click at [826, 162] on image "Espaço de trabalho do Blockly" at bounding box center [815, 153] width 29 height 29
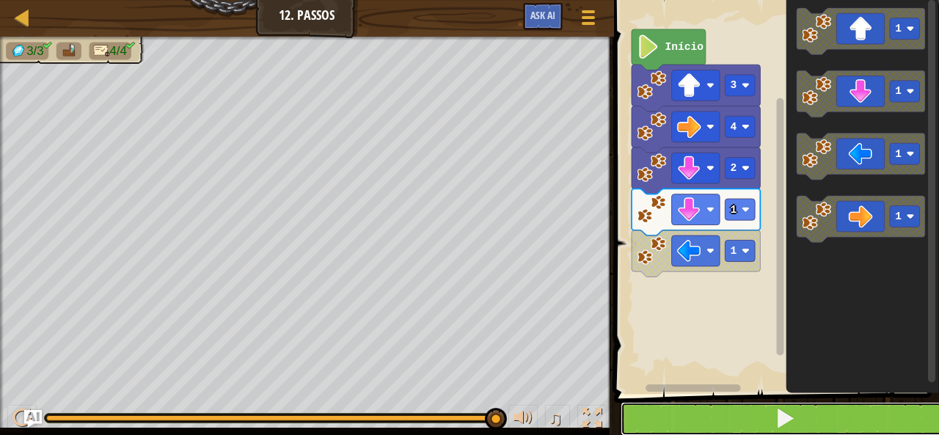
click at [697, 426] on button at bounding box center [784, 419] width 329 height 34
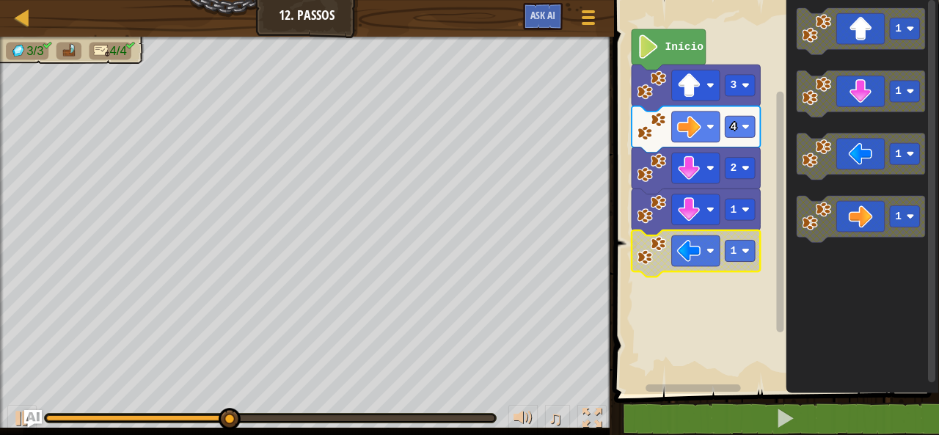
click at [746, 253] on image "Espaço de trabalho do Blockly" at bounding box center [745, 251] width 8 height 8
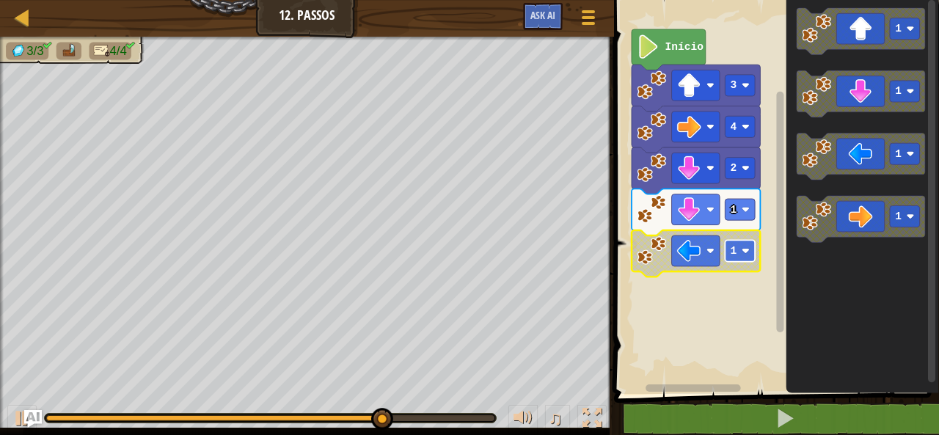
click at [747, 248] on image "Espaço de trabalho do Blockly" at bounding box center [745, 251] width 8 height 8
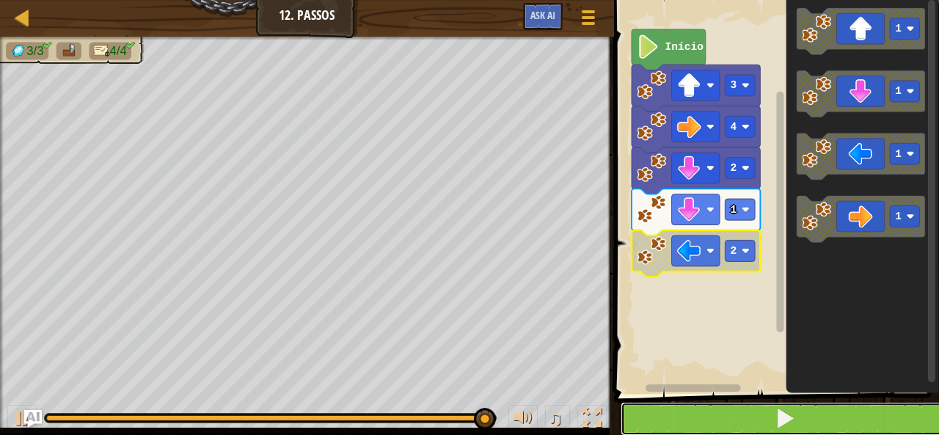
click at [780, 423] on span at bounding box center [784, 418] width 21 height 21
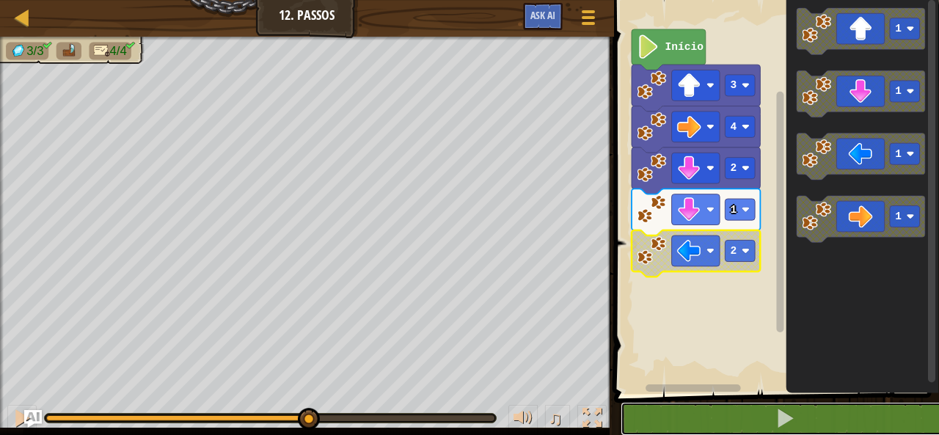
drag, startPoint x: 496, startPoint y: 420, endPoint x: 53, endPoint y: 408, distance: 443.8
click at [298, 408] on div at bounding box center [309, 419] width 22 height 22
drag, startPoint x: 62, startPoint y: 423, endPoint x: 938, endPoint y: 463, distance: 877.2
click at [927, 0] on html "Mapa Júnior 12. Passos Menu do Jogo Ask AI 1 הההההההההההההההההההההההההההההההההה…" at bounding box center [469, 0] width 939 height 0
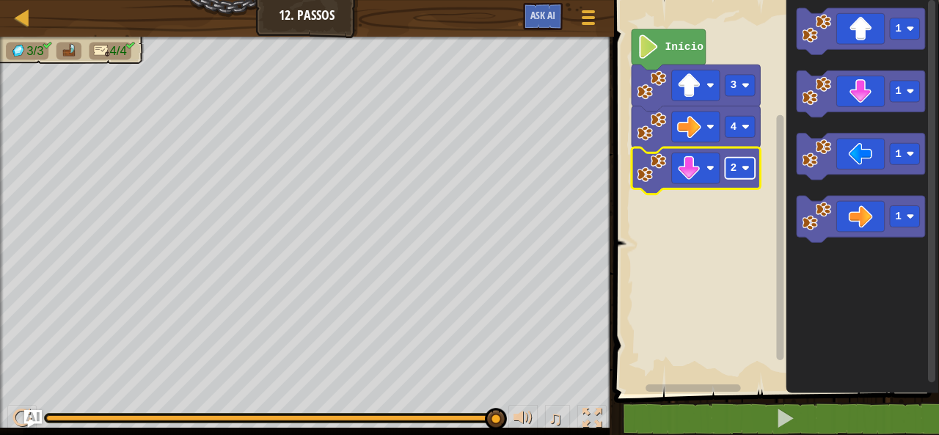
click at [752, 174] on rect "Espaço de trabalho do Blockly" at bounding box center [739, 168] width 30 height 21
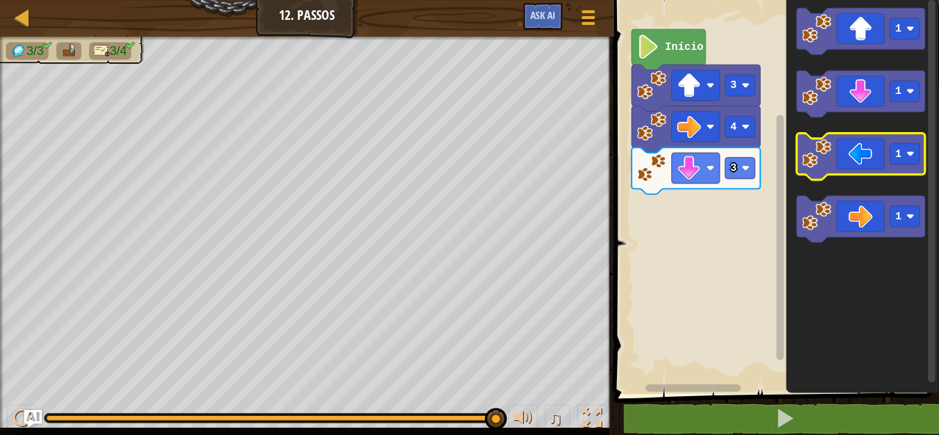
click at [865, 171] on icon "Espaço de trabalho do Blockly" at bounding box center [860, 156] width 128 height 47
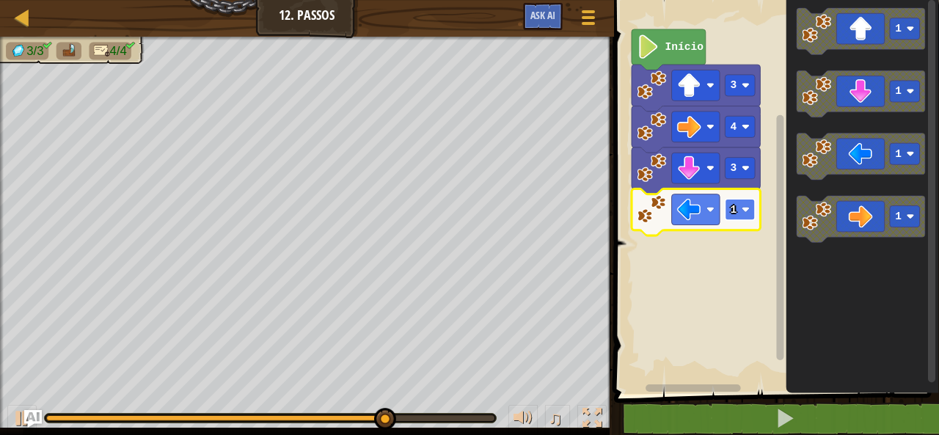
click at [747, 207] on image "Espaço de trabalho do Blockly" at bounding box center [745, 209] width 8 height 8
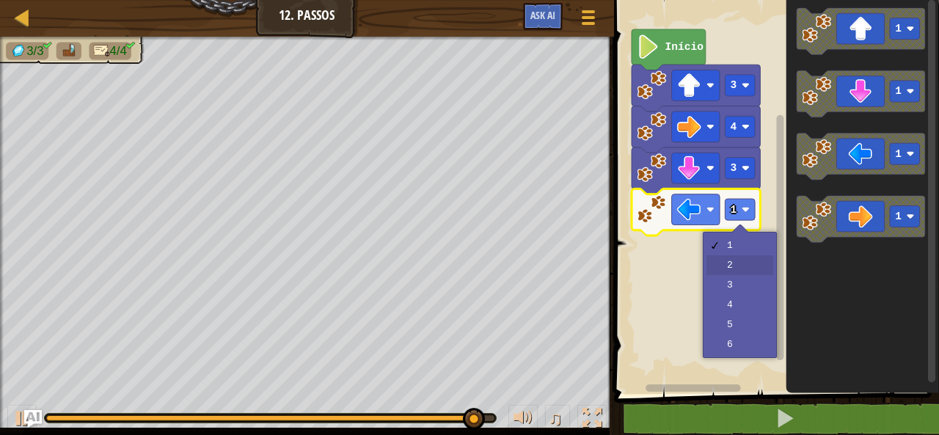
drag, startPoint x: 742, startPoint y: 257, endPoint x: 762, endPoint y: 265, distance: 21.1
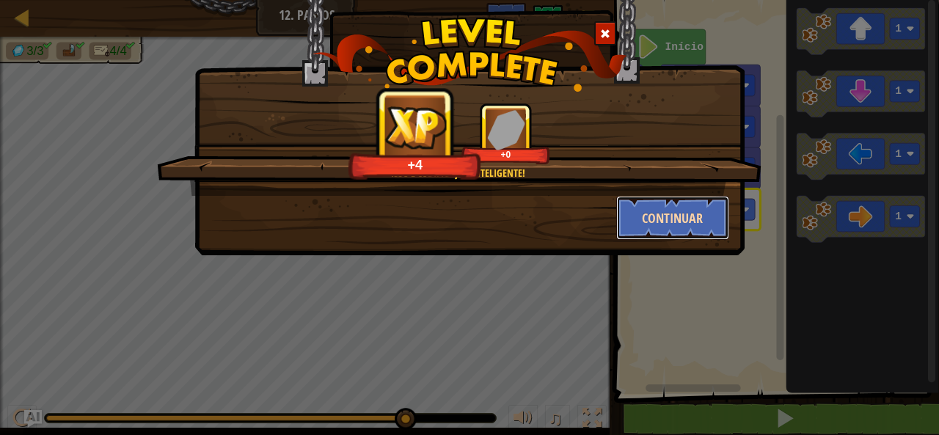
click at [681, 224] on button "Continuar" at bounding box center [673, 218] width 114 height 44
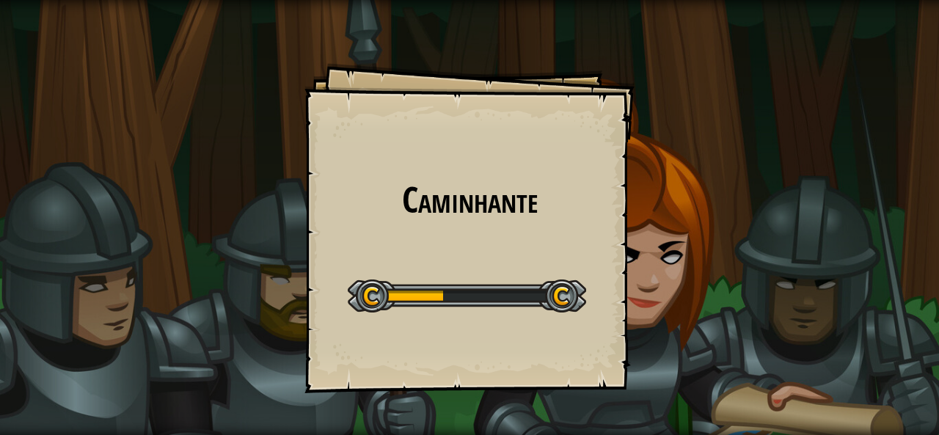
click at [552, 271] on div "Start Level" at bounding box center [467, 294] width 238 height 59
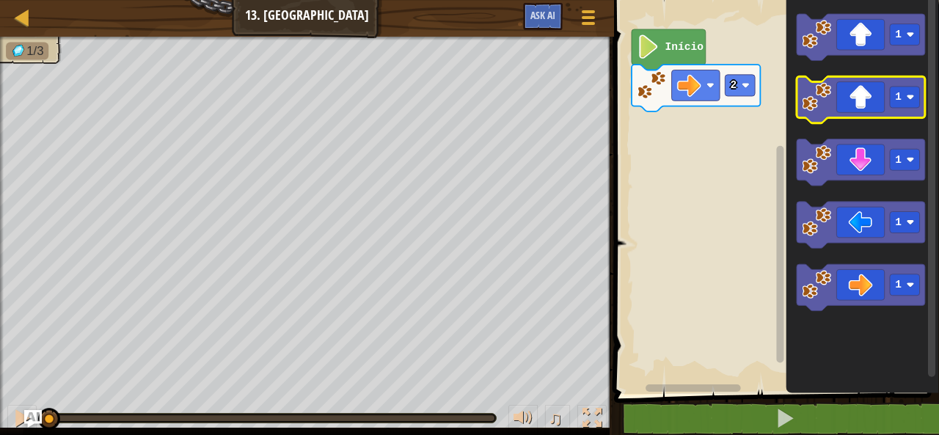
click at [821, 111] on image "Espaço de trabalho do Blockly" at bounding box center [815, 96] width 29 height 29
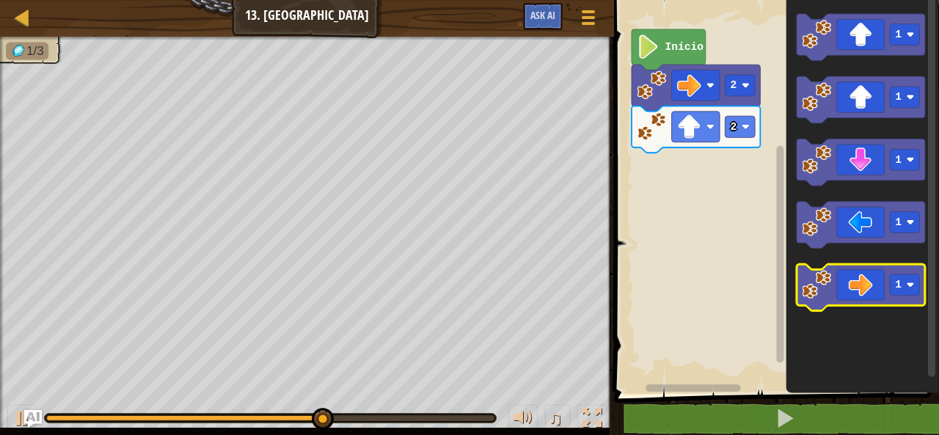
click at [843, 301] on icon "Espaço de trabalho do Blockly" at bounding box center [860, 288] width 128 height 47
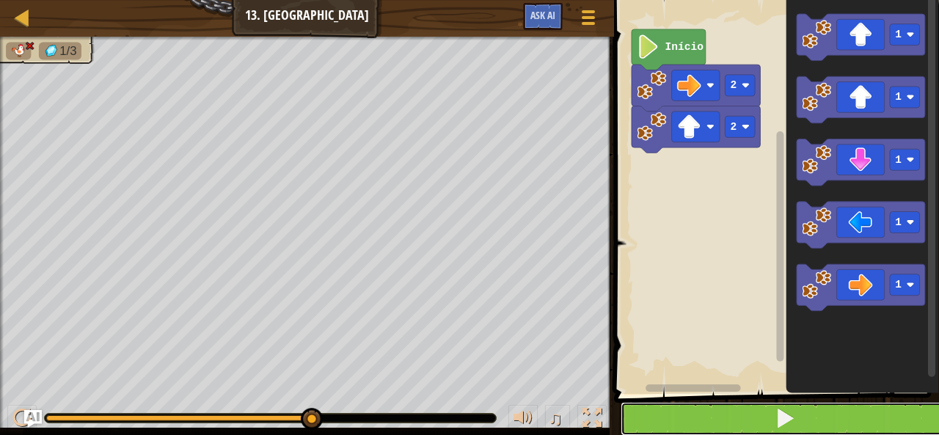
click at [881, 414] on button at bounding box center [784, 419] width 329 height 34
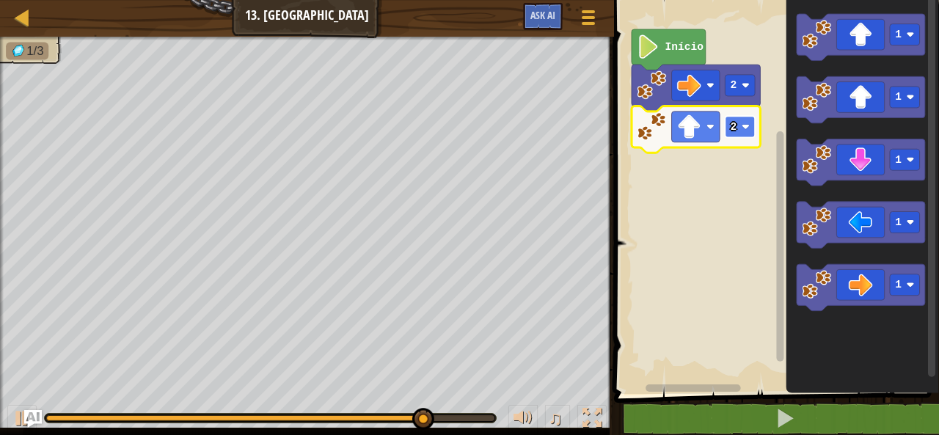
click at [741, 126] on image "Espaço de trabalho do Blockly" at bounding box center [745, 126] width 8 height 8
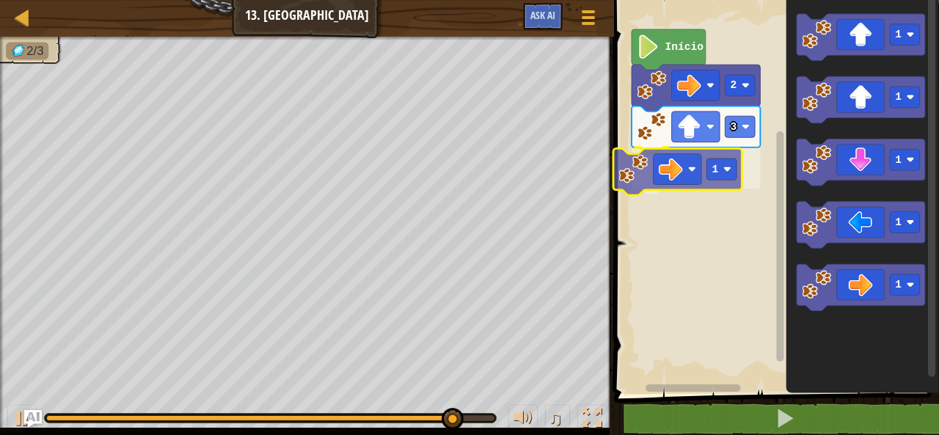
click at [680, 169] on div "Início 2 3 1 1 1 1 1 1 1" at bounding box center [773, 193] width 329 height 401
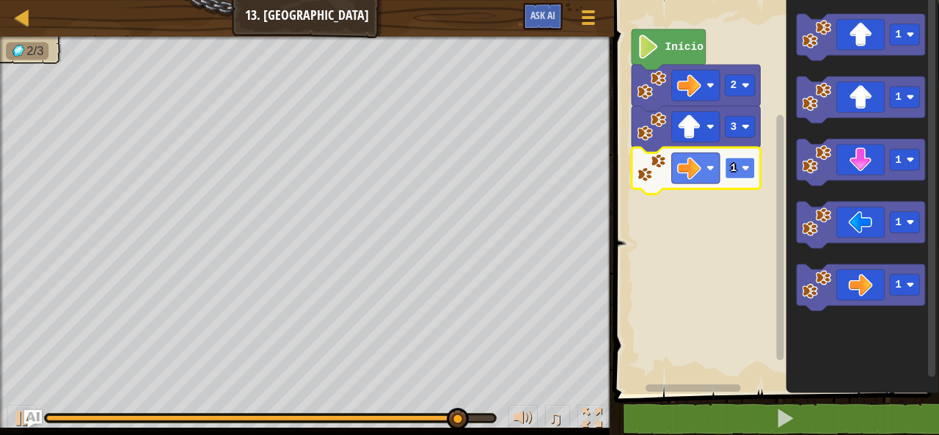
click at [745, 165] on image "Espaço de trabalho do Blockly" at bounding box center [745, 168] width 8 height 8
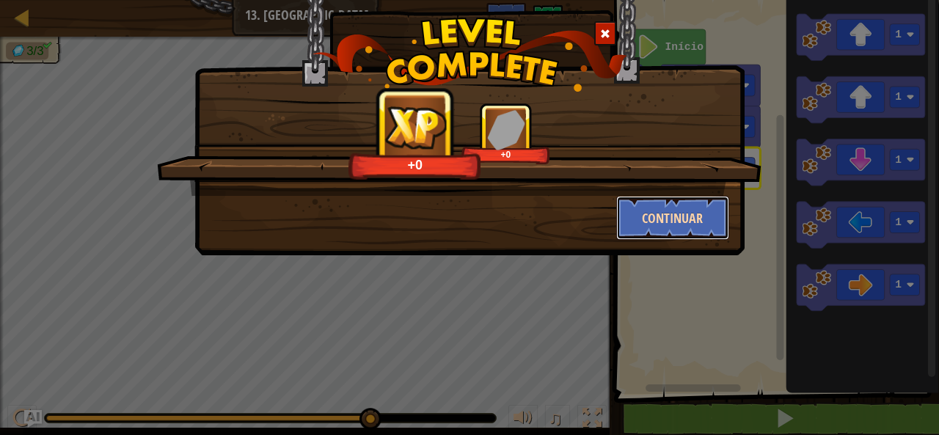
click at [637, 221] on button "Continuar" at bounding box center [673, 218] width 114 height 44
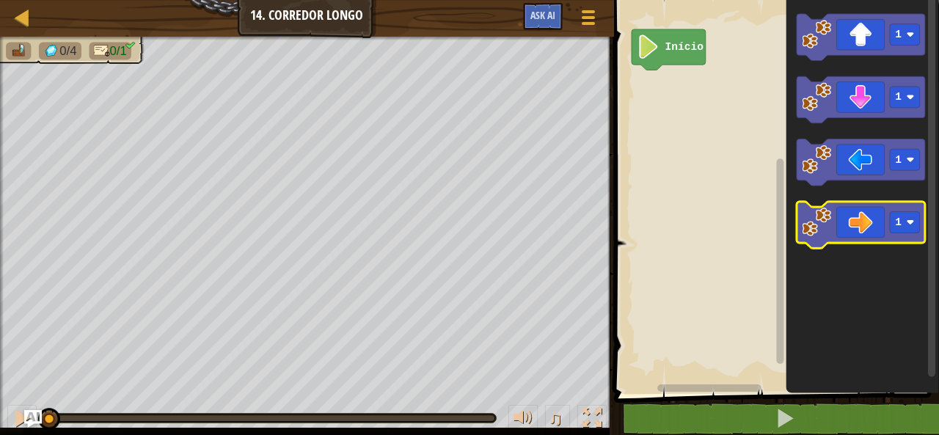
click at [840, 219] on icon "Espaço de trabalho do Blockly" at bounding box center [860, 225] width 128 height 47
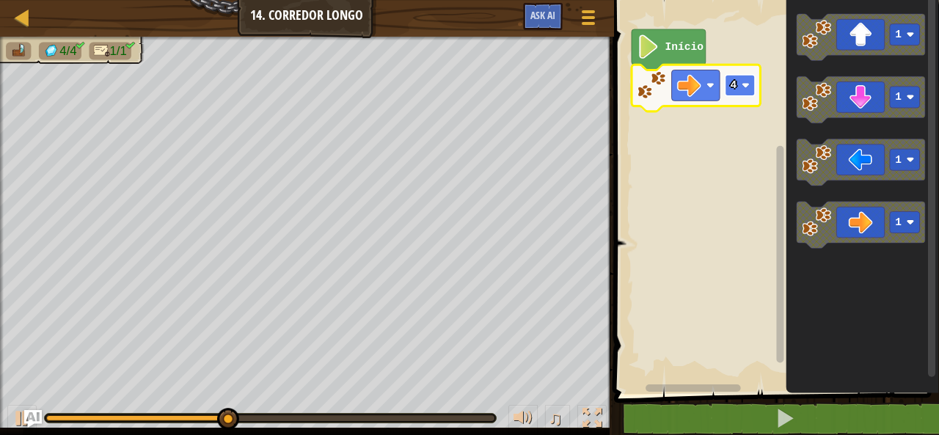
click at [745, 89] on image "Espaço de trabalho do Blockly" at bounding box center [745, 85] width 8 height 8
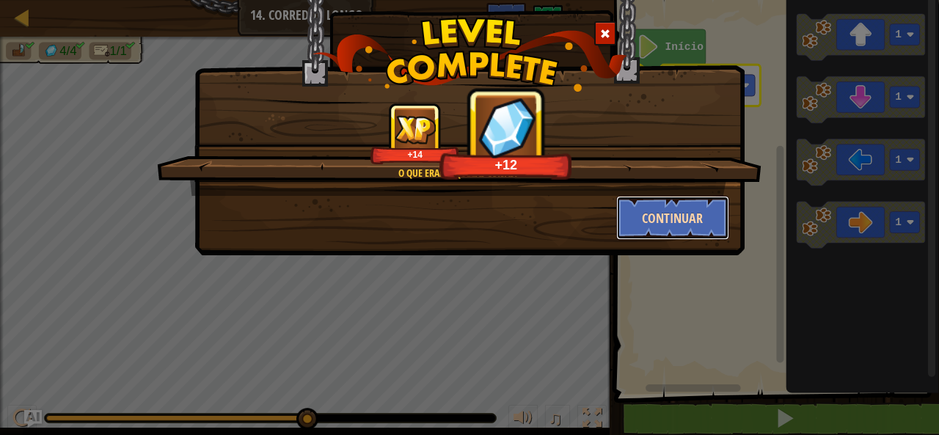
click at [667, 214] on button "Continuar" at bounding box center [673, 218] width 114 height 44
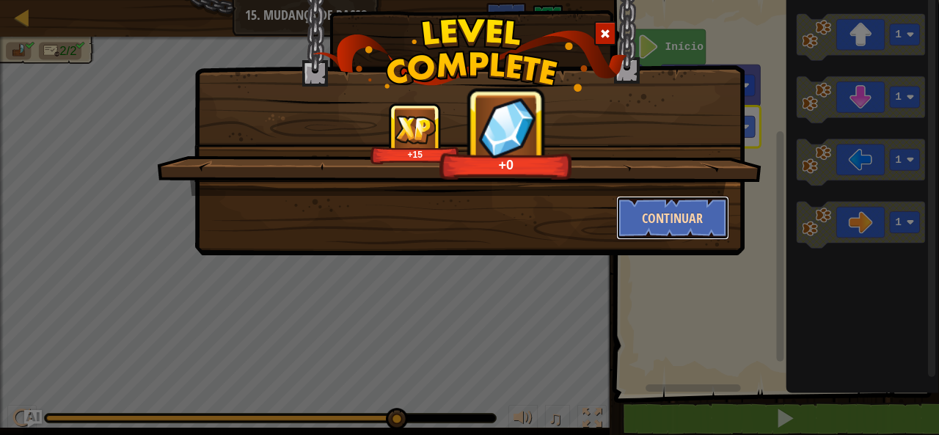
click at [707, 205] on button "Continuar" at bounding box center [673, 218] width 114 height 44
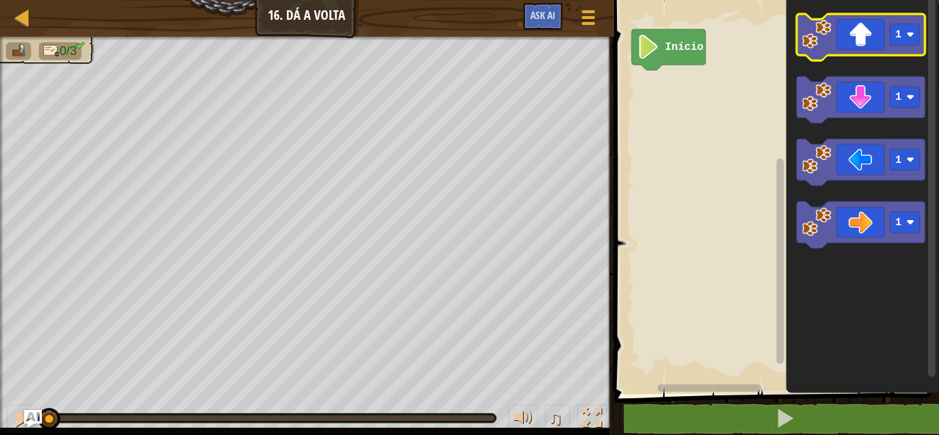
click at [836, 49] on icon "Espaço de trabalho do Blockly" at bounding box center [860, 37] width 128 height 47
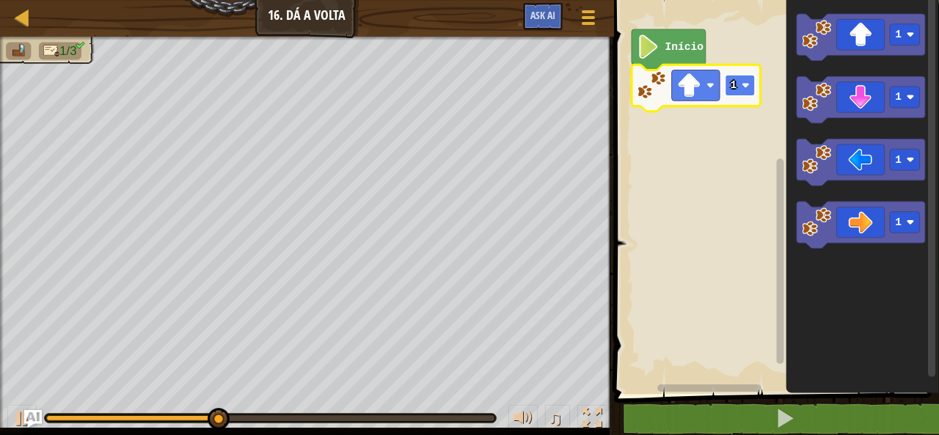
click at [748, 81] on image "Espaço de trabalho do Blockly" at bounding box center [745, 85] width 8 height 8
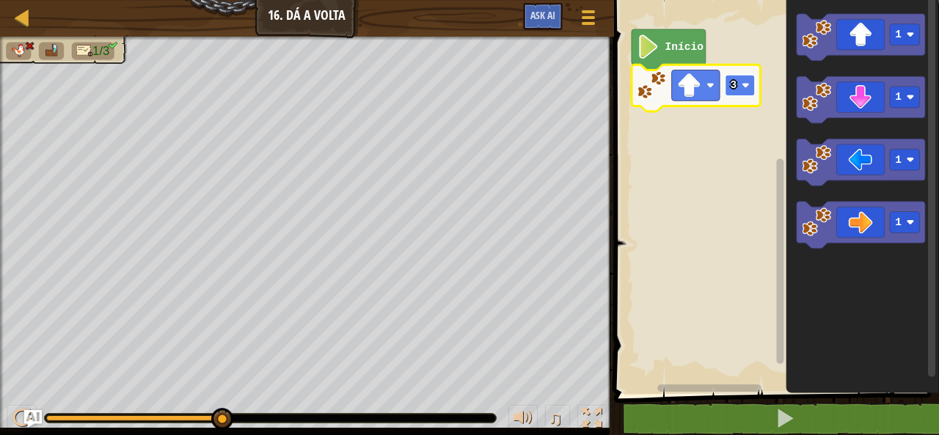
click at [751, 95] on rect "Espaço de trabalho do Blockly" at bounding box center [739, 85] width 30 height 21
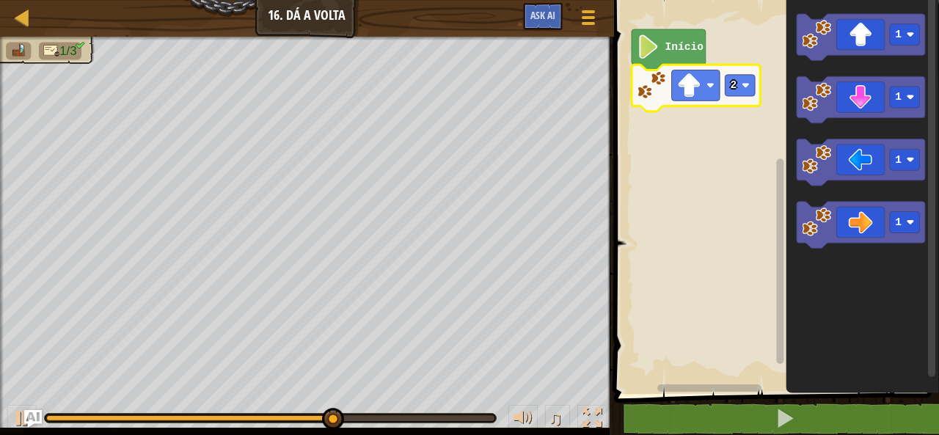
click at [743, 146] on rect "Espaço de trabalho do Blockly" at bounding box center [773, 193] width 329 height 401
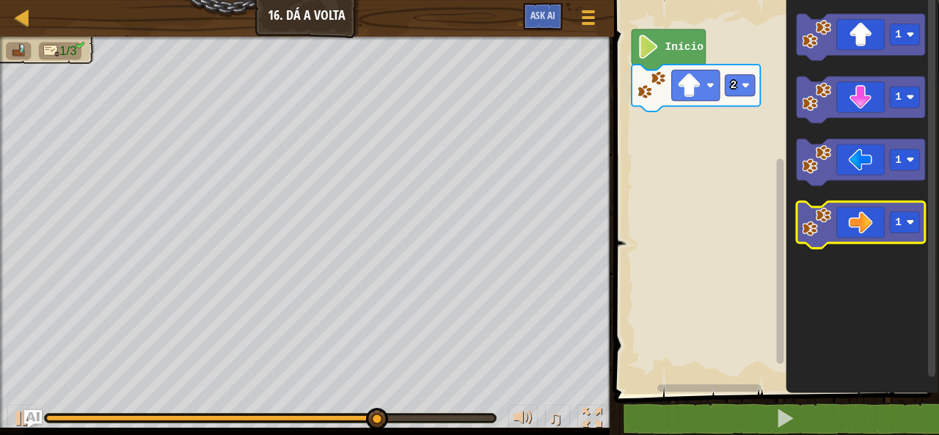
click at [852, 216] on icon "Espaço de trabalho do Blockly" at bounding box center [860, 225] width 128 height 47
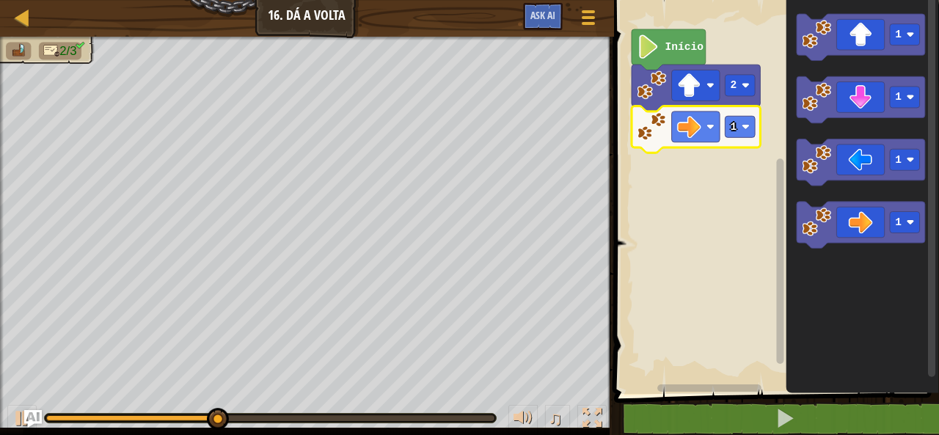
click at [755, 136] on icon "Espaço de trabalho do Blockly" at bounding box center [695, 129] width 128 height 47
click at [745, 114] on icon "Espaço de trabalho do Blockly" at bounding box center [695, 129] width 128 height 47
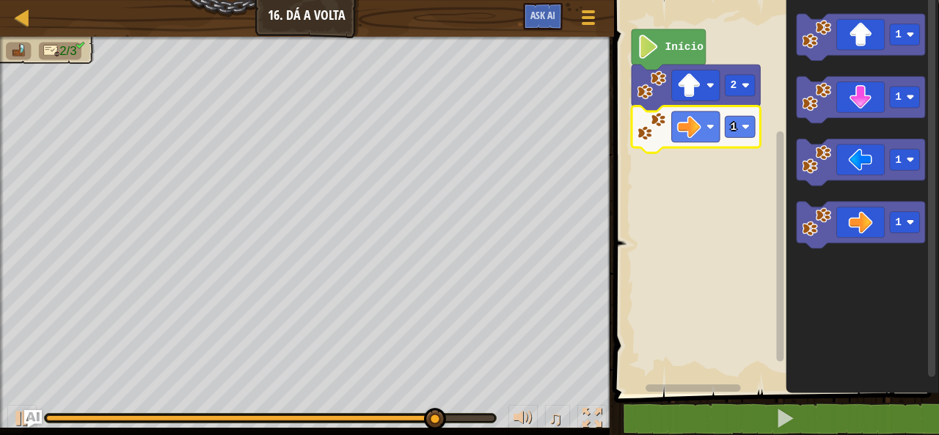
click at [741, 128] on image "Espaço de trabalho do Blockly" at bounding box center [745, 126] width 8 height 8
click at [748, 125] on image "Espaço de trabalho do Blockly" at bounding box center [745, 126] width 8 height 8
click at [746, 122] on image "Espaço de trabalho do Blockly" at bounding box center [745, 126] width 8 height 8
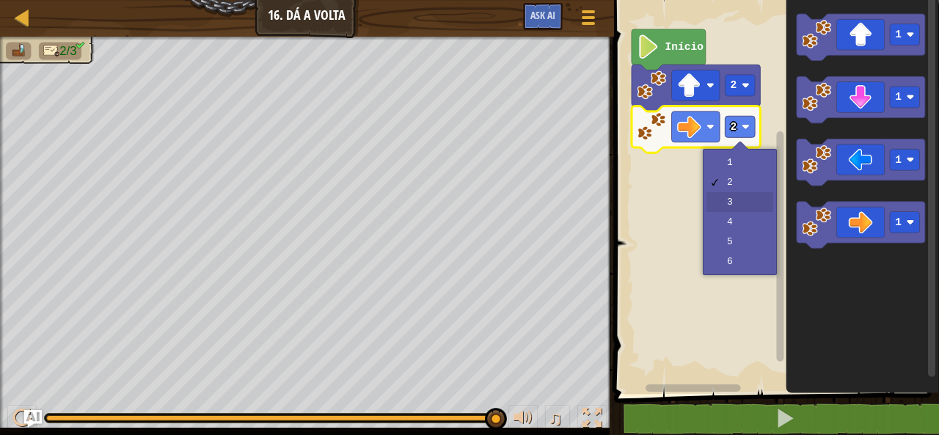
drag, startPoint x: 744, startPoint y: 194, endPoint x: 751, endPoint y: 199, distance: 8.6
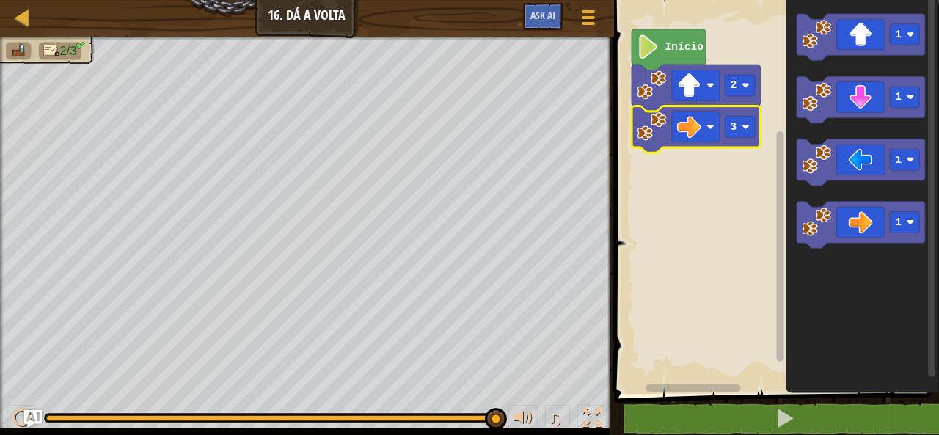
click at [751, 199] on rect "Espaço de trabalho do Blockly" at bounding box center [773, 193] width 329 height 401
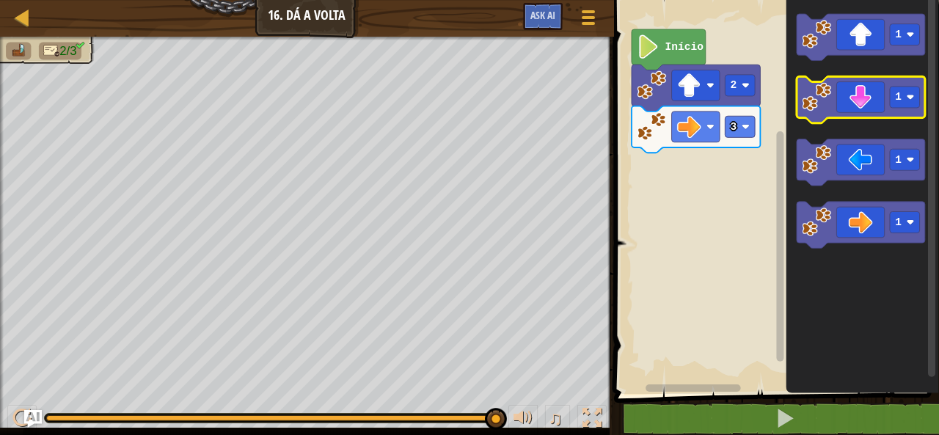
click at [880, 109] on icon "Espaço de trabalho do Blockly" at bounding box center [860, 100] width 128 height 47
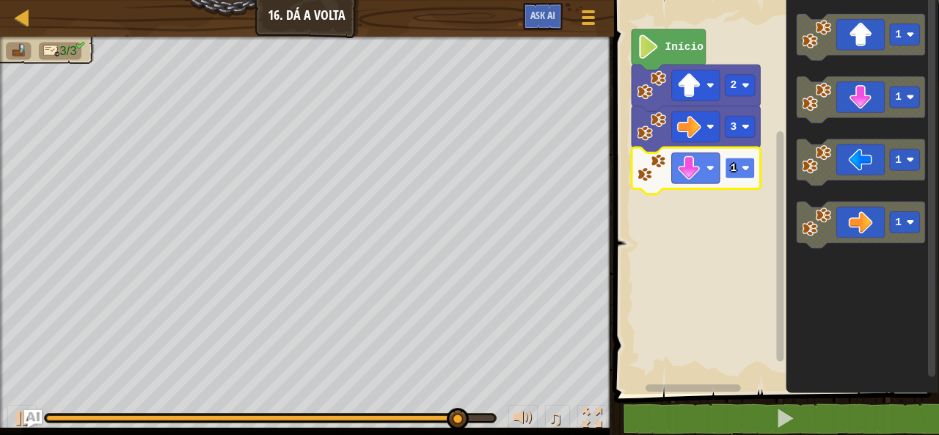
click at [749, 168] on rect "Espaço de trabalho do Blockly" at bounding box center [739, 168] width 30 height 21
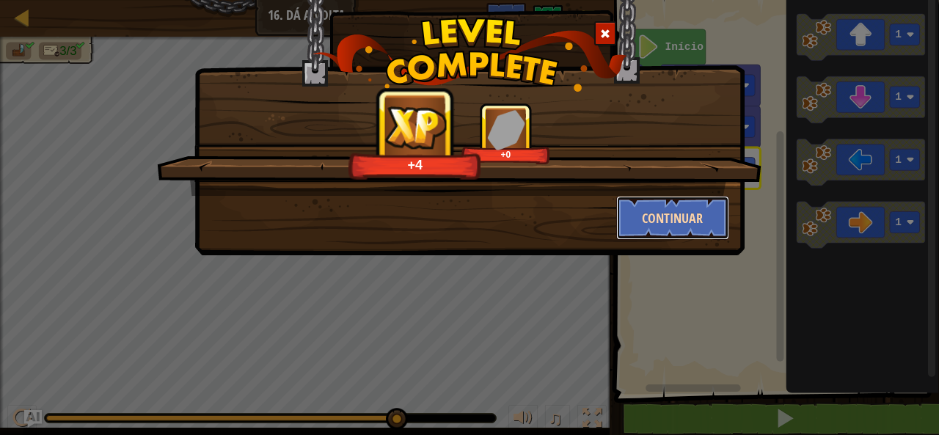
click at [696, 218] on button "Continuar" at bounding box center [673, 218] width 114 height 44
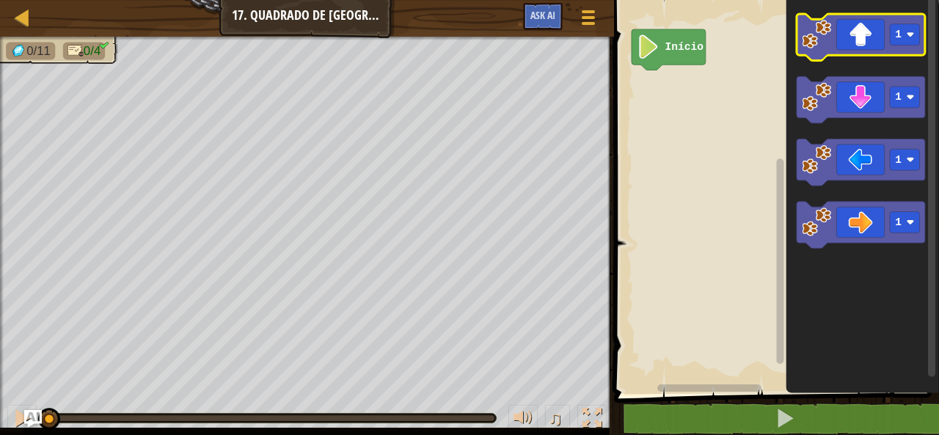
click at [850, 49] on icon "Espaço de trabalho do Blockly" at bounding box center [860, 37] width 128 height 47
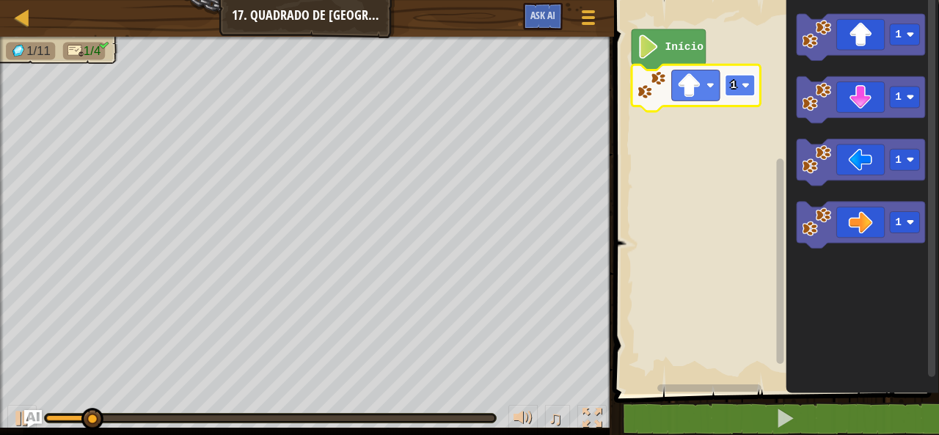
click at [748, 84] on image "Espaço de trabalho do Blockly" at bounding box center [745, 85] width 8 height 8
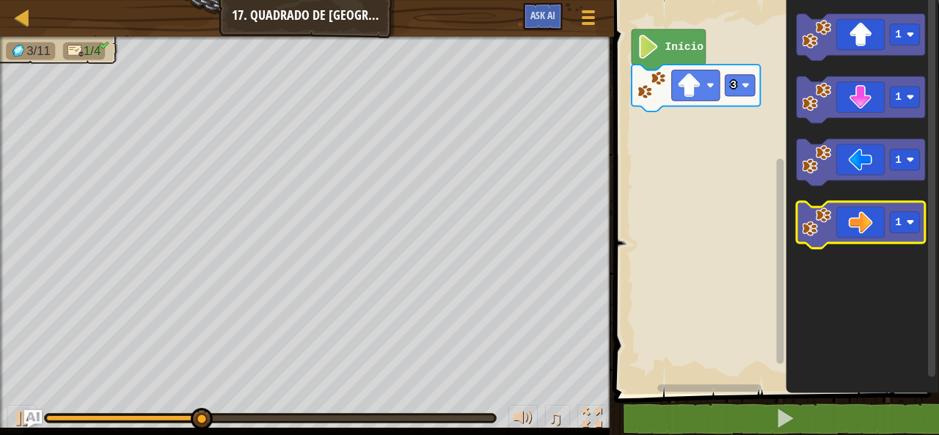
click at [856, 221] on icon "Espaço de trabalho do Blockly" at bounding box center [860, 225] width 128 height 47
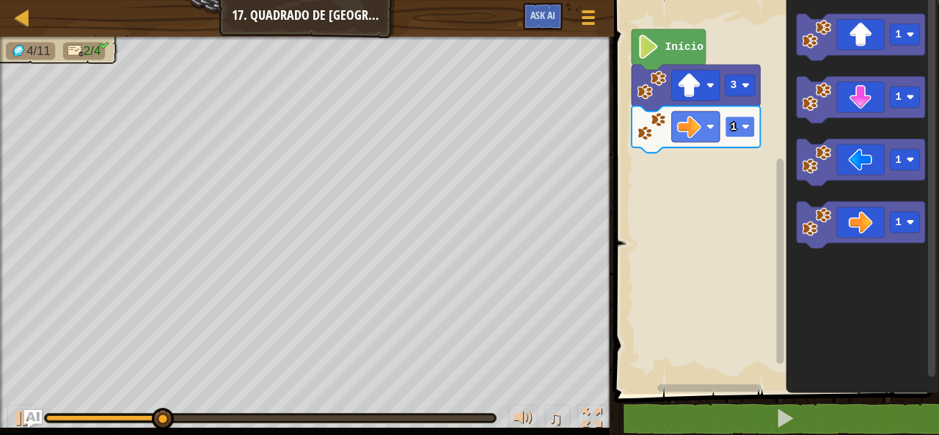
click at [751, 125] on rect "Espaço de trabalho do Blockly" at bounding box center [739, 126] width 30 height 21
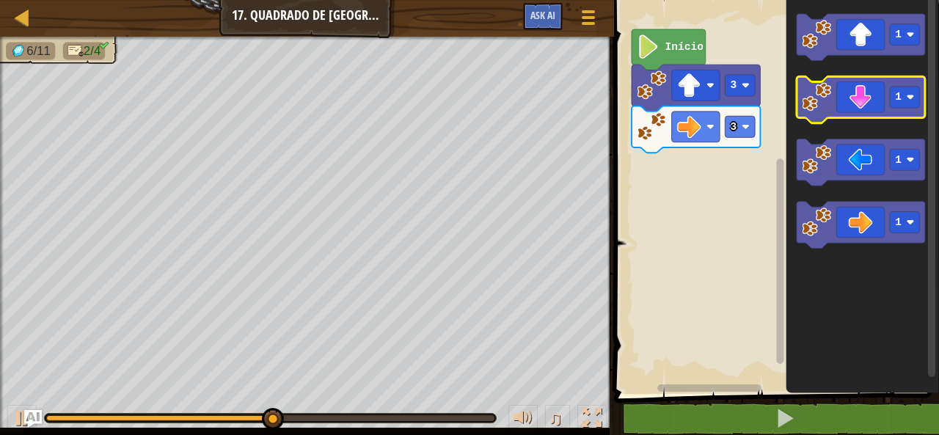
click at [859, 110] on icon "Espaço de trabalho do Blockly" at bounding box center [860, 100] width 128 height 47
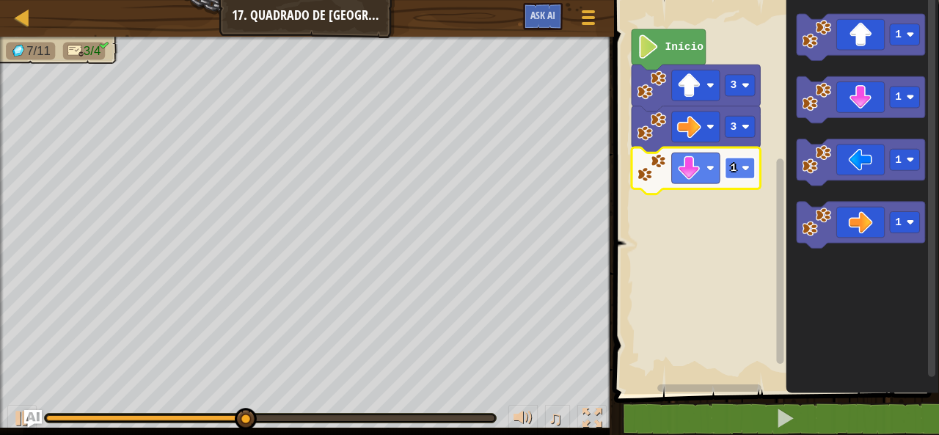
click at [746, 169] on image "Espaço de trabalho do Blockly" at bounding box center [745, 168] width 8 height 8
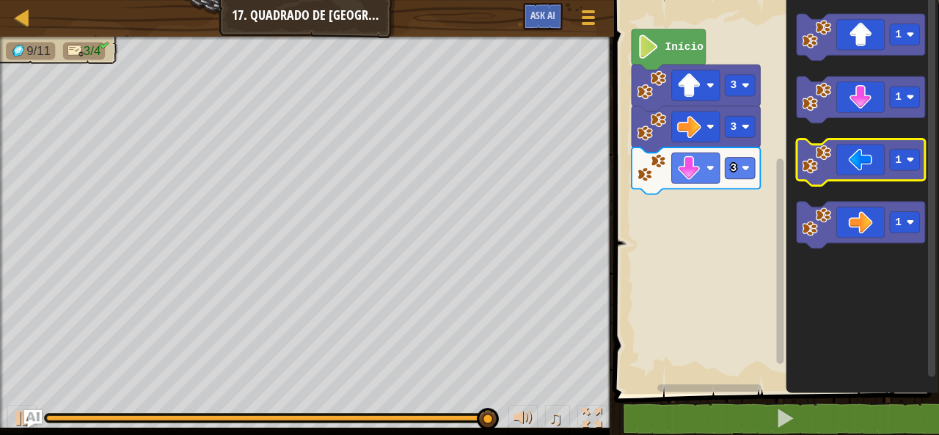
click at [862, 162] on icon "Espaço de trabalho do Blockly" at bounding box center [860, 162] width 128 height 47
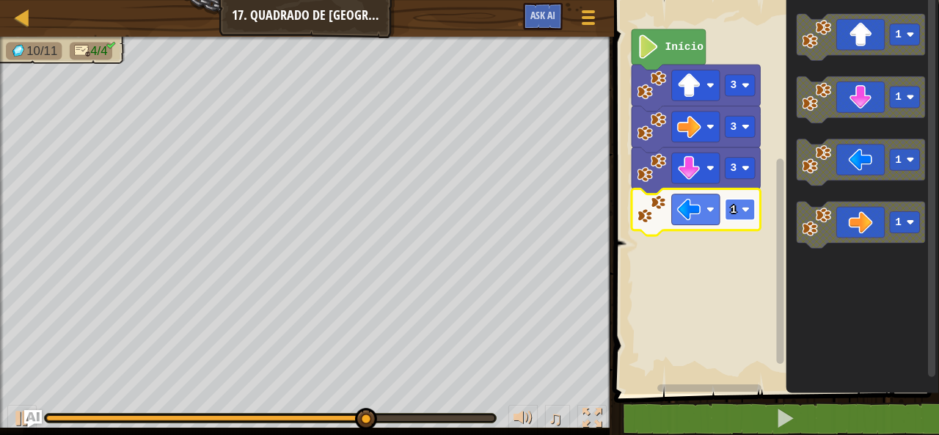
click at [745, 206] on image "Espaço de trabalho do Blockly" at bounding box center [745, 209] width 8 height 8
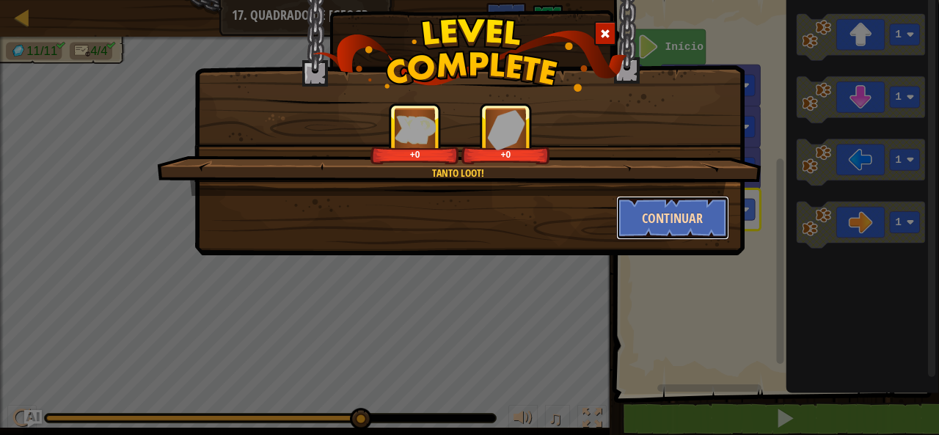
click at [694, 210] on button "Continuar" at bounding box center [673, 218] width 114 height 44
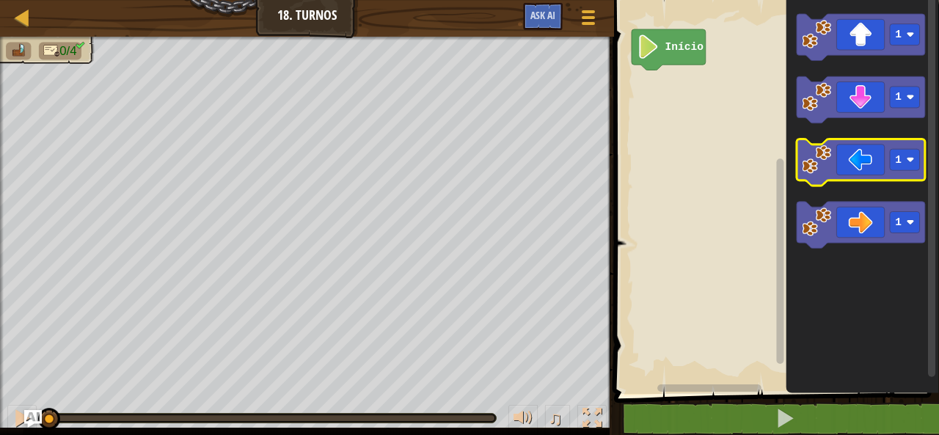
click at [821, 159] on image "Espaço de trabalho do Blockly" at bounding box center [815, 159] width 29 height 29
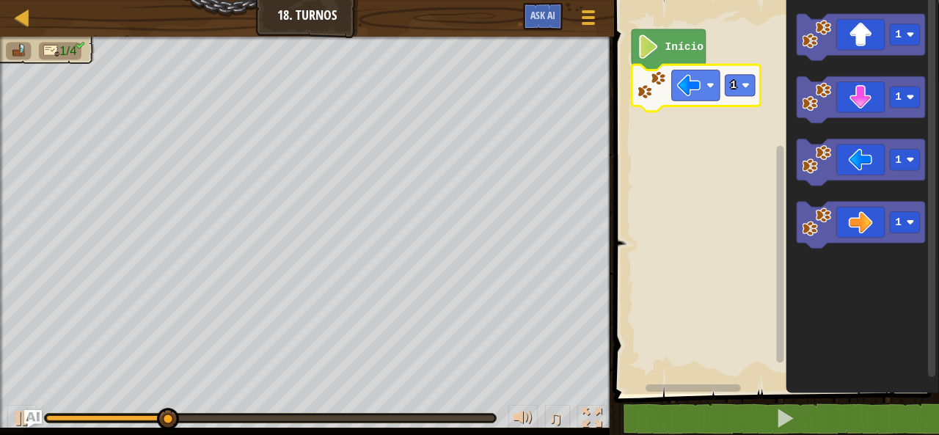
click at [757, 84] on icon "Espaço de trabalho do Blockly" at bounding box center [695, 88] width 128 height 47
click at [748, 84] on image "Espaço de trabalho do Blockly" at bounding box center [745, 85] width 8 height 8
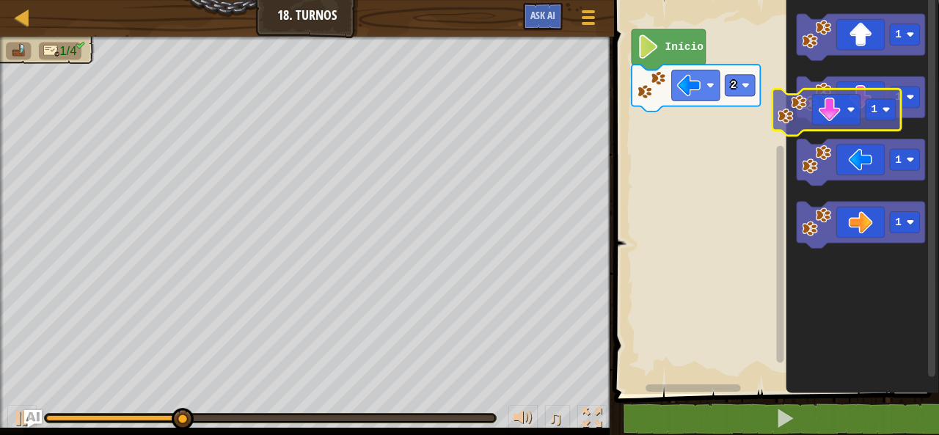
click at [846, 83] on icon "Espaço de trabalho do Blockly" at bounding box center [860, 100] width 128 height 47
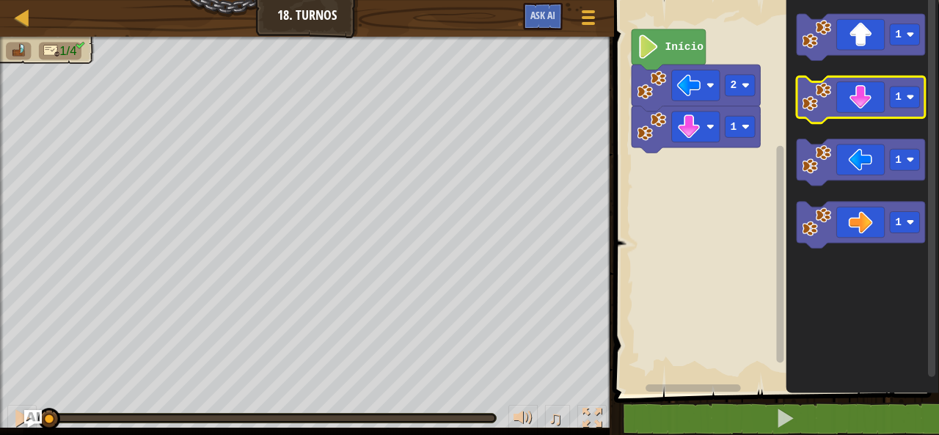
click at [846, 83] on icon "Espaço de trabalho do Blockly" at bounding box center [860, 100] width 128 height 47
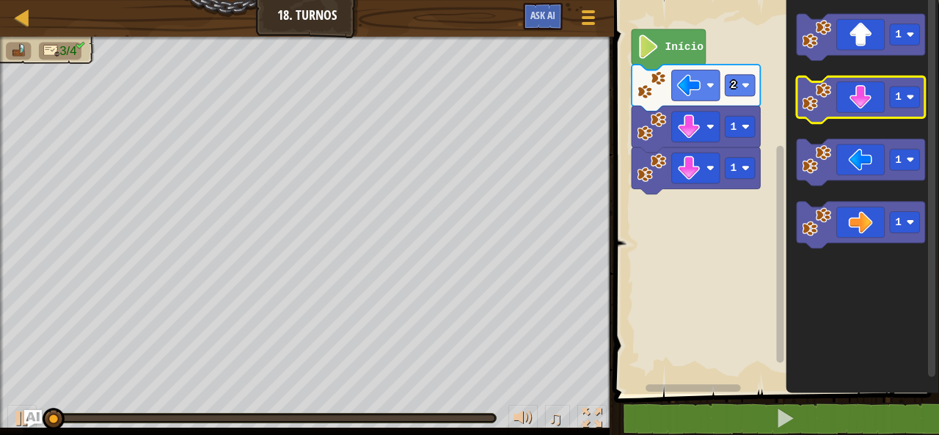
click at [846, 83] on icon "Espaço de trabalho do Blockly" at bounding box center [860, 100] width 128 height 47
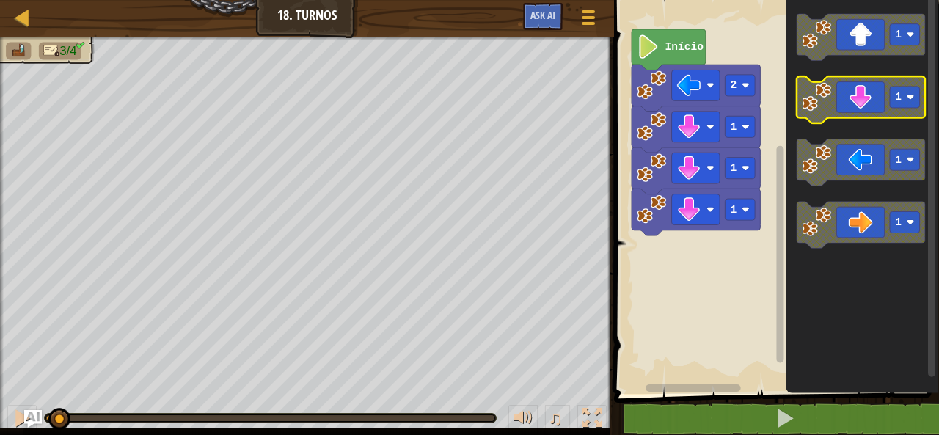
click at [846, 83] on icon "Espaço de trabalho do Blockly" at bounding box center [860, 100] width 128 height 47
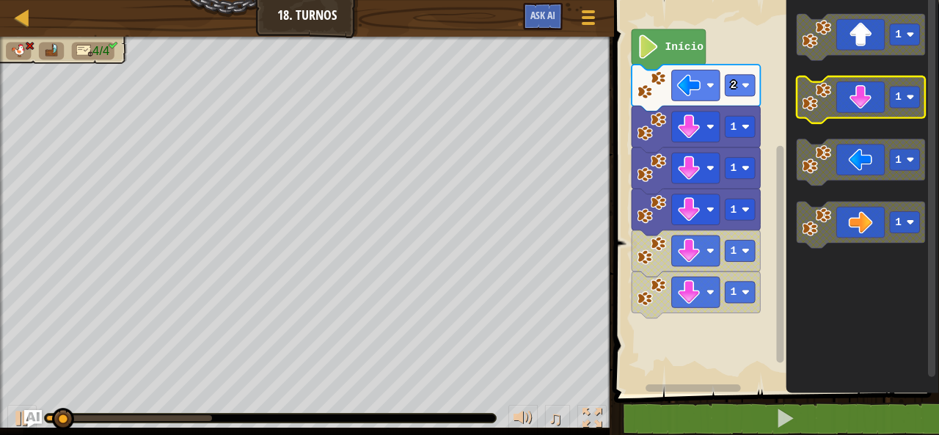
click at [846, 83] on icon "Espaço de trabalho do Blockly" at bounding box center [860, 100] width 128 height 47
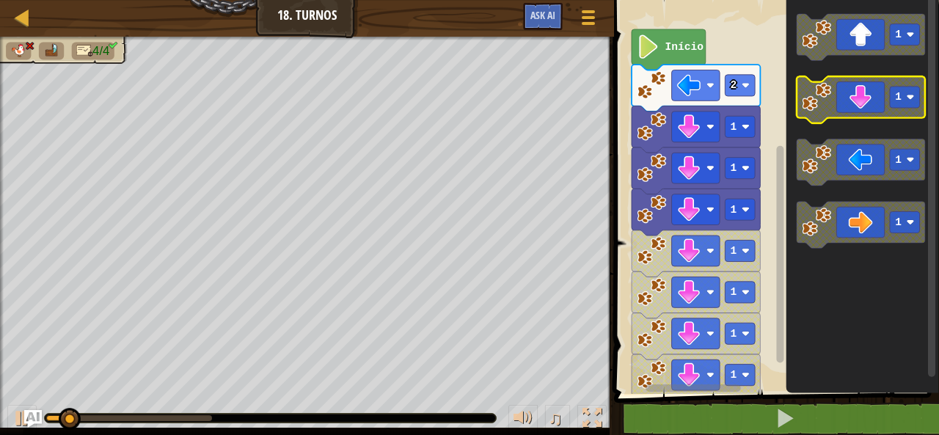
click at [846, 83] on icon "Espaço de trabalho do Blockly" at bounding box center [860, 100] width 128 height 47
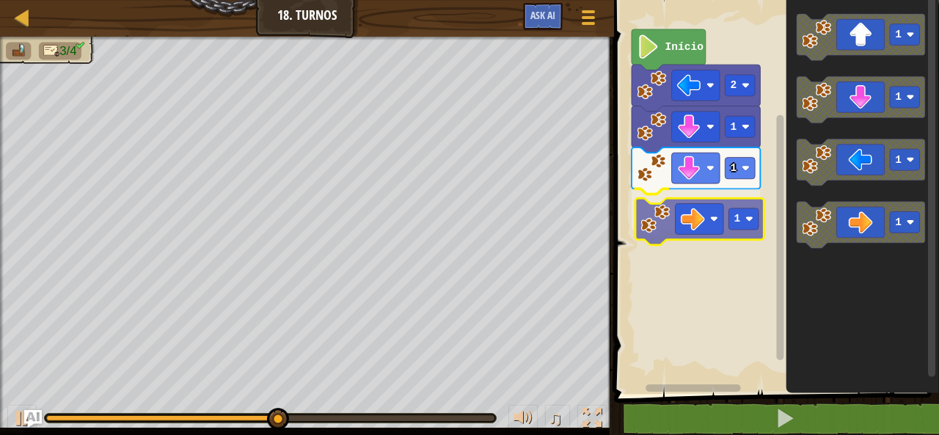
click at [701, 216] on div "Início 2 1 1 1 1 1 1 1 1" at bounding box center [773, 193] width 329 height 401
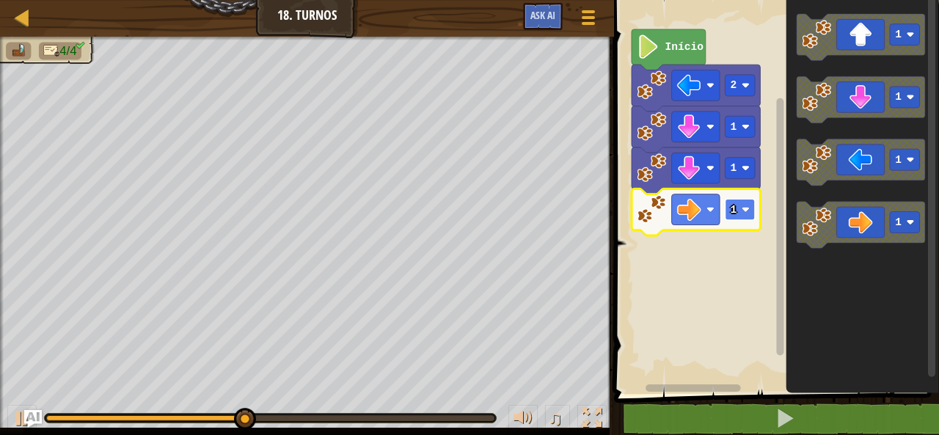
click at [741, 210] on rect "Espaço de trabalho do Blockly" at bounding box center [739, 209] width 30 height 21
click at [745, 208] on image "Espaço de trabalho do Blockly" at bounding box center [745, 209] width 8 height 8
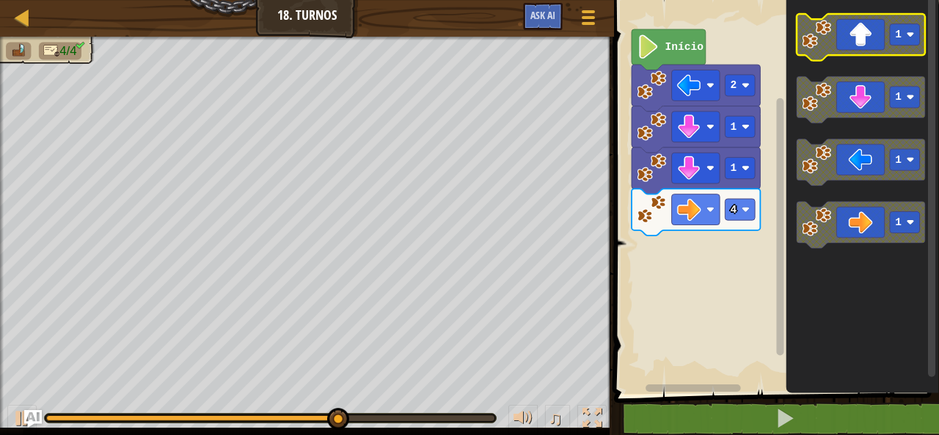
click at [851, 43] on icon "Espaço de trabalho do Blockly" at bounding box center [860, 37] width 128 height 47
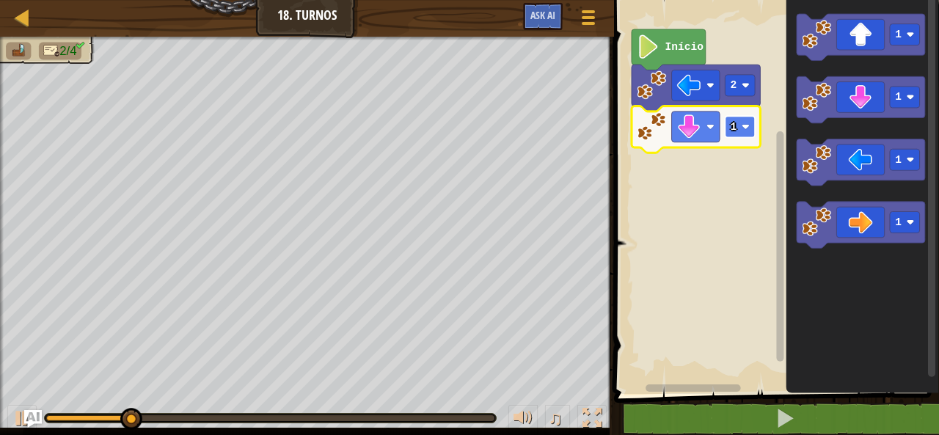
click at [745, 123] on image "Espaço de trabalho do Blockly" at bounding box center [745, 126] width 8 height 8
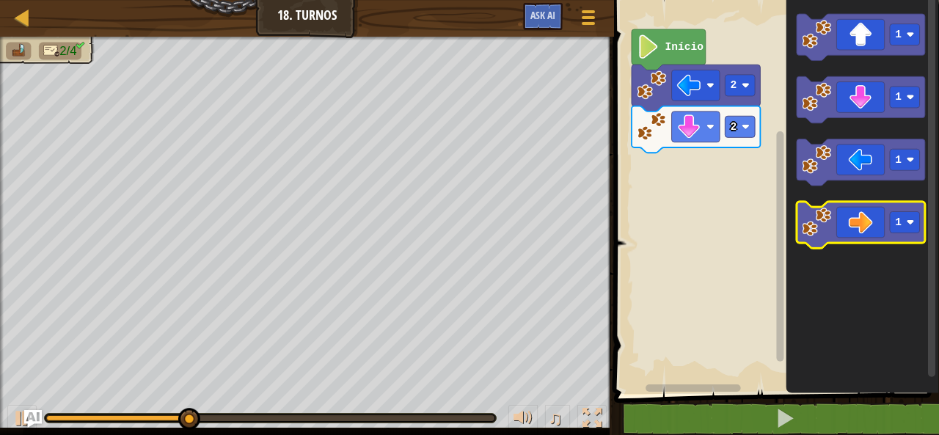
click at [847, 213] on icon "Espaço de trabalho do Blockly" at bounding box center [860, 225] width 128 height 47
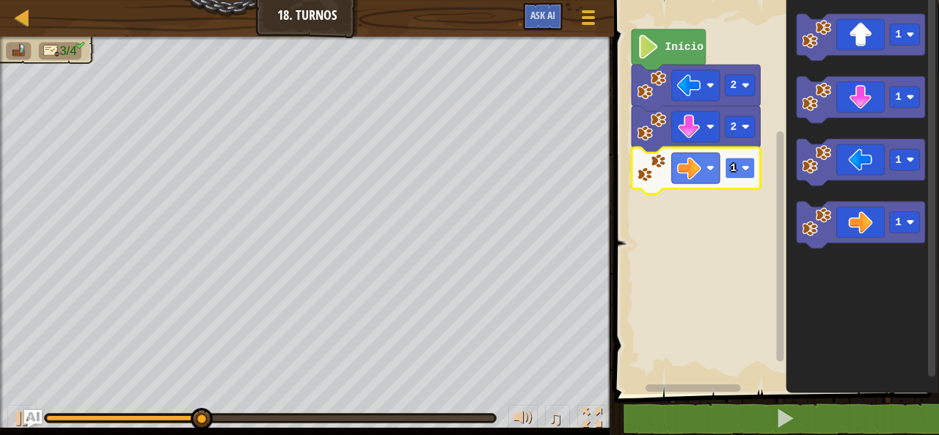
click at [749, 166] on rect "Espaço de trabalho do Blockly" at bounding box center [739, 168] width 30 height 21
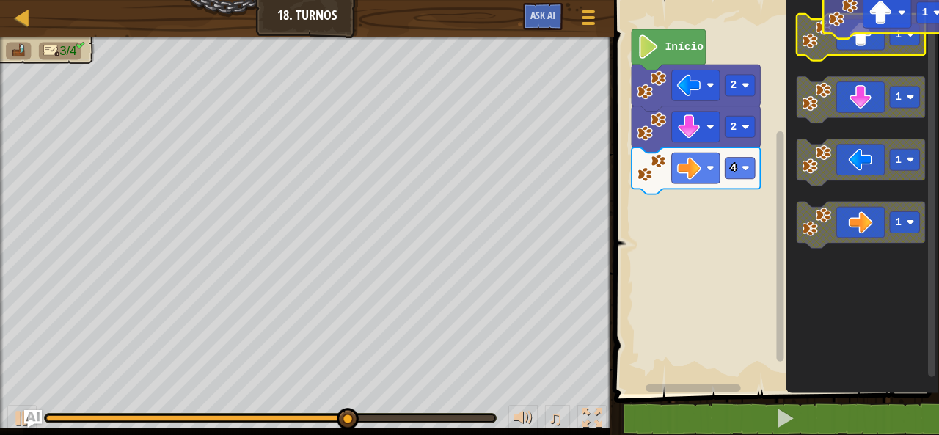
click at [876, 43] on icon "Espaço de trabalho do Blockly" at bounding box center [860, 37] width 128 height 47
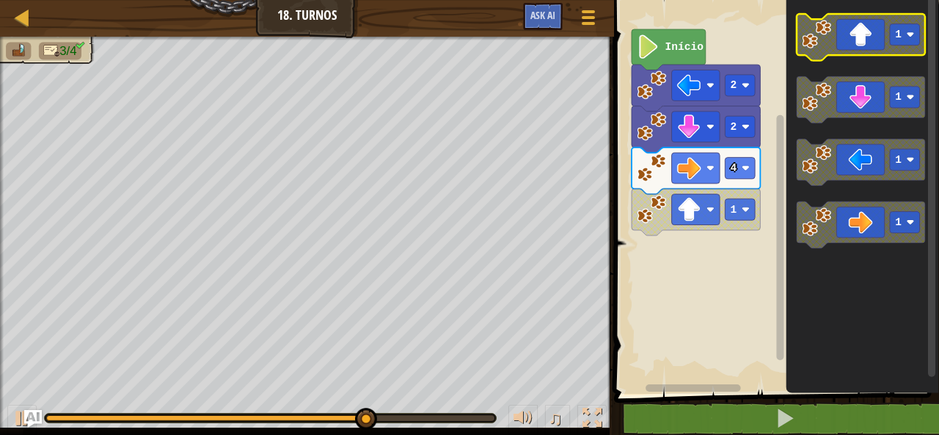
click at [876, 43] on icon "Espaço de trabalho do Blockly" at bounding box center [860, 37] width 128 height 47
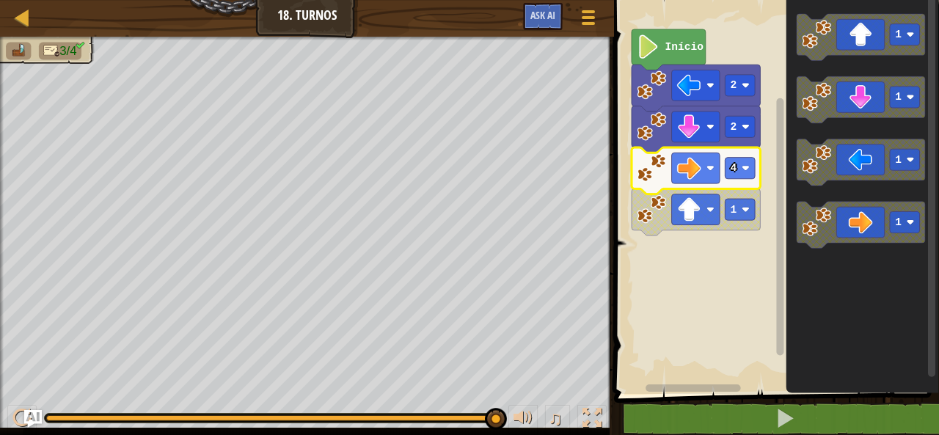
click at [755, 172] on icon "Espaço de trabalho do Blockly" at bounding box center [695, 170] width 128 height 47
click at [743, 171] on image "Espaço de trabalho do Blockly" at bounding box center [745, 168] width 8 height 8
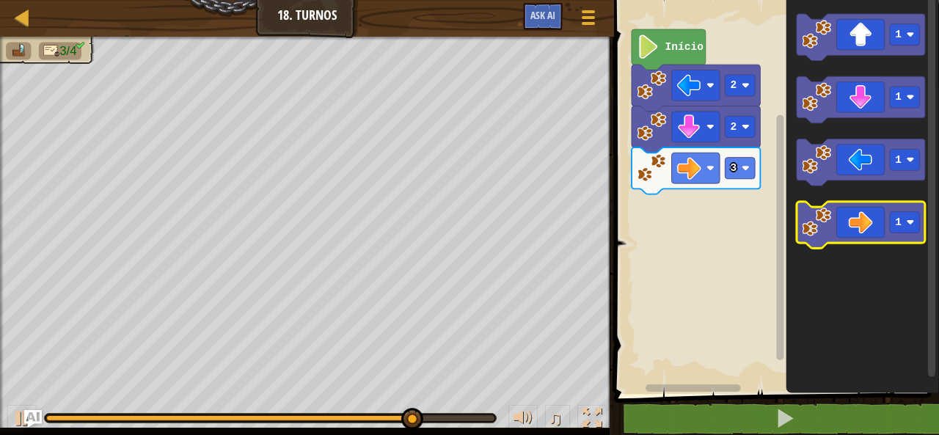
click at [872, 219] on icon "Espaço de trabalho do Blockly" at bounding box center [860, 225] width 128 height 47
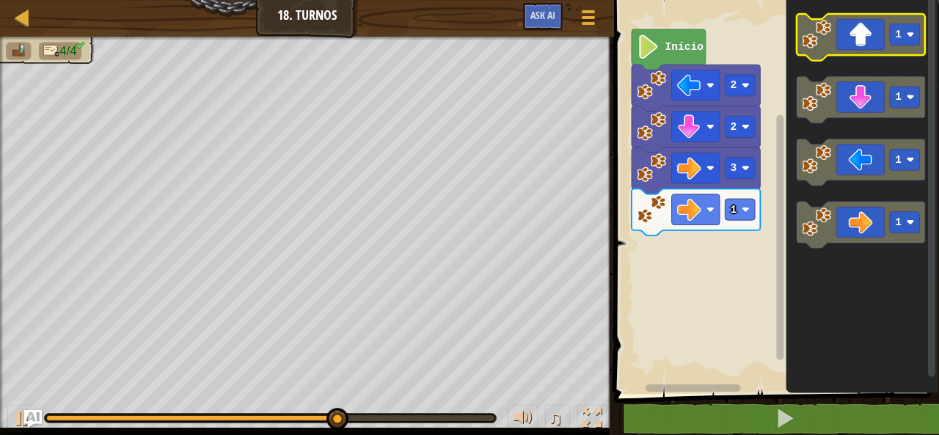
click at [854, 58] on rect "Espaço de trabalho do Blockly" at bounding box center [860, 37] width 128 height 47
click at [854, 43] on icon "Espaço de trabalho do Blockly" at bounding box center [860, 37] width 128 height 47
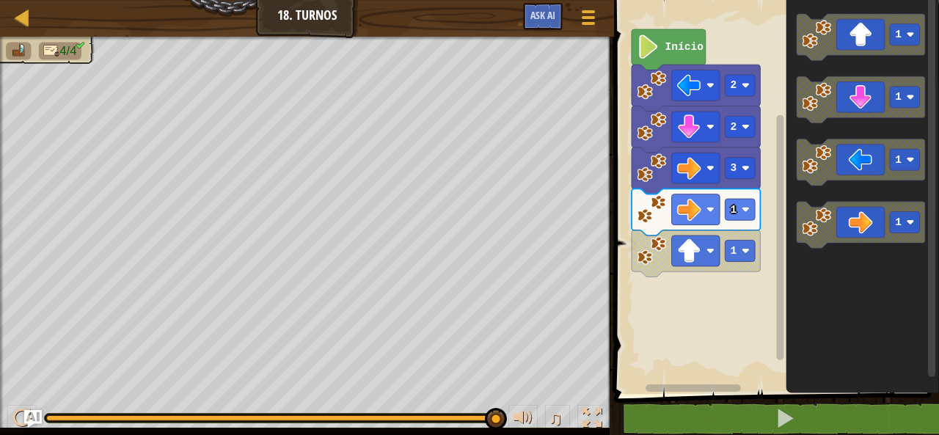
click at [748, 274] on div "Início 2 2 3 1 1 1 1 1 1" at bounding box center [773, 193] width 329 height 401
click at [766, 258] on rect "Espaço de trabalho do Blockly" at bounding box center [773, 193] width 329 height 401
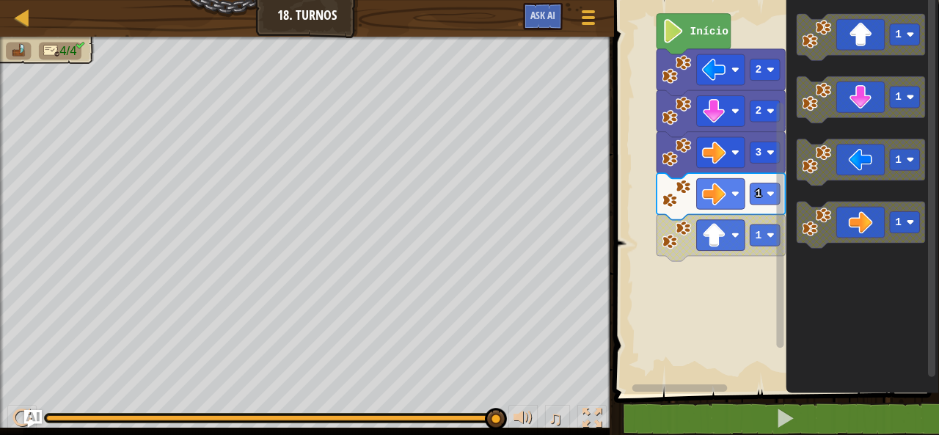
click at [733, 262] on rect "Espaço de trabalho do Blockly" at bounding box center [773, 193] width 329 height 401
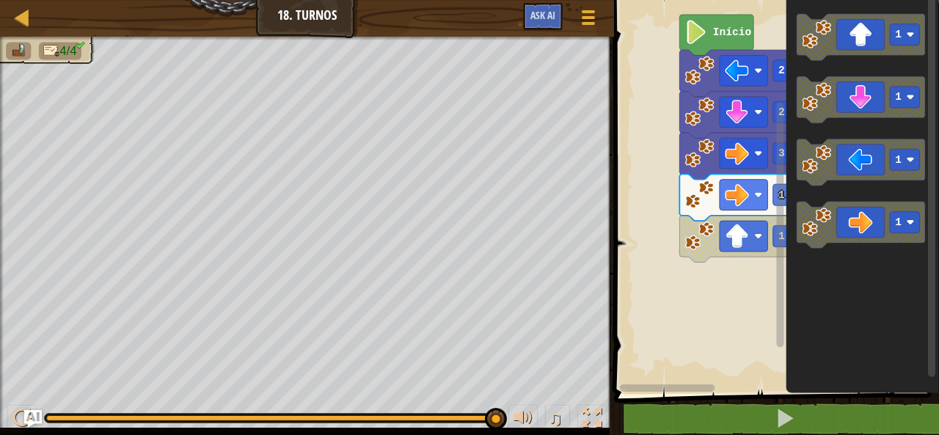
click at [679, 246] on icon "Espaço de trabalho do Blockly" at bounding box center [743, 239] width 128 height 47
click at [691, 210] on rect "Espaço de trabalho do Blockly" at bounding box center [773, 193] width 329 height 401
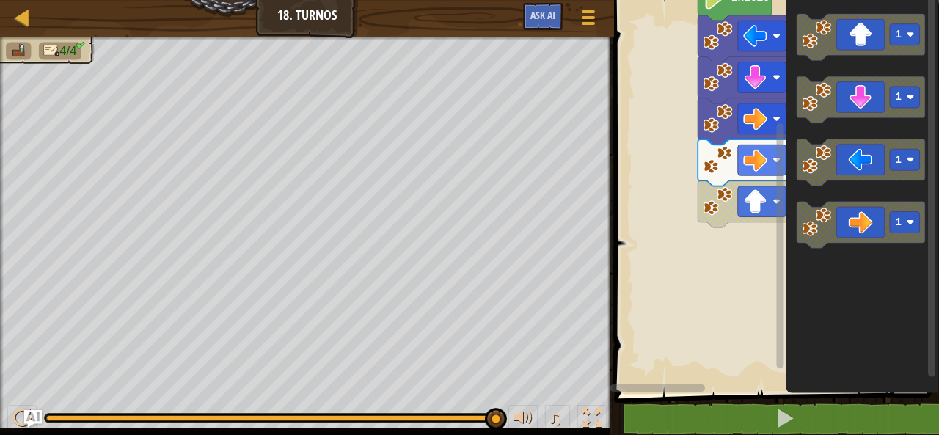
click at [700, 54] on icon "Espaço de trabalho do Blockly" at bounding box center [761, 38] width 128 height 47
click at [744, 38] on g "Início 2 2 3 1 1" at bounding box center [773, 187] width 329 height 414
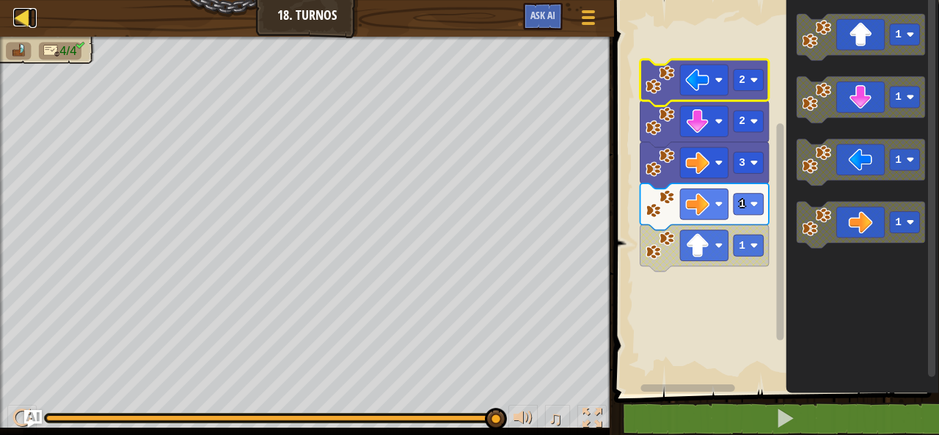
click at [21, 20] on div at bounding box center [22, 17] width 18 height 18
select select "pt-BR"
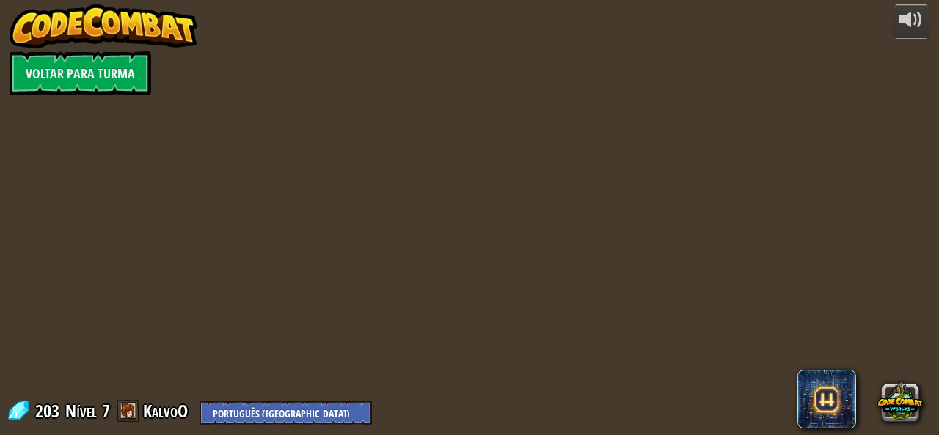
select select "pt-BR"
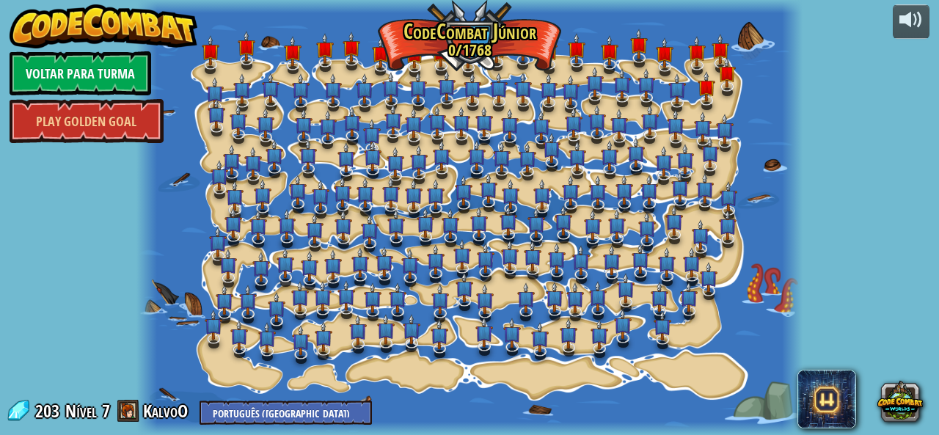
select select "pt-BR"
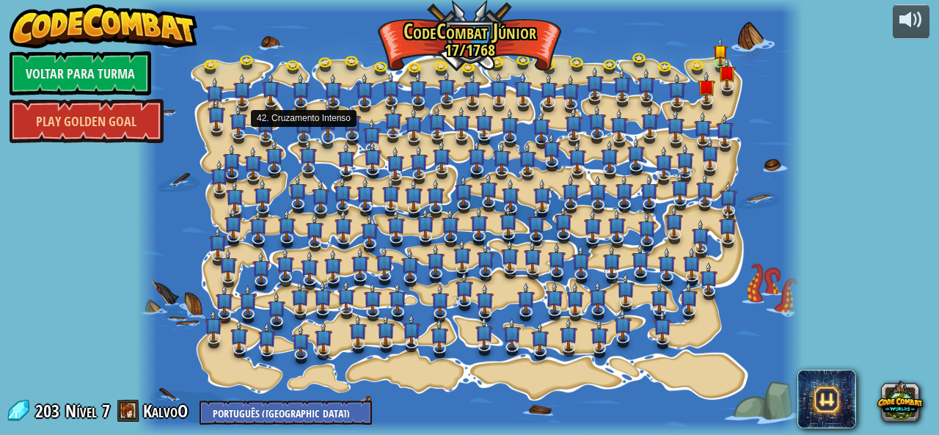
select select "pt-BR"
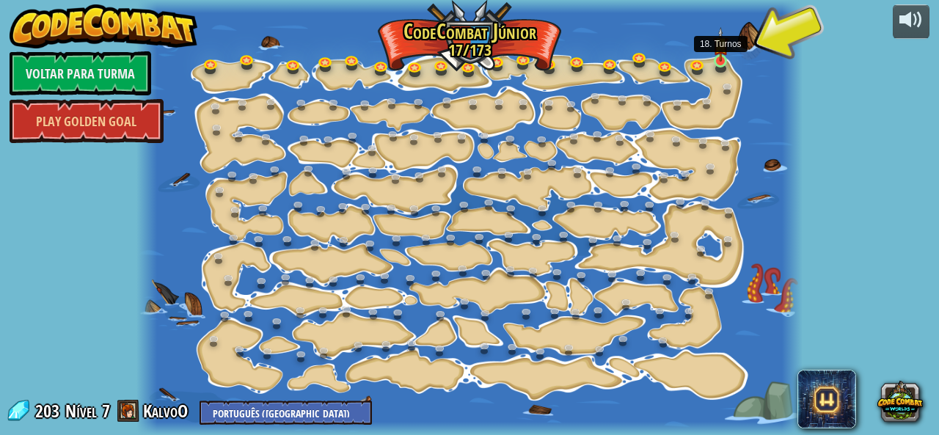
click at [727, 60] on img at bounding box center [720, 44] width 15 height 34
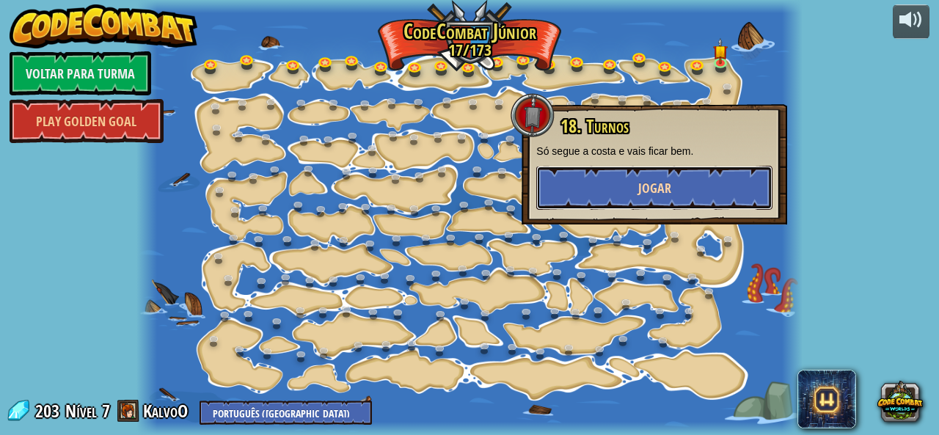
click at [692, 178] on button "Jogar" at bounding box center [654, 188] width 236 height 44
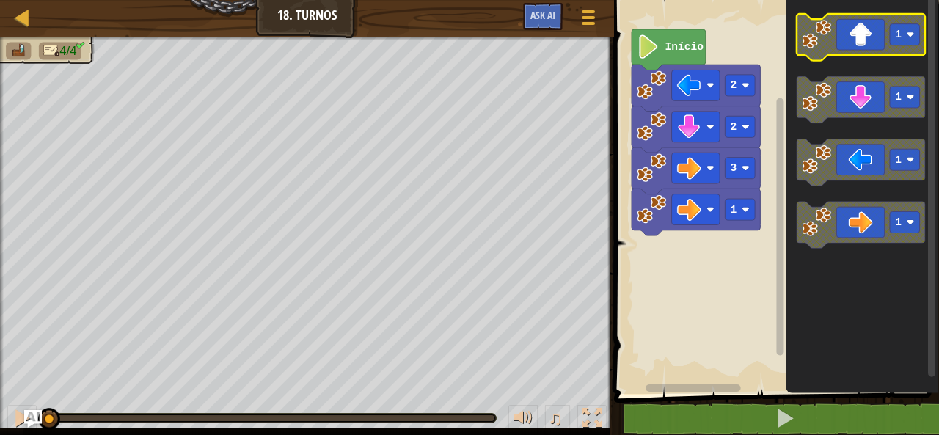
click at [851, 42] on icon "Espaço de trabalho do Blockly" at bounding box center [860, 37] width 128 height 47
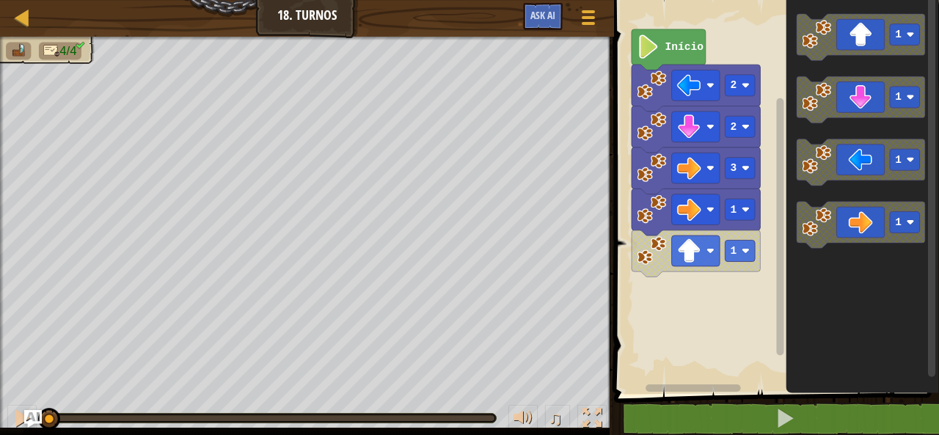
click at [711, 249] on div "1 1 3 2 2 Início 1 1 1 1" at bounding box center [773, 193] width 329 height 401
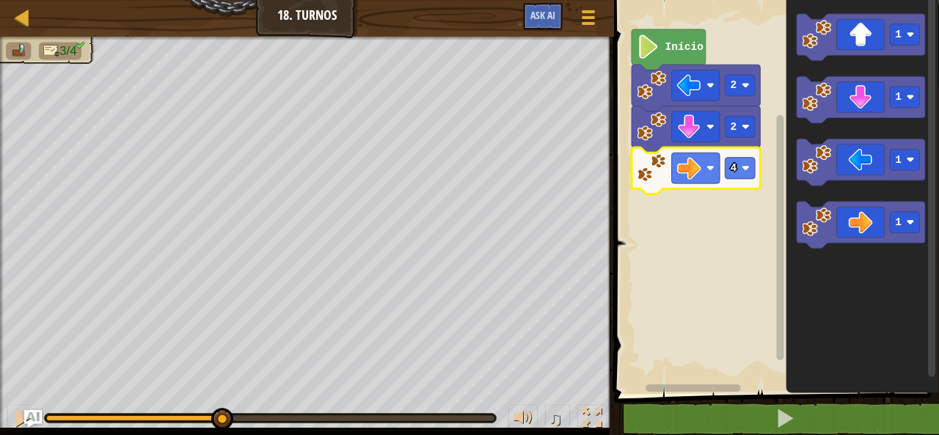
click at [757, 260] on rect "Espaço de trabalho do Blockly" at bounding box center [773, 193] width 329 height 401
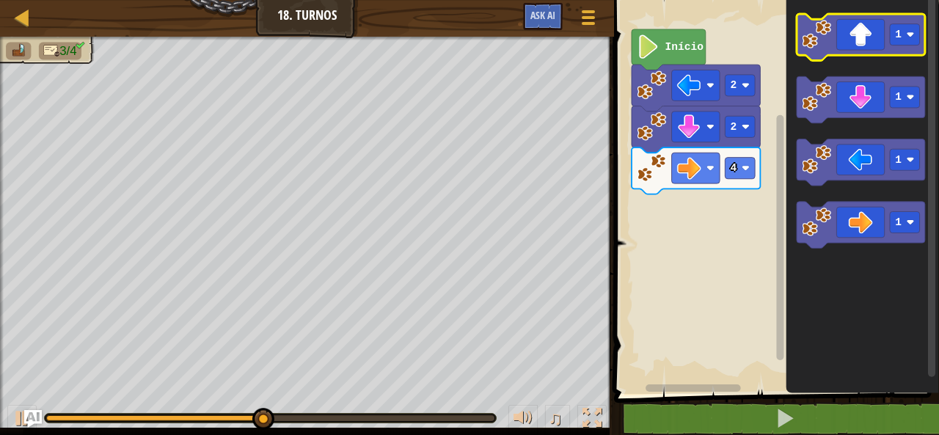
click at [813, 29] on image "Espaço de trabalho do Blockly" at bounding box center [815, 34] width 29 height 29
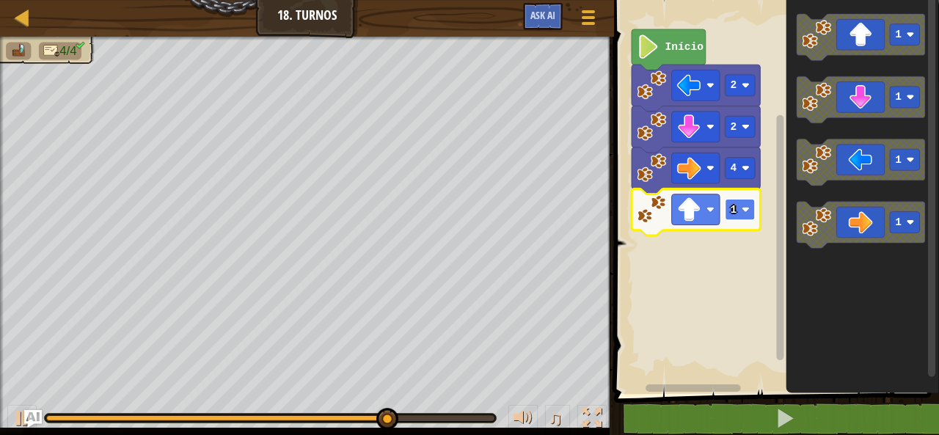
click at [750, 213] on rect "Espaço de trabalho do Blockly" at bounding box center [739, 209] width 30 height 21
click at [746, 209] on image "Espaço de trabalho do Blockly" at bounding box center [745, 209] width 8 height 8
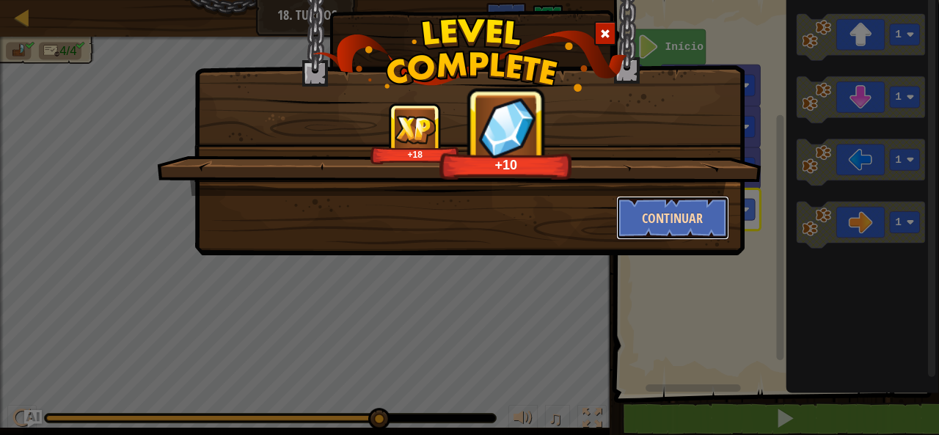
click at [692, 232] on button "Continuar" at bounding box center [673, 218] width 114 height 44
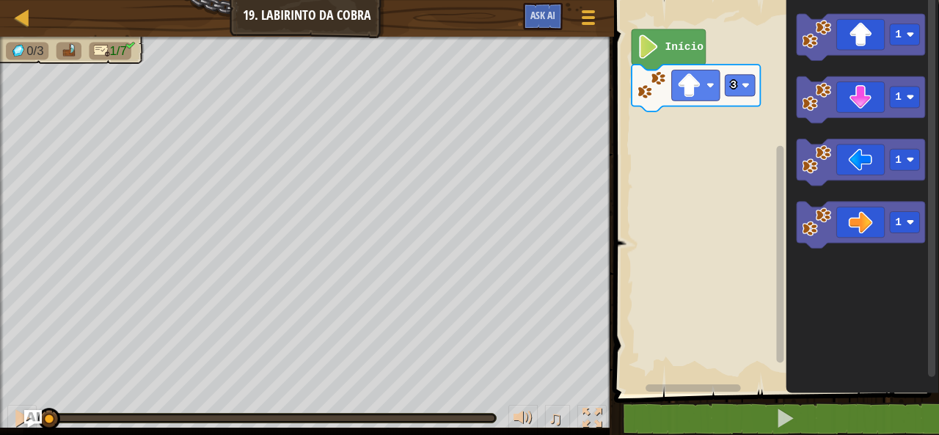
click at [692, 232] on rect "Espaço de trabalho do Blockly" at bounding box center [773, 193] width 329 height 401
click at [851, 222] on icon "Espaço de trabalho do Blockly" at bounding box center [860, 225] width 128 height 47
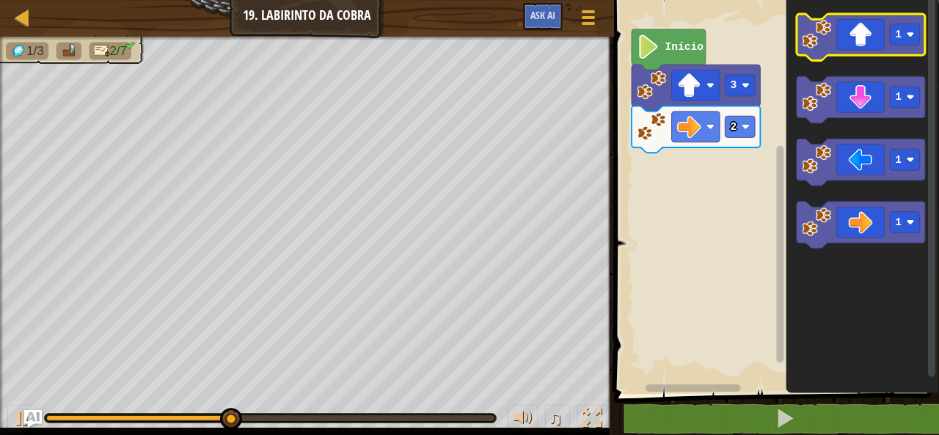
click at [832, 43] on icon "Espaço de trabalho do Blockly" at bounding box center [860, 37] width 128 height 47
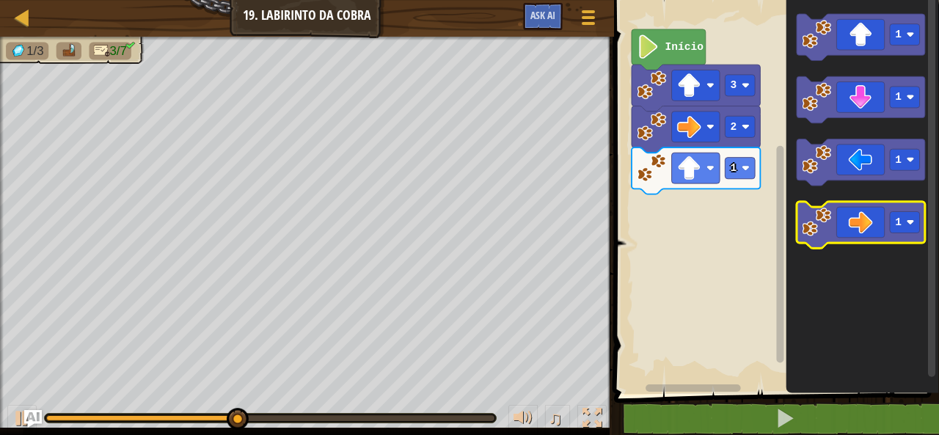
click at [849, 229] on icon "Espaço de trabalho do Blockly" at bounding box center [860, 225] width 128 height 47
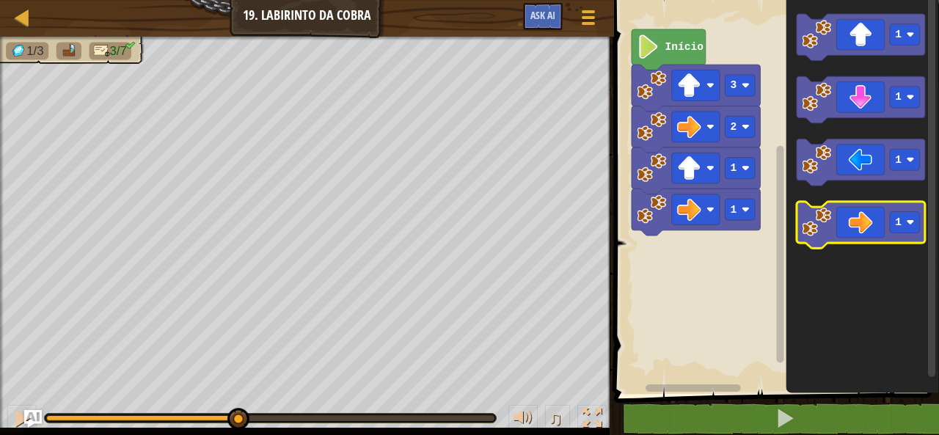
click at [849, 229] on icon "Espaço de trabalho do Blockly" at bounding box center [860, 225] width 128 height 47
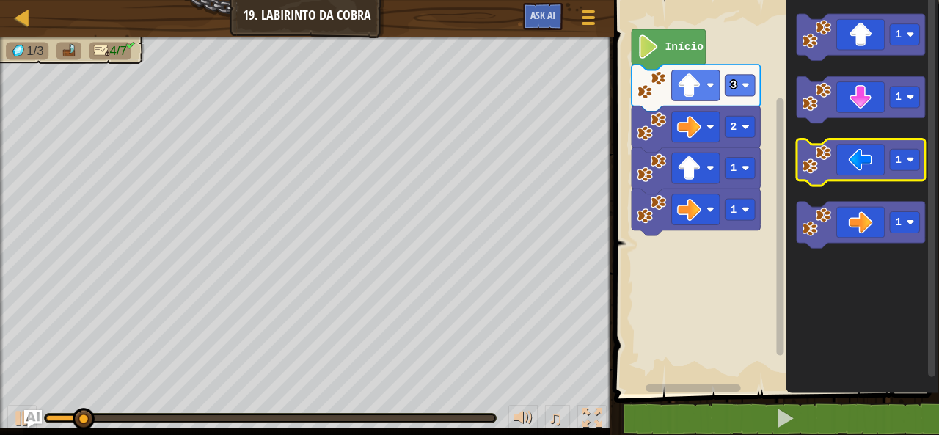
click at [855, 165] on icon "Espaço de trabalho do Blockly" at bounding box center [860, 162] width 128 height 47
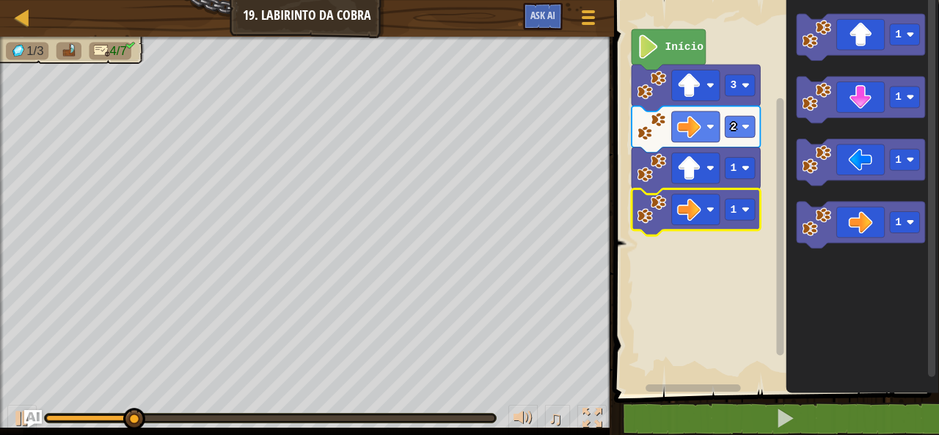
click at [748, 205] on g "1" at bounding box center [739, 209] width 30 height 21
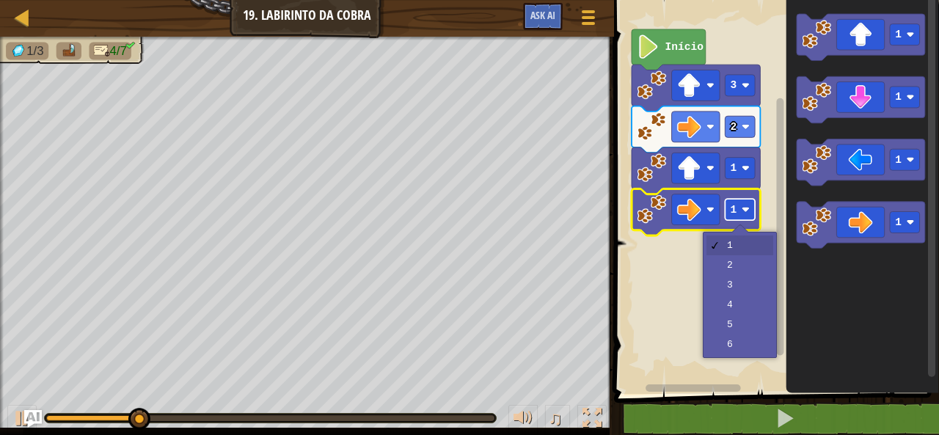
click at [748, 205] on rect "Espaço de trabalho do Blockly" at bounding box center [739, 209] width 30 height 21
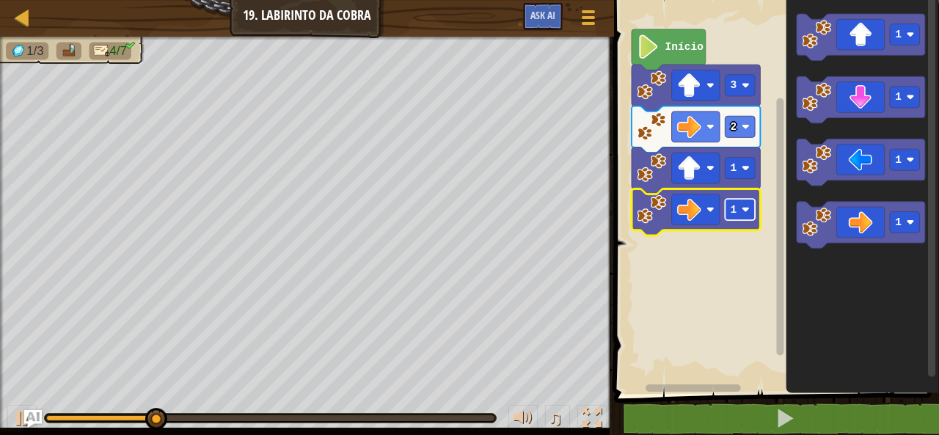
click at [748, 205] on rect "Espaço de trabalho do Blockly" at bounding box center [739, 209] width 30 height 21
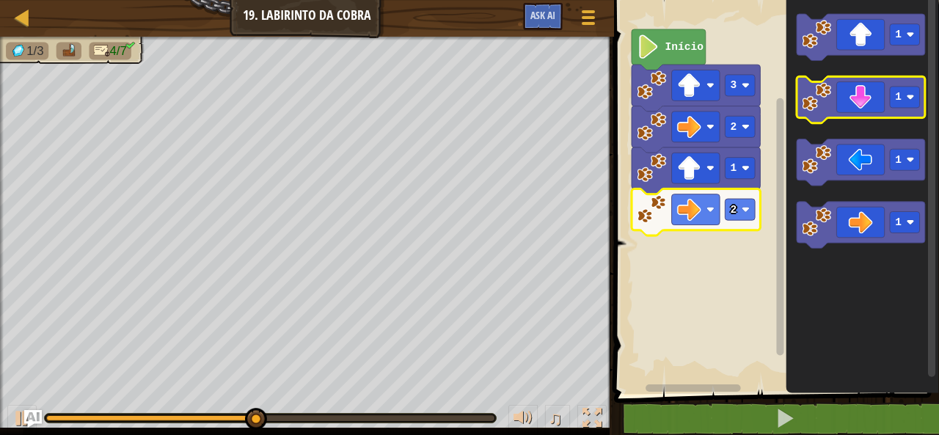
click at [840, 115] on icon "Espaço de trabalho do Blockly" at bounding box center [860, 100] width 128 height 47
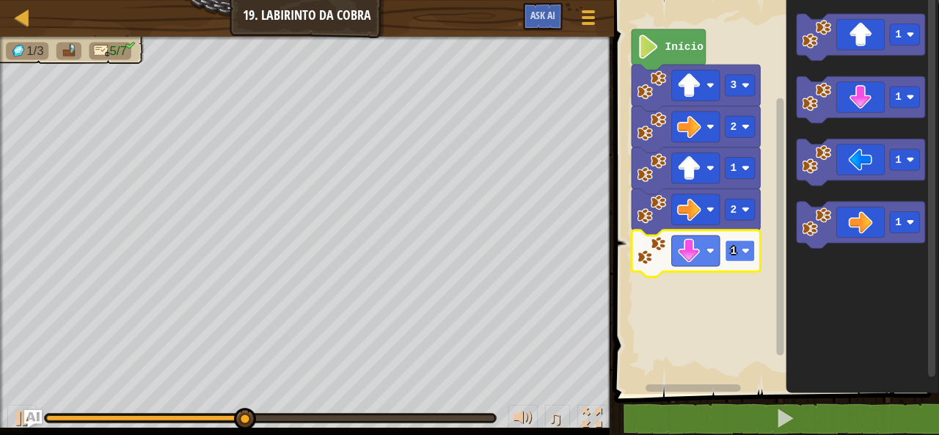
click at [749, 248] on rect "Espaço de trabalho do Blockly" at bounding box center [739, 250] width 30 height 21
click at [748, 253] on image "Espaço de trabalho do Blockly" at bounding box center [745, 251] width 8 height 8
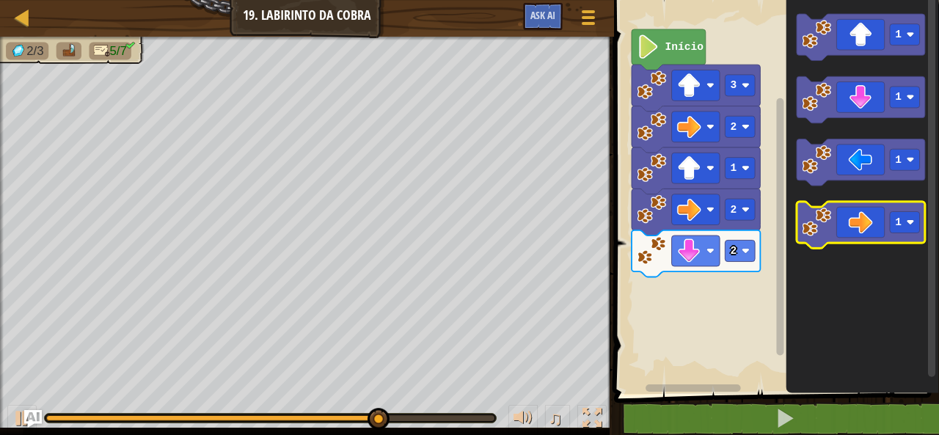
click at [836, 231] on icon "Espaço de trabalho do Blockly" at bounding box center [860, 225] width 128 height 47
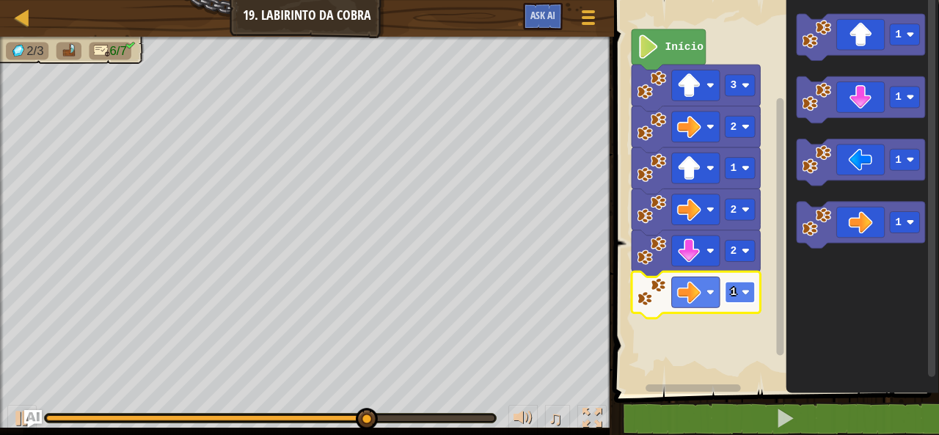
click at [747, 296] on image "Espaço de trabalho do Blockly" at bounding box center [745, 292] width 8 height 8
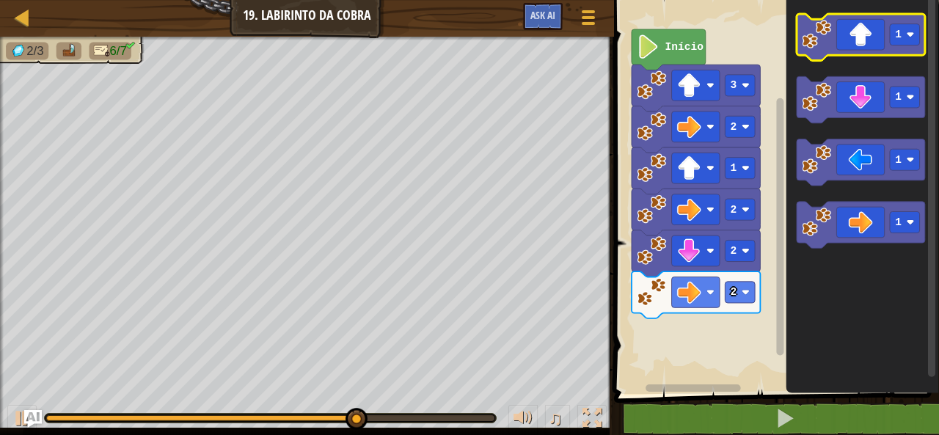
click at [867, 51] on icon "Espaço de trabalho do Blockly" at bounding box center [860, 37] width 128 height 47
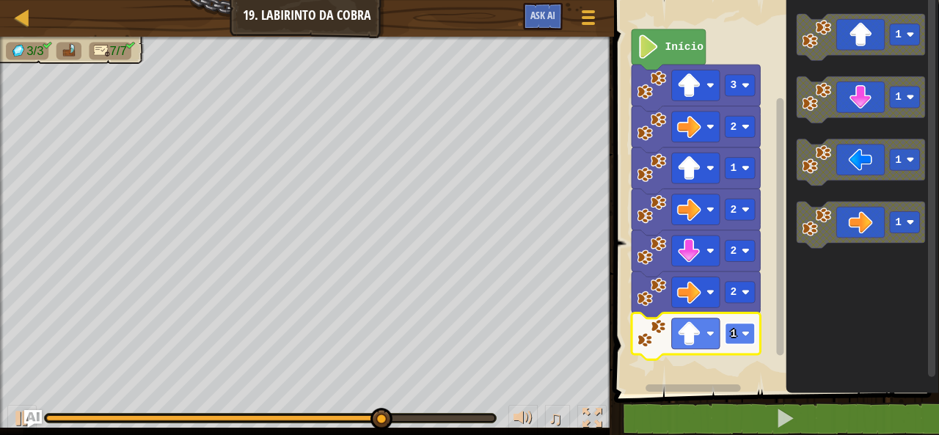
click at [747, 335] on image "Espaço de trabalho do Blockly" at bounding box center [745, 333] width 8 height 8
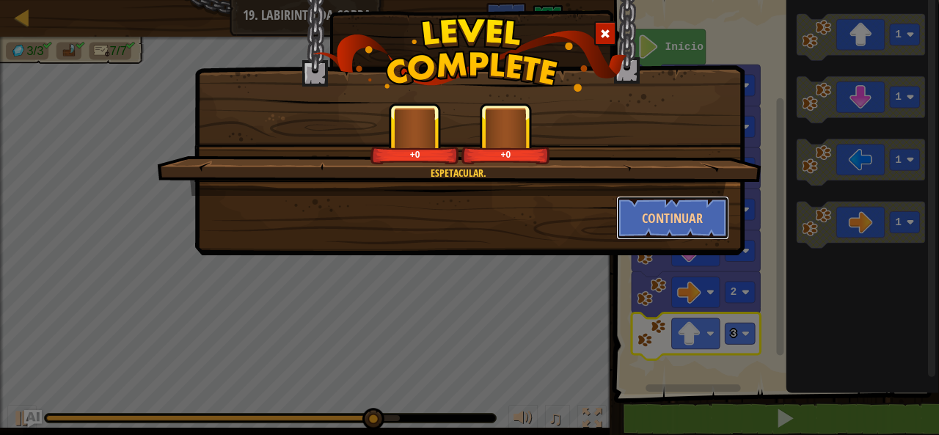
click at [694, 197] on button "Continuar" at bounding box center [673, 218] width 114 height 44
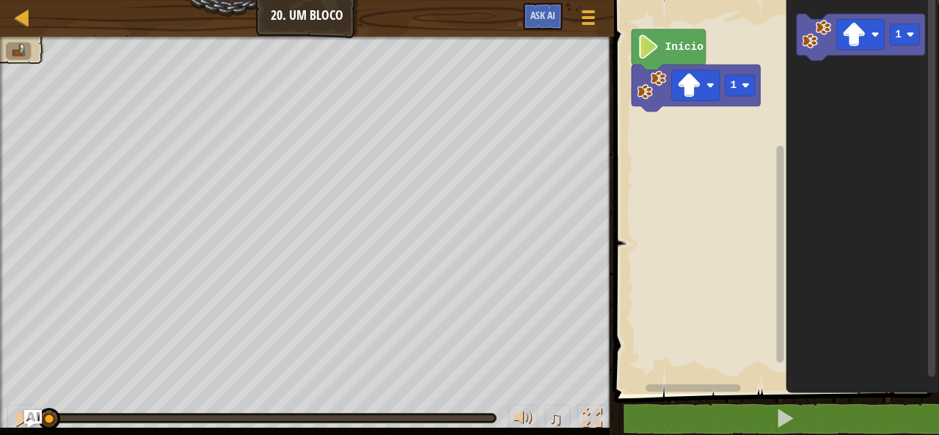
click at [713, 59] on div "Mapa Júnior 20. Um Bloco Menu do Jogo Ask AI 1 הההההההההההההההההההההההההההההההה…" at bounding box center [469, 217] width 939 height 435
click at [746, 83] on image "Espaço de trabalho do Blockly" at bounding box center [745, 85] width 8 height 8
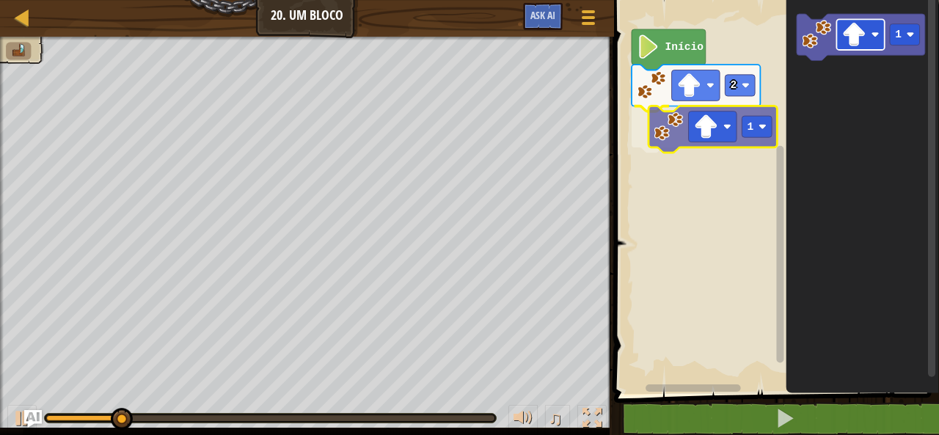
click at [695, 128] on div "Início 2 1 1 1" at bounding box center [773, 193] width 329 height 401
